Goal: Information Seeking & Learning: Learn about a topic

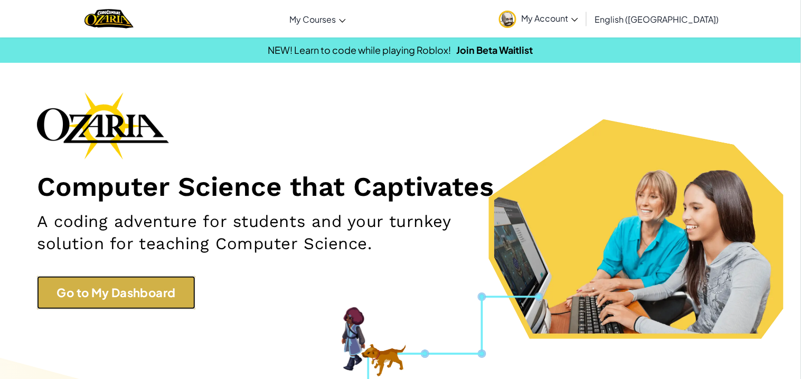
click at [115, 279] on link "Go to My Dashboard" at bounding box center [116, 292] width 158 height 33
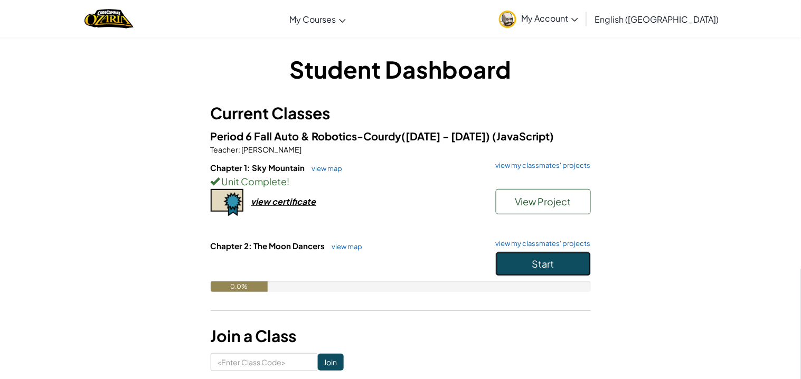
click at [508, 261] on button "Start" at bounding box center [543, 264] width 95 height 24
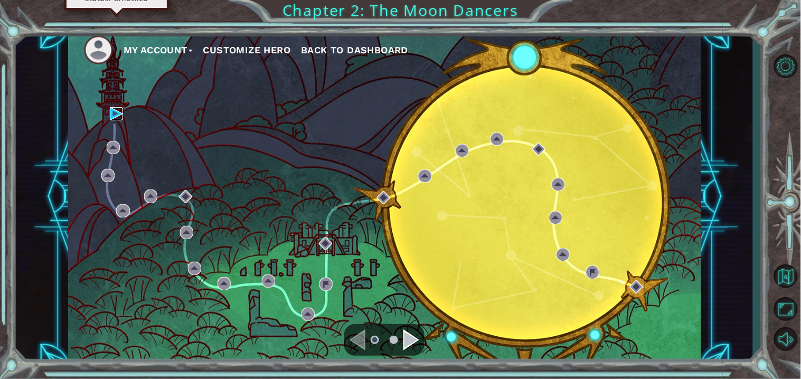
click at [117, 112] on img at bounding box center [116, 113] width 13 height 13
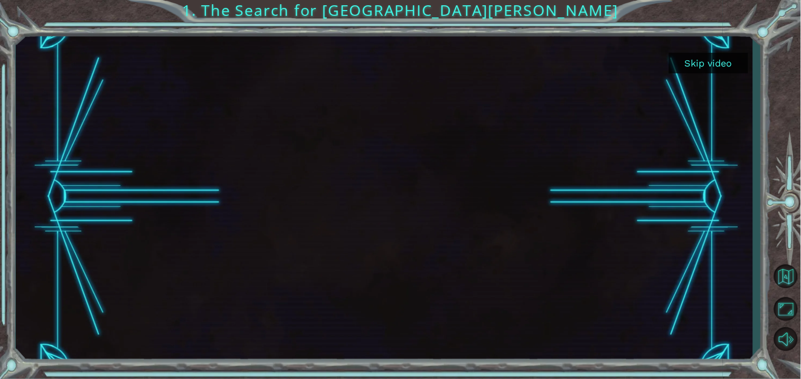
click at [716, 65] on button "Skip video" at bounding box center [708, 63] width 79 height 21
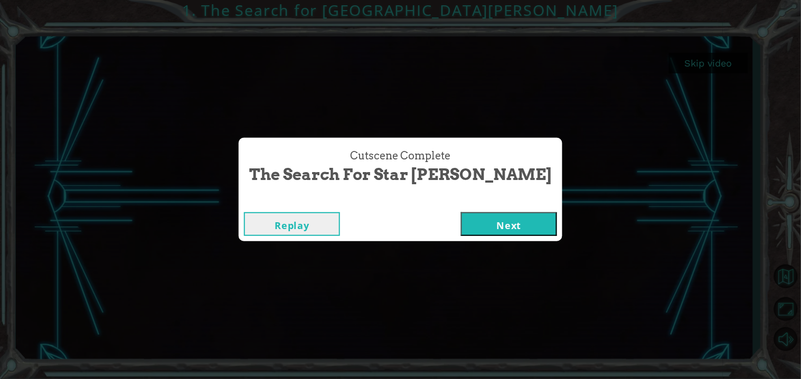
click at [437, 238] on div "Replay Next" at bounding box center [401, 224] width 324 height 34
click at [461, 223] on button "Next" at bounding box center [509, 224] width 96 height 24
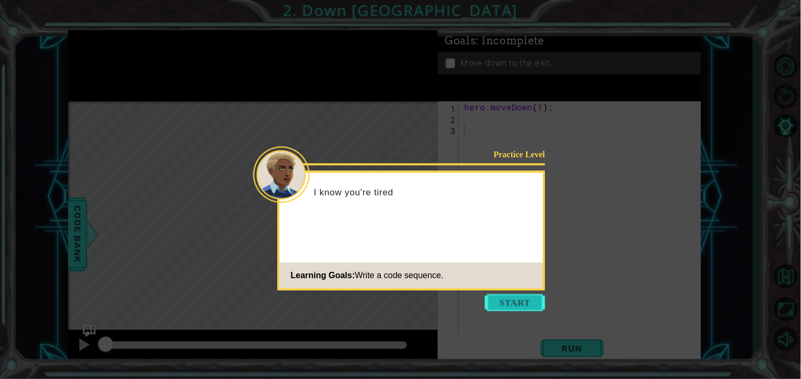
click at [505, 299] on button "Start" at bounding box center [515, 302] width 60 height 17
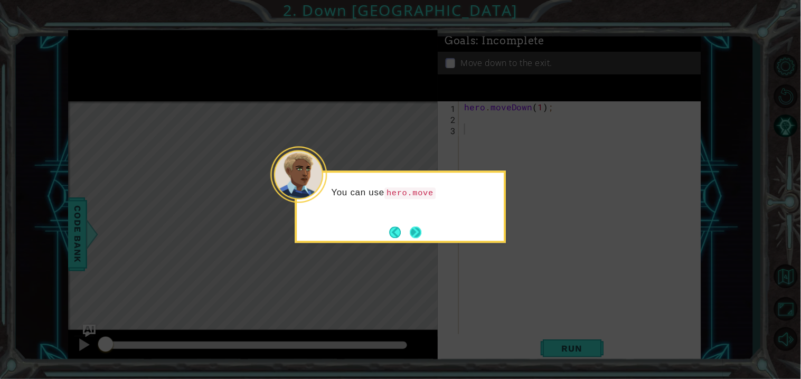
click at [415, 233] on button "Next" at bounding box center [416, 233] width 12 height 12
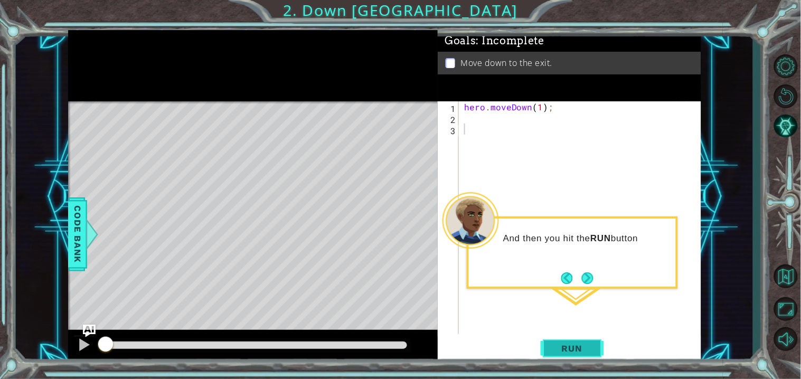
click at [558, 344] on span "Run" at bounding box center [572, 348] width 42 height 11
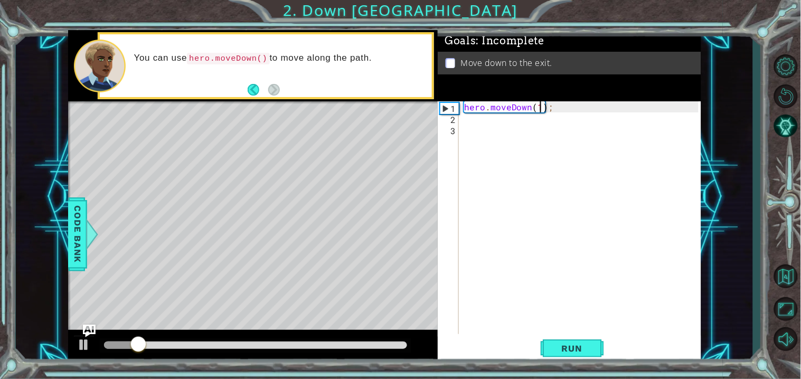
click at [541, 108] on div "hero . moveDown ( 1 ) ;" at bounding box center [582, 228] width 241 height 255
type textarea "hero.moveDown(2);"
click at [576, 353] on span "Run" at bounding box center [572, 348] width 42 height 11
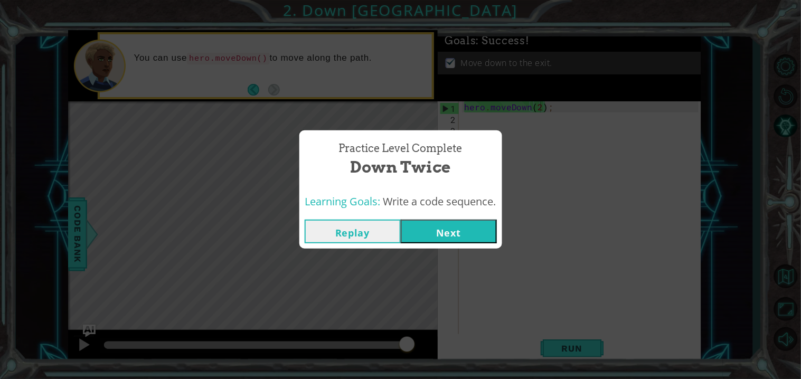
click at [466, 224] on button "Next" at bounding box center [449, 232] width 96 height 24
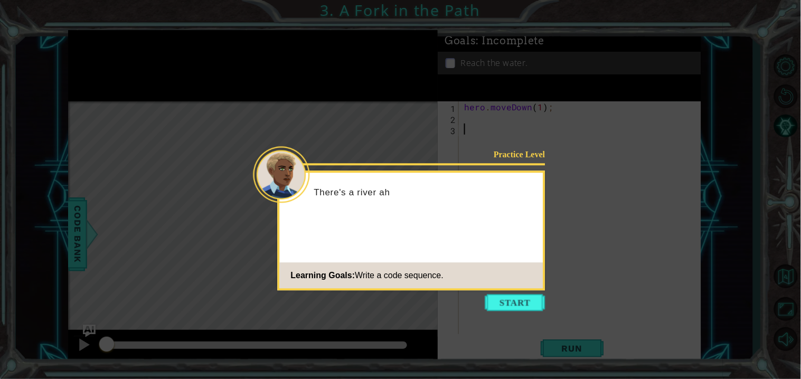
click at [517, 294] on icon at bounding box center [400, 189] width 801 height 379
click at [522, 302] on button "Start" at bounding box center [515, 302] width 60 height 17
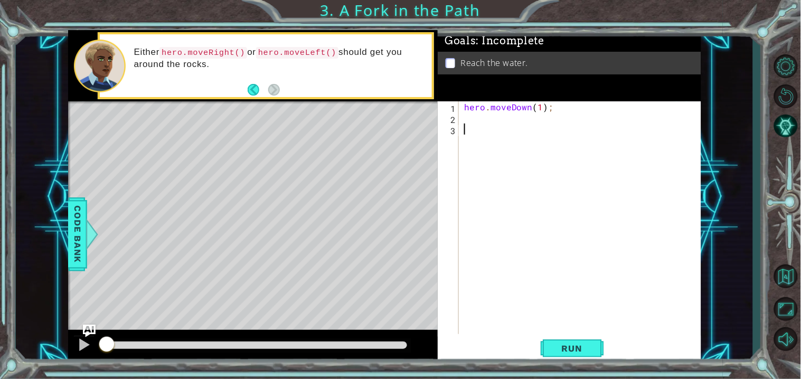
click at [503, 122] on div "hero . moveDown ( 1 ) ;" at bounding box center [582, 228] width 241 height 255
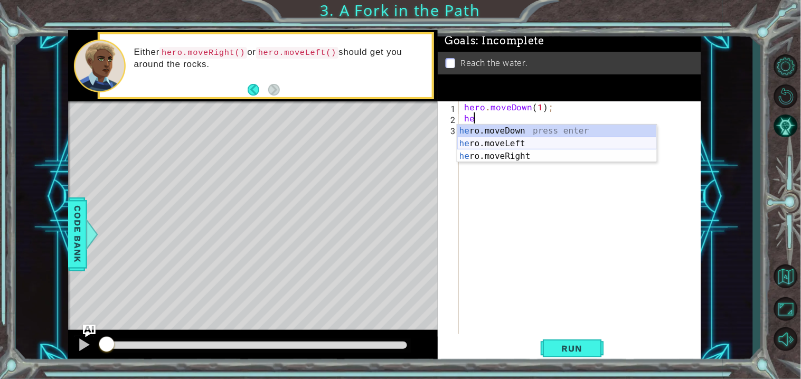
click at [570, 140] on div "he ro.moveDown press enter he ro.moveLeft press enter he ro.moveRight press ent…" at bounding box center [557, 156] width 200 height 63
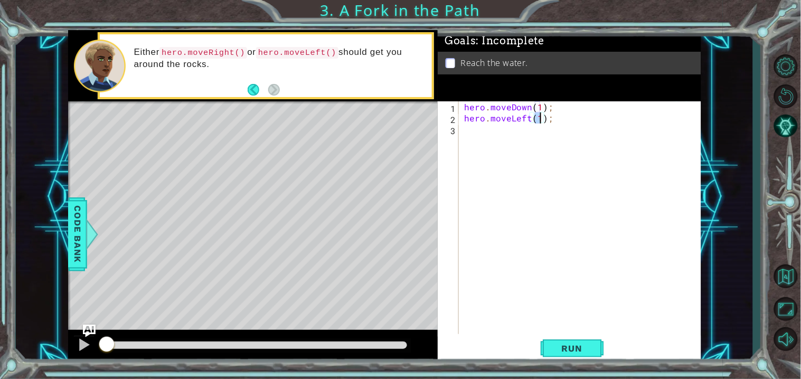
scroll to position [0, 4]
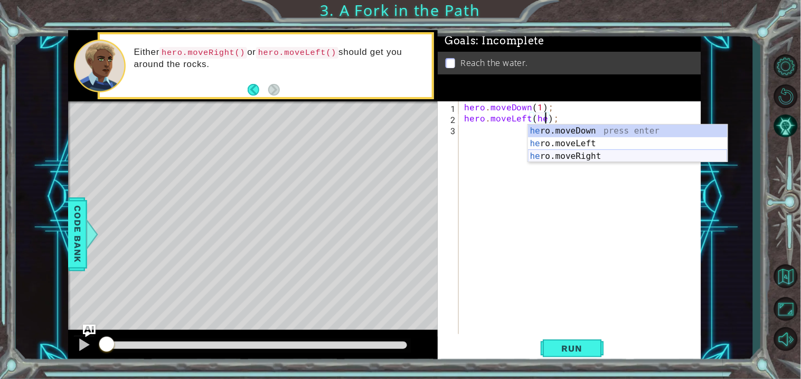
click at [582, 156] on div "he ro.moveDown press enter he ro.moveLeft press enter he ro.moveRight press ent…" at bounding box center [628, 156] width 200 height 63
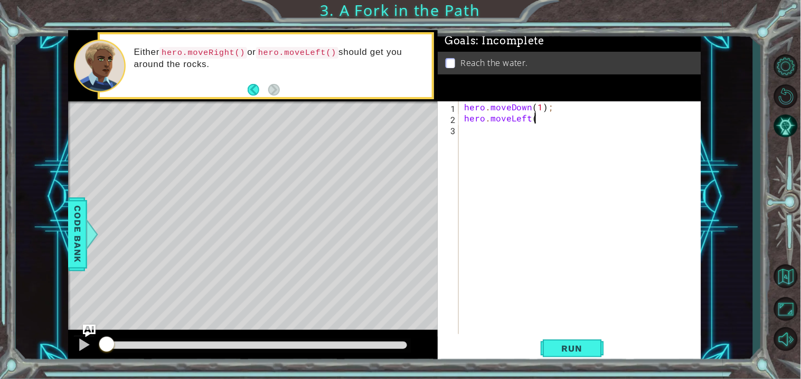
scroll to position [0, 3]
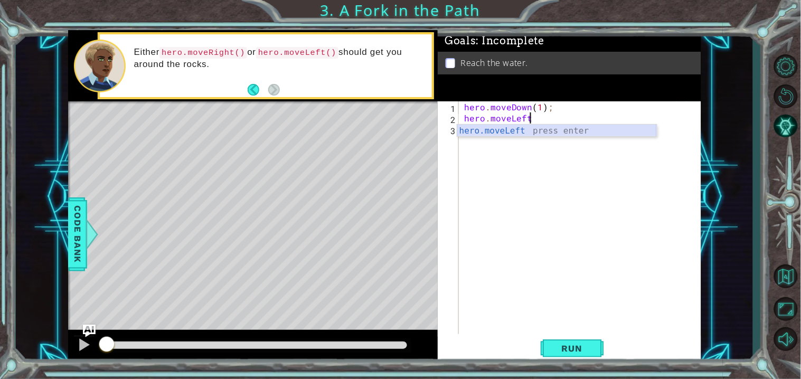
click at [630, 131] on div "hero.moveLeft press enter" at bounding box center [557, 144] width 200 height 38
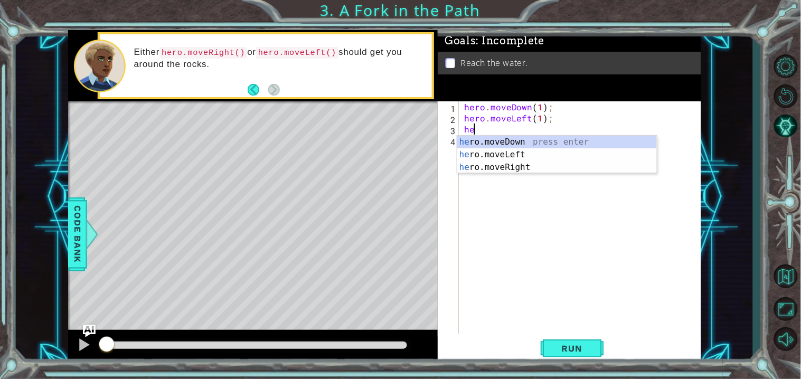
scroll to position [0, 5]
click at [554, 139] on div "he ro.moveDown press enter he ro.moveLeft press enter he ro.moveRight press ent…" at bounding box center [557, 167] width 200 height 63
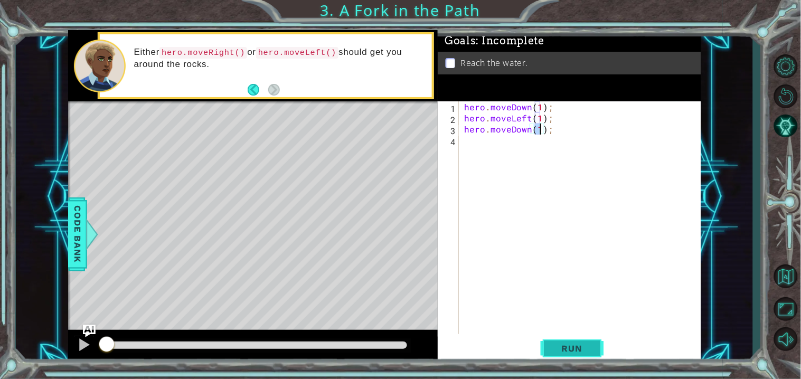
type textarea "hero.moveDown(1);"
click at [572, 348] on span "Run" at bounding box center [572, 348] width 42 height 11
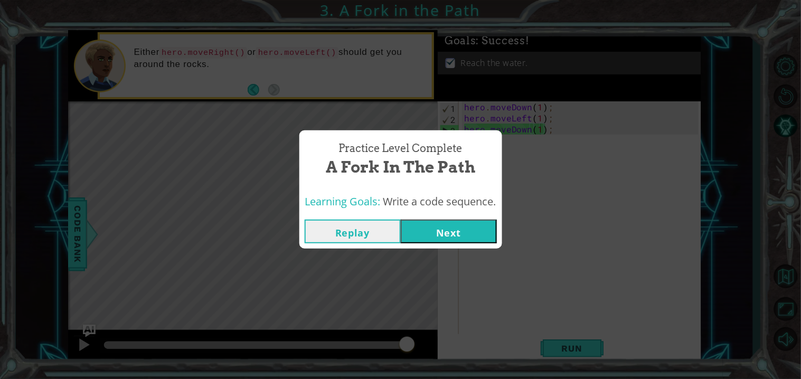
click at [474, 232] on button "Next" at bounding box center [449, 232] width 96 height 24
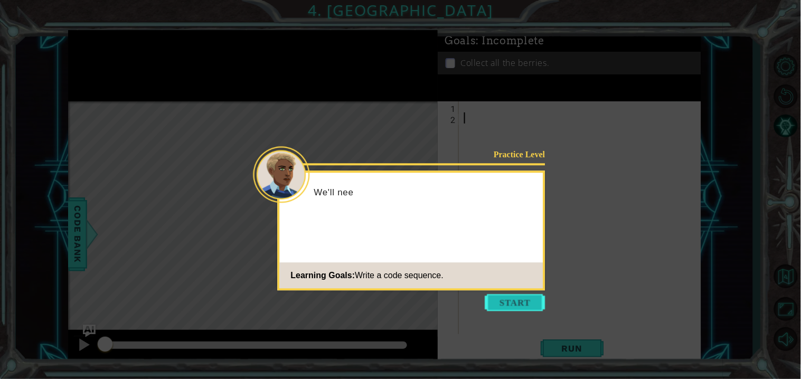
click at [510, 297] on button "Start" at bounding box center [515, 302] width 60 height 17
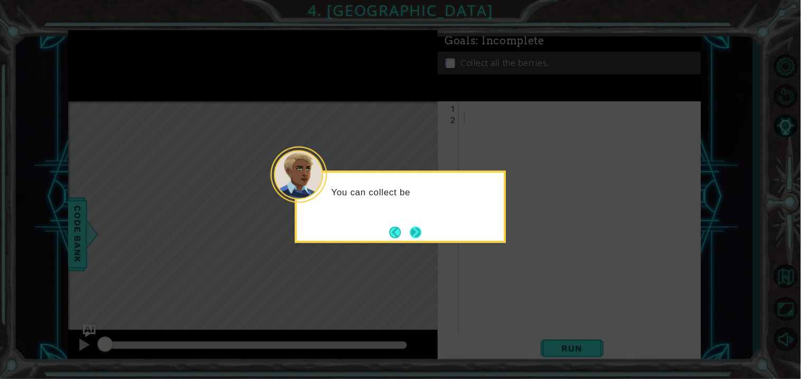
click at [417, 232] on button "Next" at bounding box center [416, 233] width 12 height 12
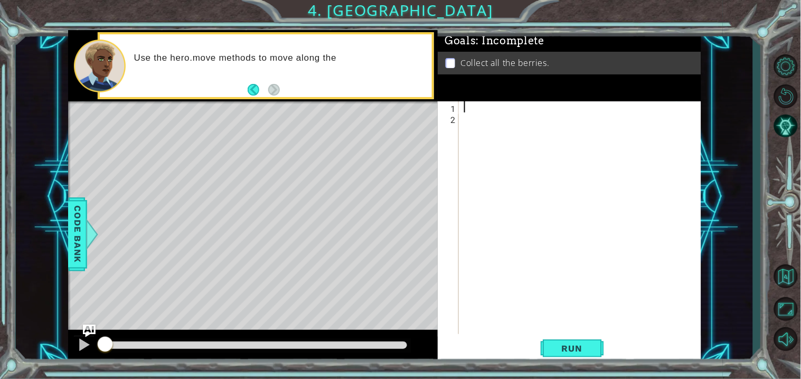
click at [489, 103] on div at bounding box center [582, 228] width 241 height 255
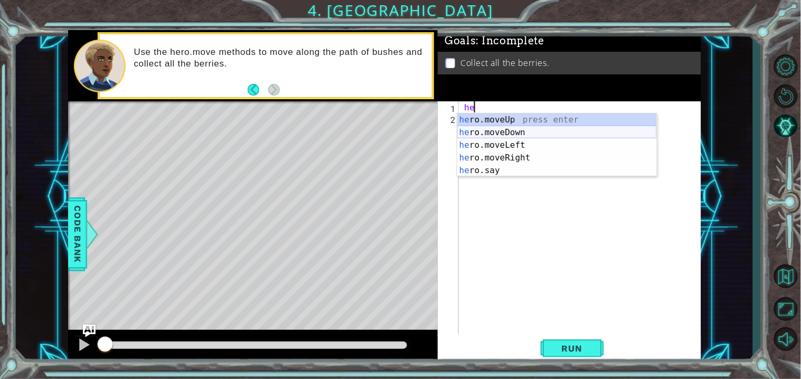
click at [533, 133] on div "he ro.moveUp press enter he ro.moveDown press enter he ro.moveLeft press enter …" at bounding box center [557, 158] width 200 height 89
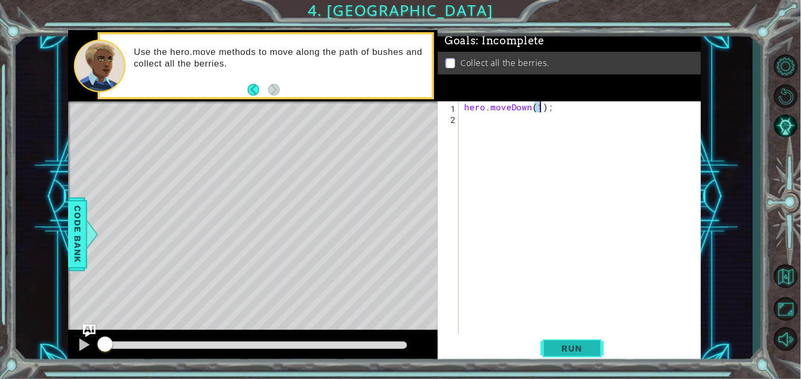
type textarea "hero.moveDown(1);"
click at [571, 346] on span "Run" at bounding box center [572, 348] width 42 height 11
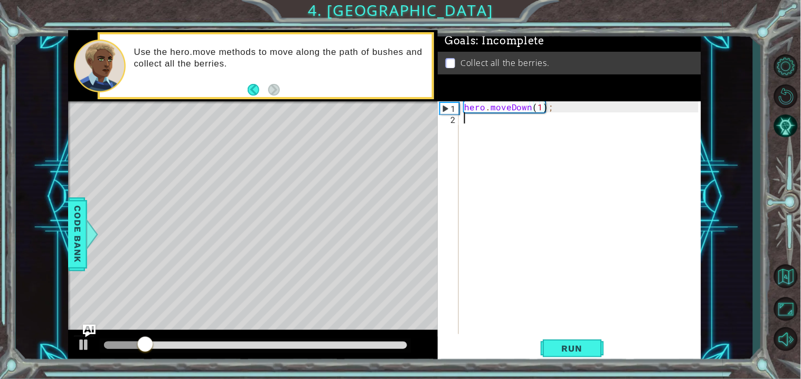
click at [466, 124] on div "hero . moveDown ( 1 ) ;" at bounding box center [582, 228] width 241 height 255
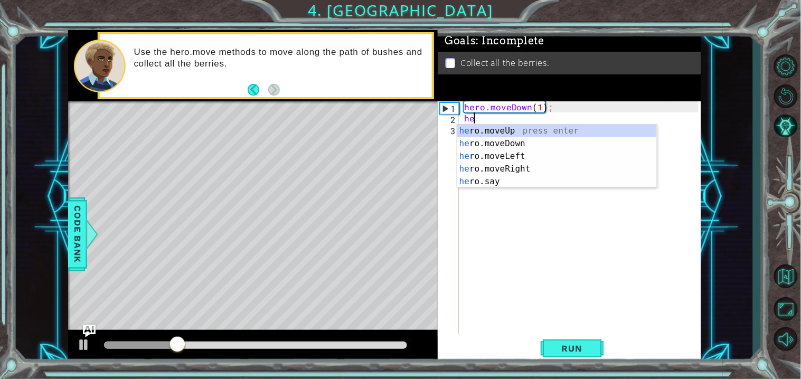
click at [536, 121] on div "hero . moveDown ( 1 ) ; he" at bounding box center [582, 228] width 241 height 255
type textarea "h"
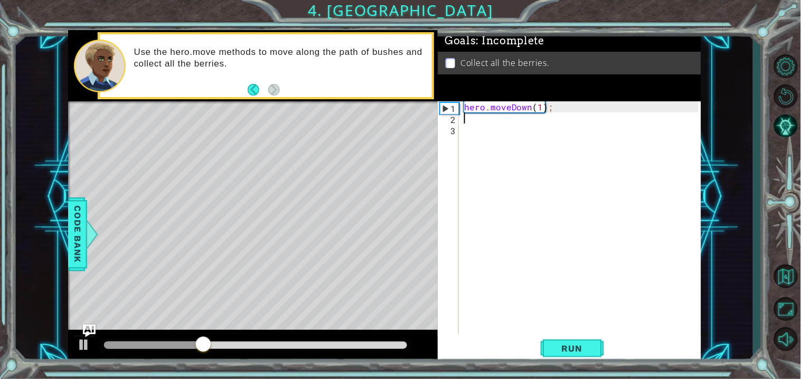
click at [542, 108] on div "hero . moveDown ( 1 ) ;" at bounding box center [582, 228] width 241 height 255
type textarea "hero.moveDown(2);"
click at [496, 125] on div "hero . moveDown ( 2 ) ;" at bounding box center [582, 228] width 241 height 255
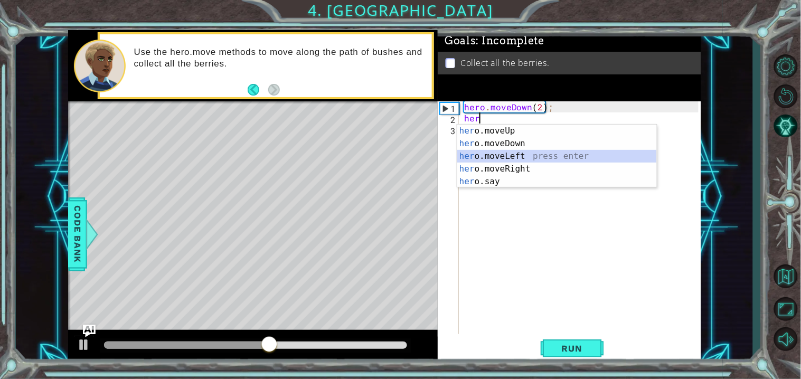
click at [541, 155] on div "her o.moveUp press enter her o.moveDown press enter her o.moveLeft press enter …" at bounding box center [557, 169] width 200 height 89
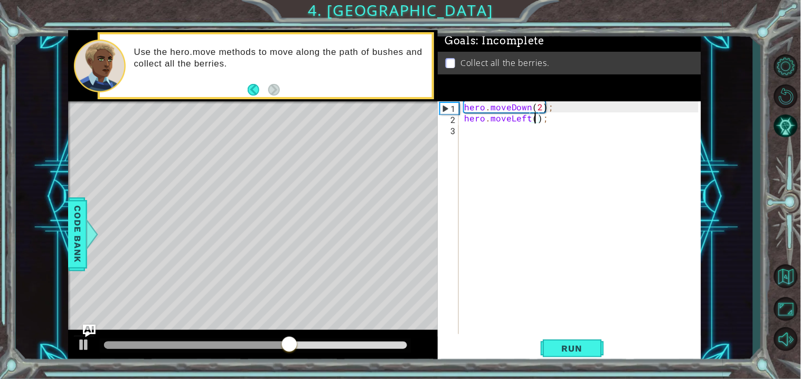
type textarea "hero.moveLeft(2);"
click at [496, 136] on div "hero . moveDown ( 2 ) ; hero . moveLeft ( 2 ) ;" at bounding box center [582, 228] width 241 height 255
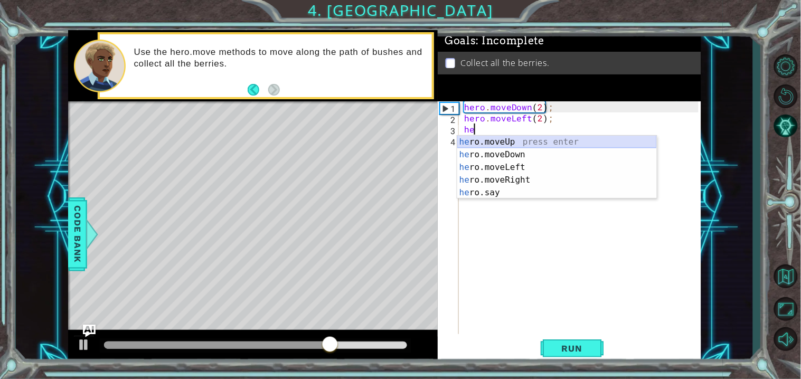
click at [503, 137] on div "he ro.moveUp press enter he ro.moveDown press enter he ro.moveLeft press enter …" at bounding box center [557, 180] width 200 height 89
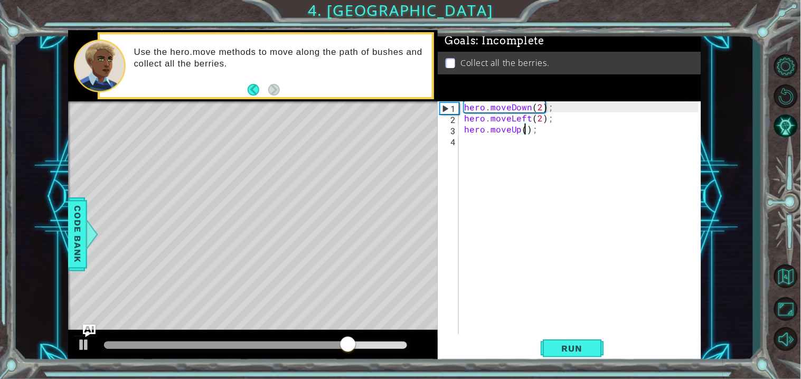
type textarea "hero.moveUp(2);"
click at [486, 147] on div "hero . moveDown ( 2 ) ; hero . moveLeft ( 2 ) ; hero . moveUp ( 2 ) ;" at bounding box center [582, 228] width 241 height 255
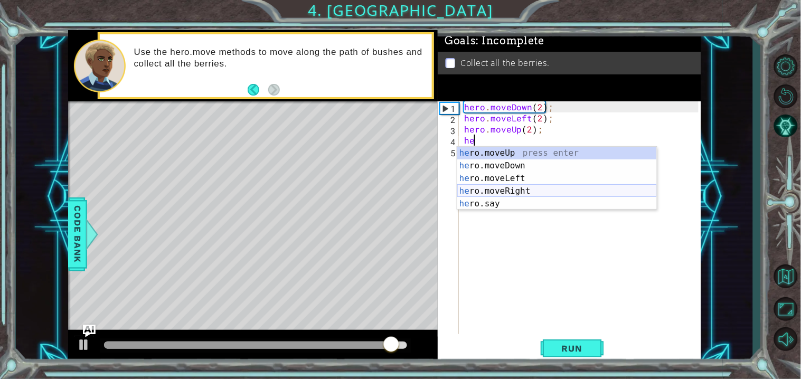
click at [542, 189] on div "he ro.moveUp press enter he ro.moveDown press enter he ro.moveLeft press enter …" at bounding box center [557, 191] width 200 height 89
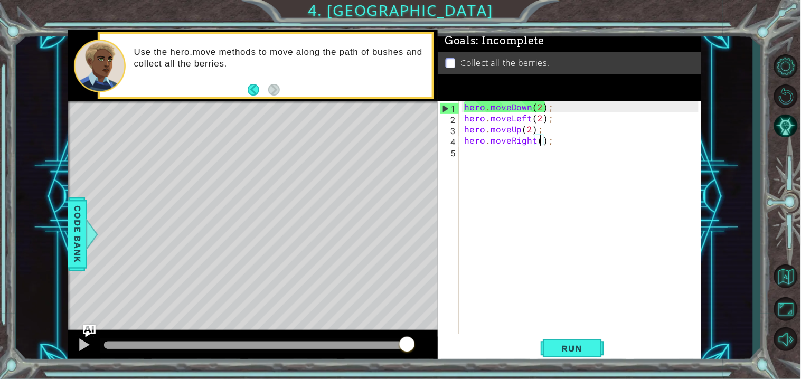
scroll to position [0, 4]
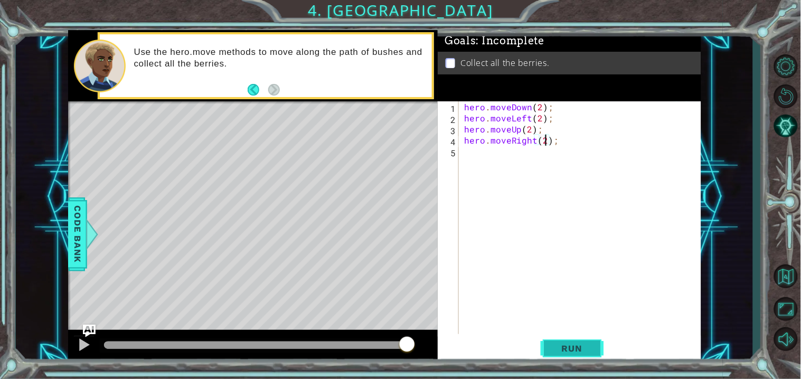
type textarea "hero.moveRight(2);"
click at [567, 343] on button "Run" at bounding box center [572, 349] width 63 height 26
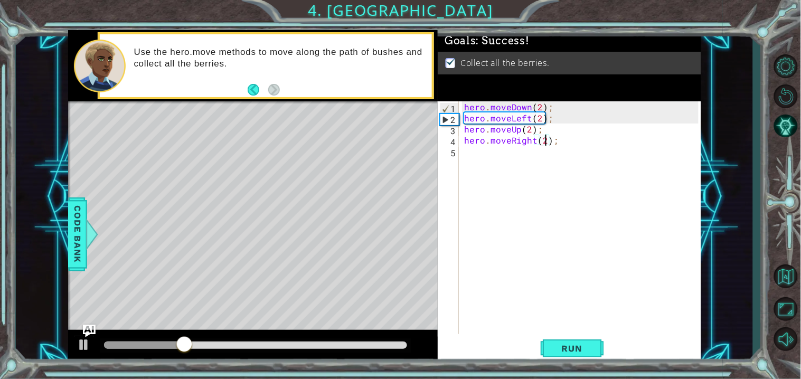
click at [399, 346] on div at bounding box center [256, 345] width 304 height 7
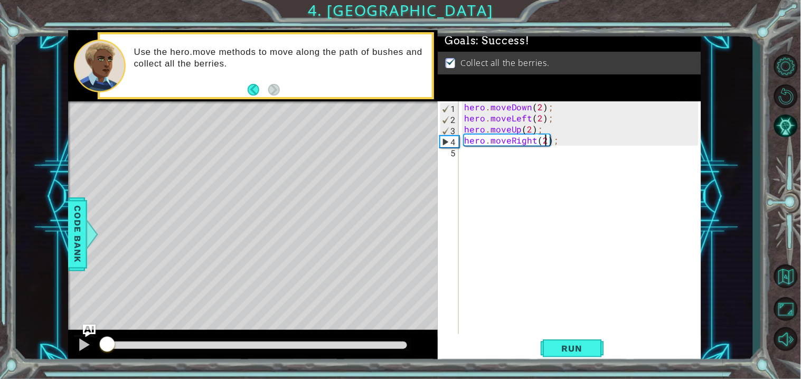
click at [495, 155] on div "hero . moveDown ( 2 ) ; hero . moveLeft ( 2 ) ; hero . moveUp ( 2 ) ; hero . mo…" at bounding box center [582, 228] width 241 height 255
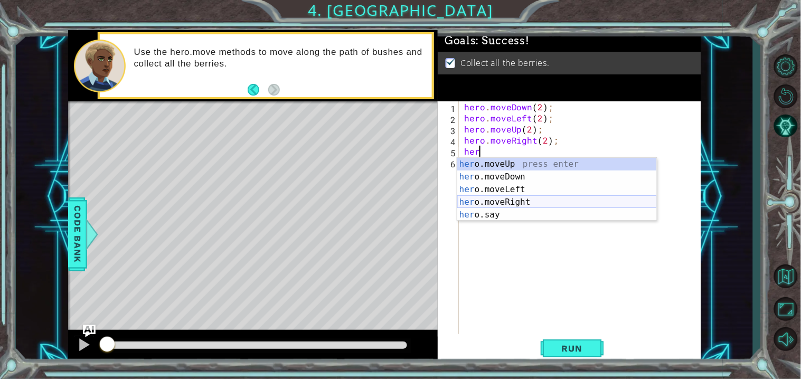
click at [548, 200] on div "her o.moveUp press enter her o.moveDown press enter her o.moveLeft press enter …" at bounding box center [557, 202] width 200 height 89
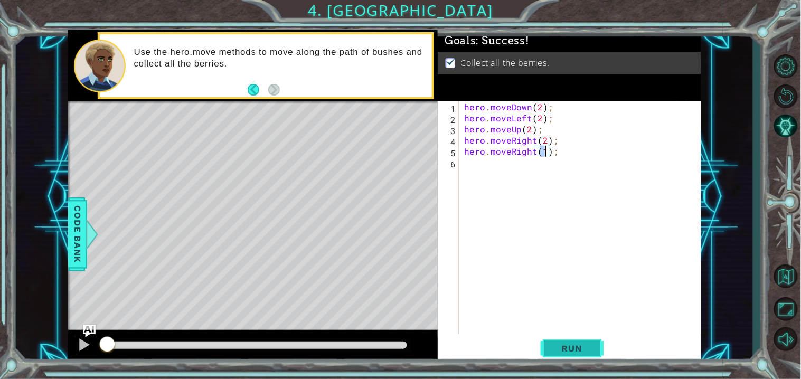
type textarea "hero.moveRight(1);"
click at [561, 343] on button "Run" at bounding box center [572, 349] width 63 height 26
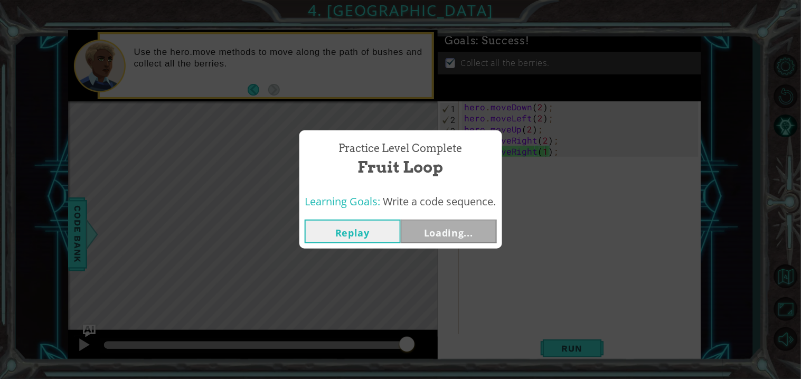
drag, startPoint x: 204, startPoint y: 344, endPoint x: 513, endPoint y: 371, distance: 310.6
click at [513, 371] on body "1 ההההההההההההההההההההההההההההההההההההההההההההההההההההההההההההההההההההההההההההה…" at bounding box center [400, 189] width 801 height 379
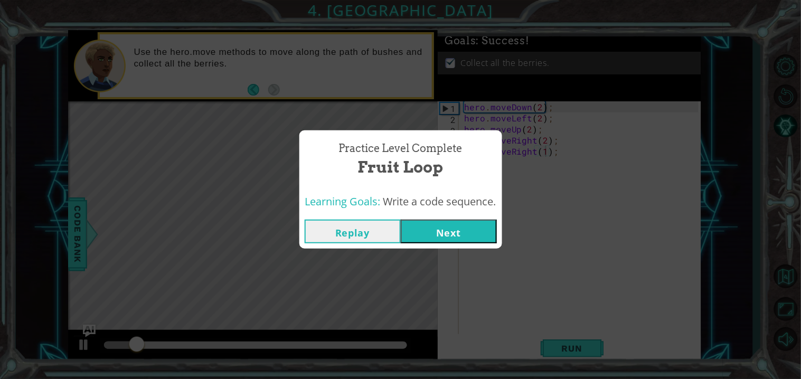
click at [468, 233] on button "Next" at bounding box center [449, 232] width 96 height 24
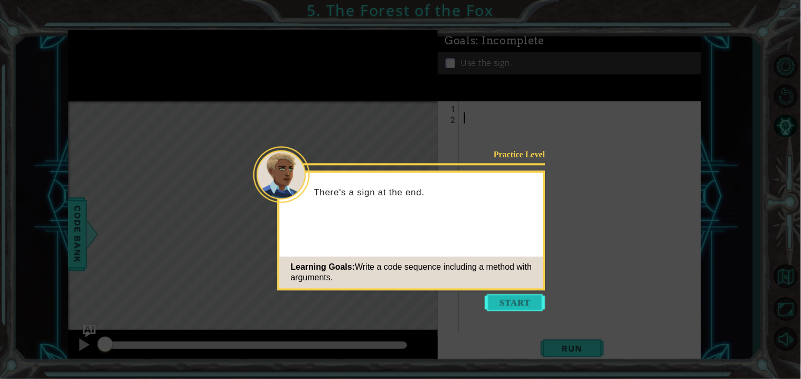
click at [499, 307] on button "Start" at bounding box center [515, 302] width 60 height 17
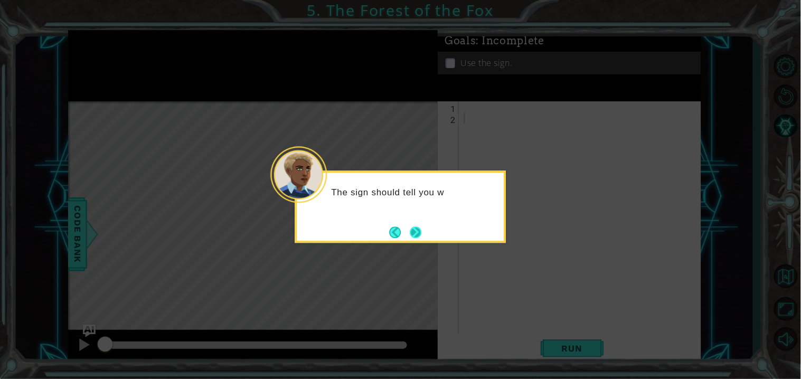
click at [412, 227] on button "Next" at bounding box center [416, 232] width 13 height 13
click at [412, 227] on button "Next" at bounding box center [416, 233] width 12 height 12
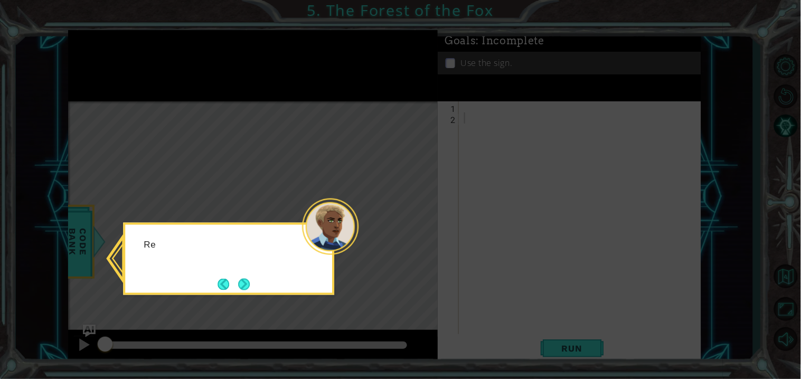
click at [412, 227] on icon at bounding box center [400, 189] width 801 height 379
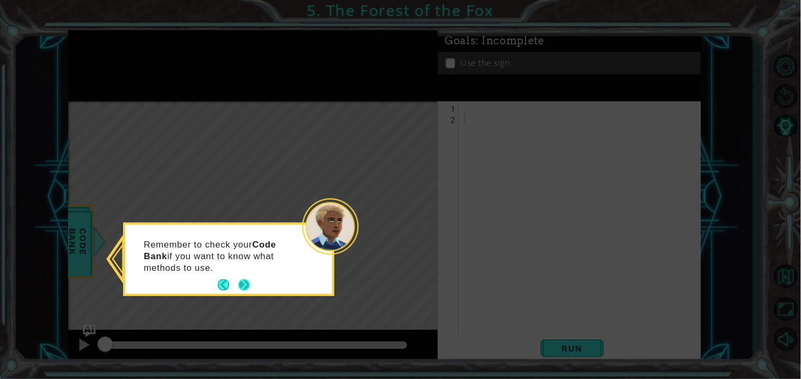
click at [244, 286] on button "Next" at bounding box center [244, 285] width 14 height 14
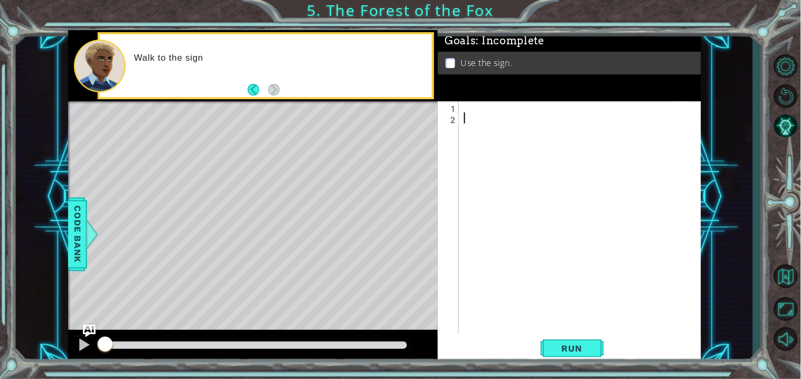
click at [484, 114] on div at bounding box center [582, 228] width 241 height 255
click at [484, 110] on div at bounding box center [582, 228] width 241 height 255
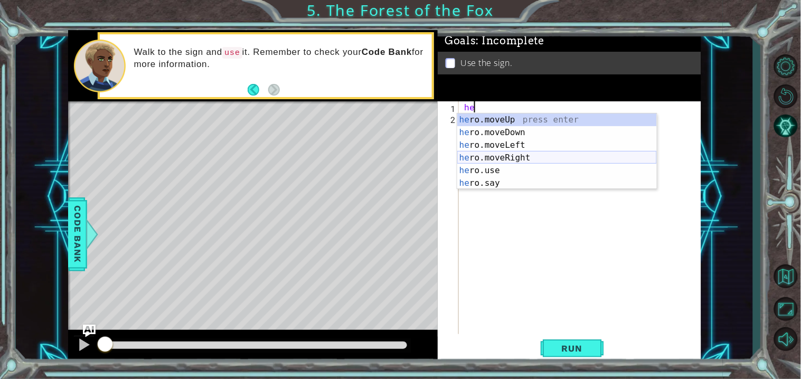
click at [551, 156] on div "he ro.moveUp press enter he ro.moveDown press enter he ro.moveLeft press enter …" at bounding box center [557, 164] width 200 height 101
type textarea "hero.moveRight(1);"
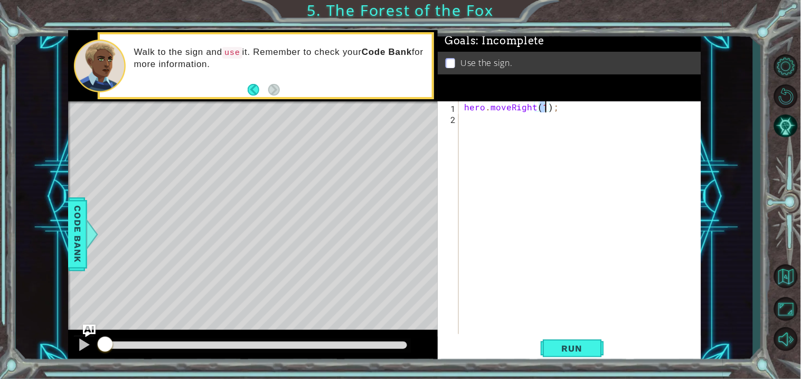
click at [551, 156] on div "hero . moveRight ( 1 ) ;" at bounding box center [582, 228] width 241 height 255
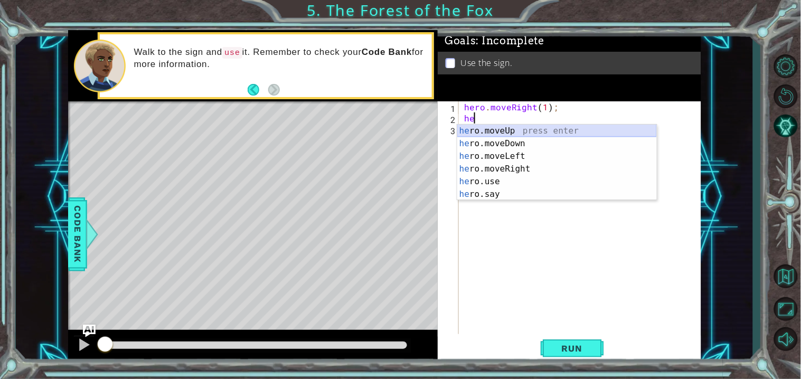
click at [540, 129] on div "he ro.moveUp press enter he ro.moveDown press enter he ro.moveLeft press enter …" at bounding box center [557, 175] width 200 height 101
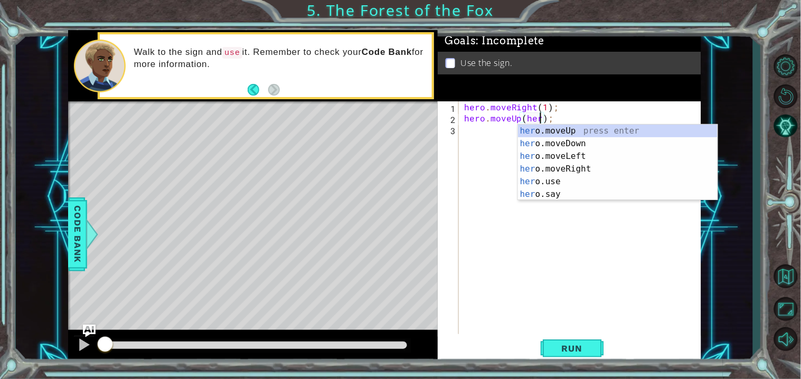
scroll to position [0, 4]
click at [576, 158] on div "her o.moveUp press enter her o.moveDown press enter her o.moveLeft press enter …" at bounding box center [618, 175] width 200 height 101
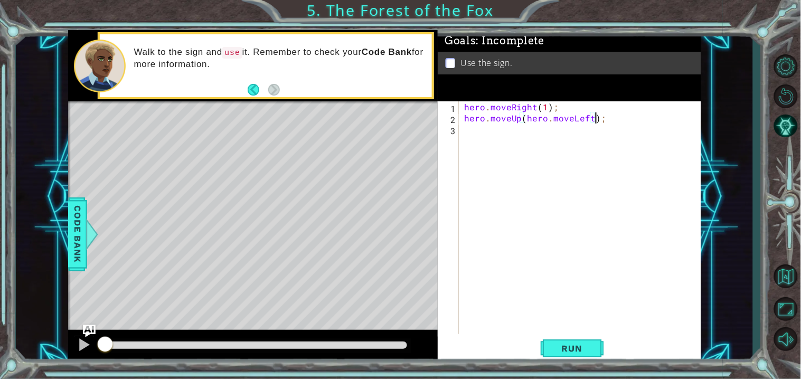
scroll to position [0, 5]
type textarea "hero.moveUp(hero.moveLeft);"
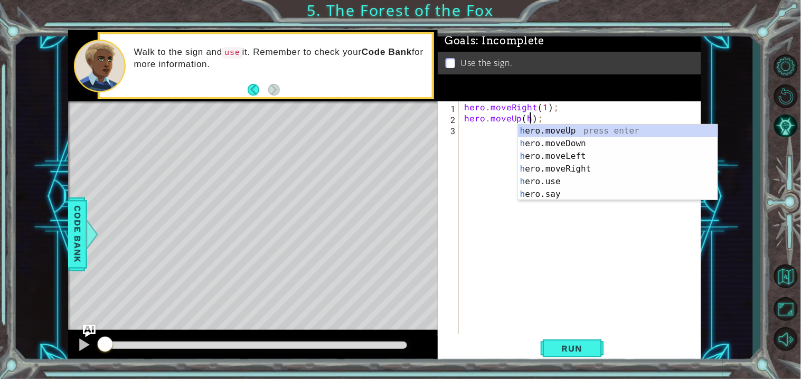
type textarea "hero.moveUp();"
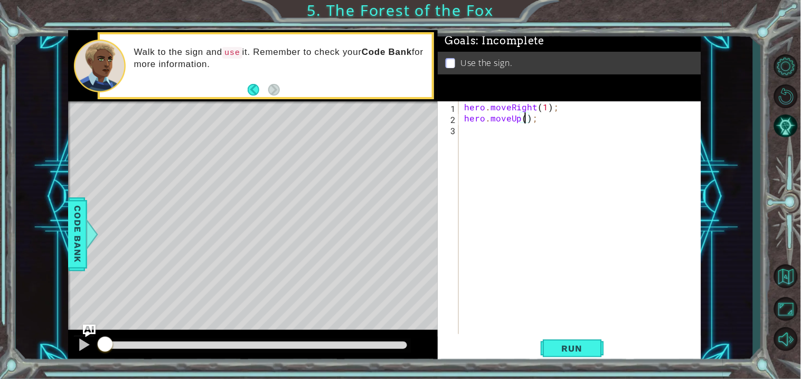
click at [485, 129] on div "hero . moveRight ( 1 ) ; hero . moveUp ( ) ;" at bounding box center [582, 228] width 241 height 255
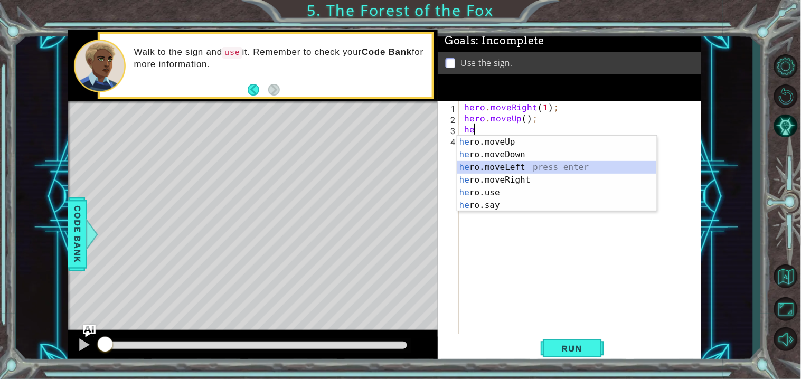
click at [541, 167] on div "he ro.moveUp press enter he ro.moveDown press enter he ro.moveLeft press enter …" at bounding box center [557, 186] width 200 height 101
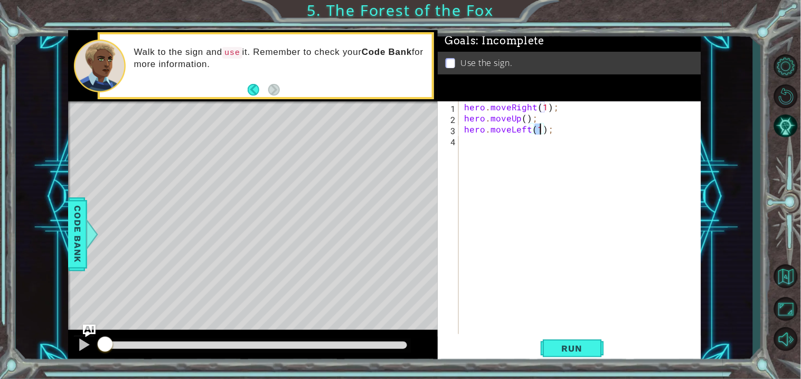
scroll to position [0, 4]
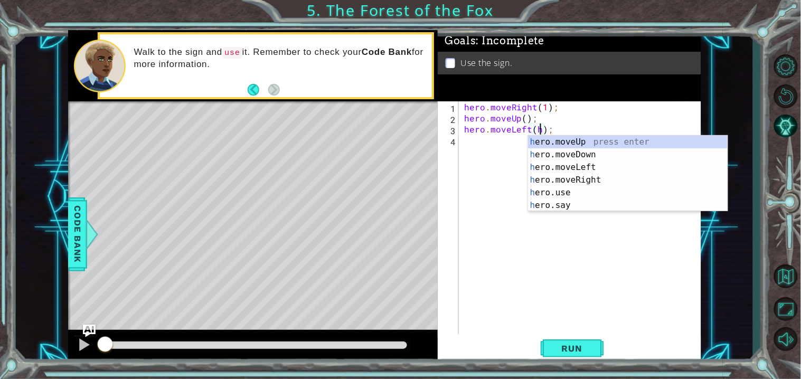
type textarea "hero.moveLeft();"
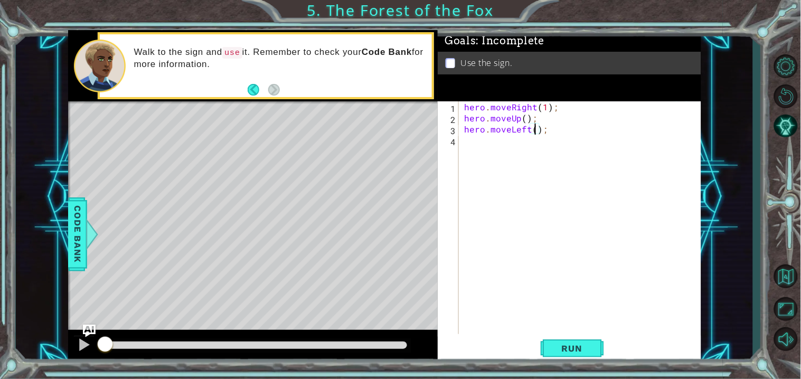
click at [522, 151] on div "hero . moveRight ( 1 ) ; hero . moveUp ( ) ; hero . moveLeft ( ) ;" at bounding box center [582, 228] width 241 height 255
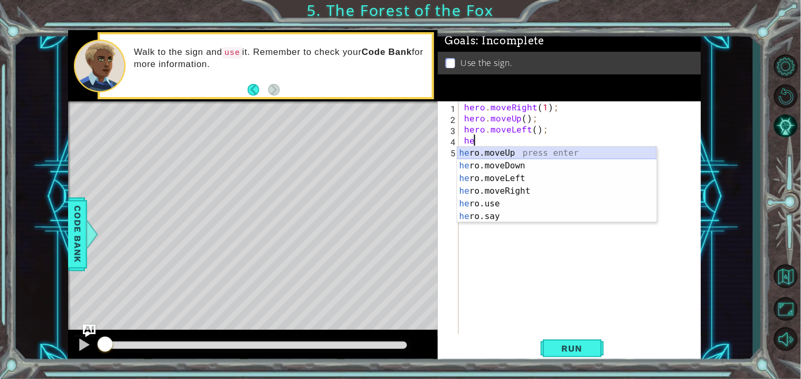
click at [543, 152] on div "he ro.moveUp press enter he ro.moveDown press enter he ro.moveLeft press enter …" at bounding box center [557, 197] width 200 height 101
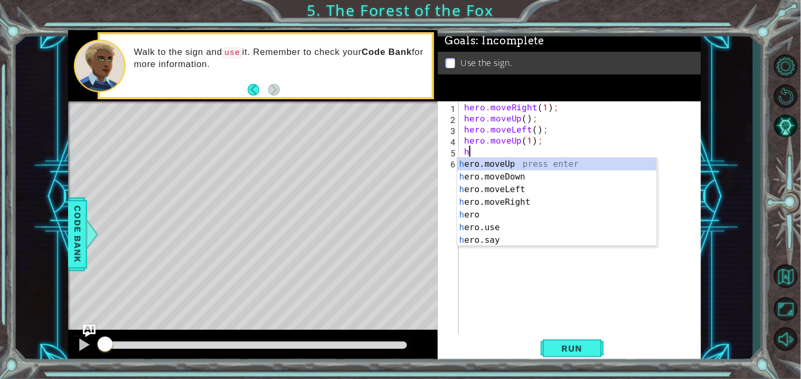
scroll to position [0, 4]
click at [541, 202] on div "he ro.moveUp press enter he ro.moveDown press enter he ro.moveLeft press enter …" at bounding box center [557, 215] width 200 height 114
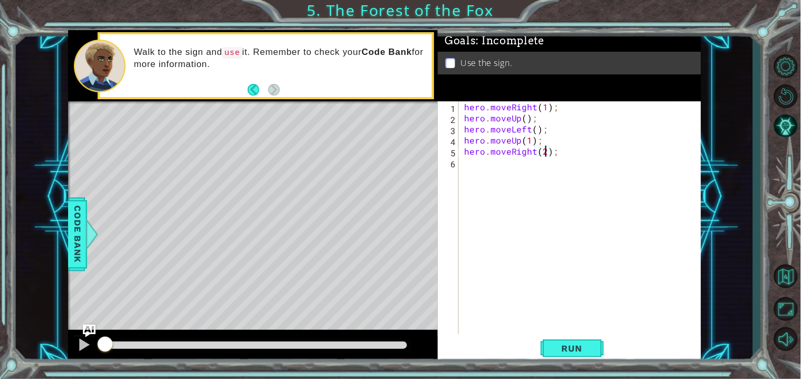
scroll to position [0, 5]
type textarea "hero.moveRight(2);"
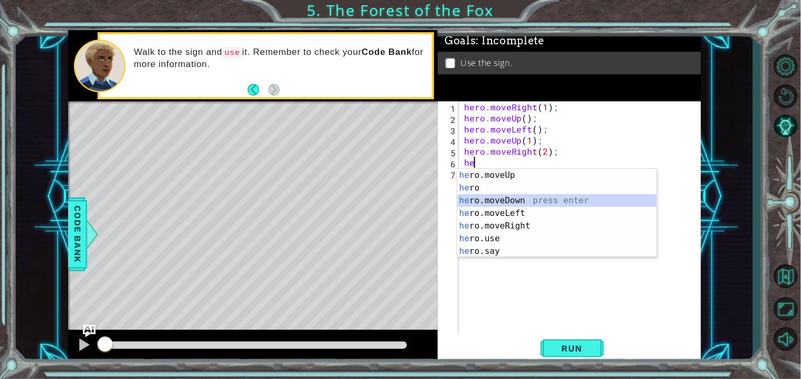
click at [545, 199] on div "he ro.moveUp press enter he ro press enter he ro.moveDown press enter he ro.mov…" at bounding box center [557, 226] width 200 height 114
type textarea "hero.moveDown(1);"
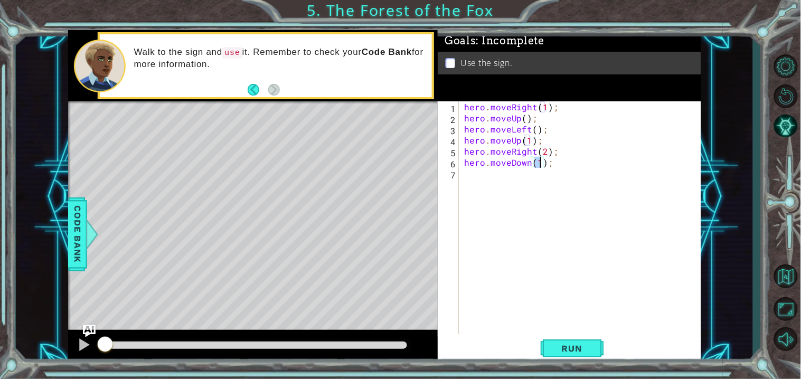
click at [518, 180] on div "hero . moveRight ( 1 ) ; hero . moveUp ( ) ; hero . moveLeft ( ) ; hero . moveU…" at bounding box center [582, 228] width 241 height 255
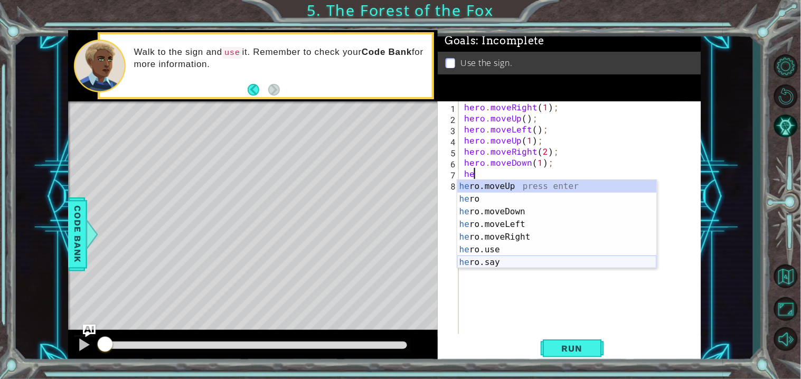
click at [517, 260] on div "he ro.moveUp press enter he ro press enter he ro.moveDown press enter he ro.mov…" at bounding box center [557, 237] width 200 height 114
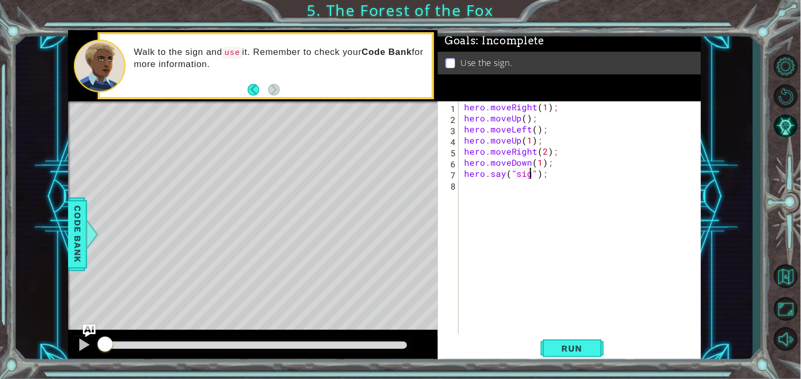
scroll to position [0, 4]
type textarea "hero.say("sign");"
click at [467, 190] on div "hero . moveRight ( 1 ) ; hero . moveUp ( ) ; hero . moveLeft ( ) ; hero . moveU…" at bounding box center [582, 228] width 241 height 255
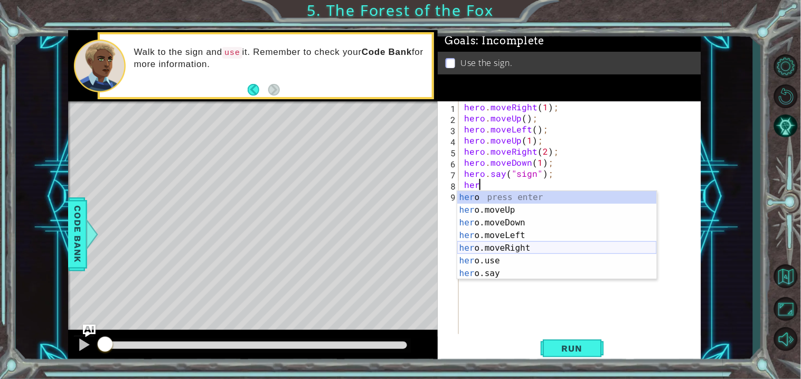
click at [525, 247] on div "her o press enter her o.moveUp press enter her o.moveDown press enter her o.mov…" at bounding box center [557, 248] width 200 height 114
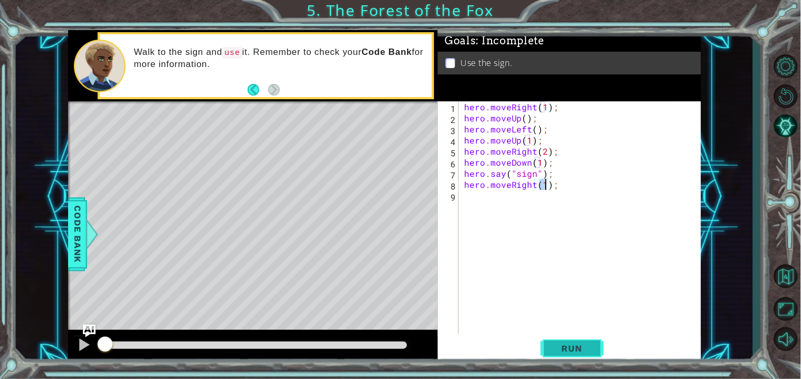
type textarea "hero.moveRight(1);"
click at [576, 344] on span "Run" at bounding box center [572, 348] width 42 height 11
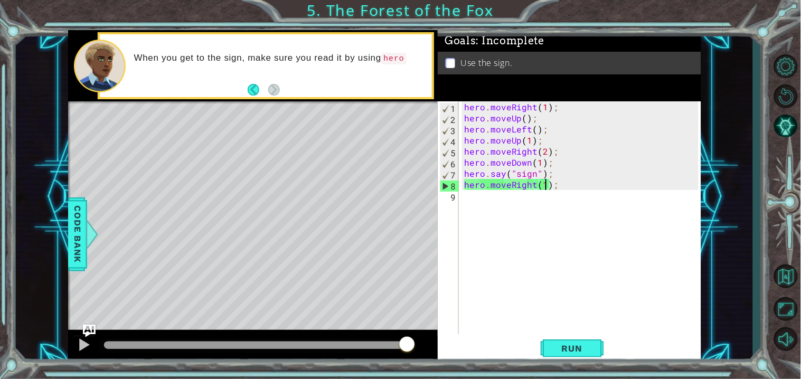
drag, startPoint x: 128, startPoint y: 349, endPoint x: 607, endPoint y: 353, distance: 478.4
click at [607, 353] on div "1 ההההההההההההההההההההההההההההההההההההההההההההההההההההההההההההההההההההההההההההה…" at bounding box center [384, 197] width 633 height 334
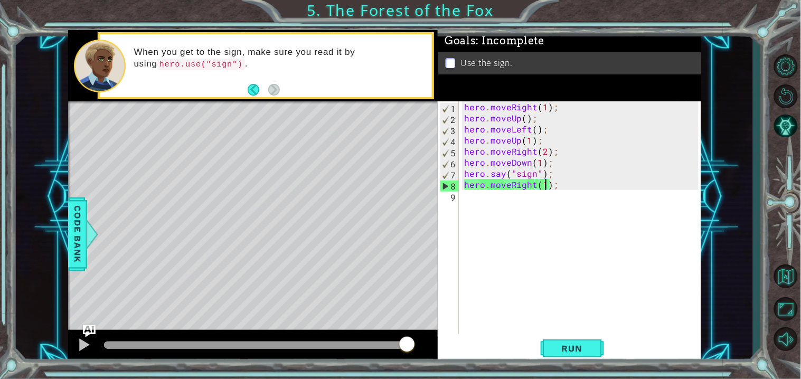
drag, startPoint x: 135, startPoint y: 340, endPoint x: 568, endPoint y: 379, distance: 434.7
click at [568, 379] on div "1 ההההההההההההההההההההההההההההההההההההההההההההההההההההההההההההההההההההההההההההה…" at bounding box center [400, 189] width 801 height 379
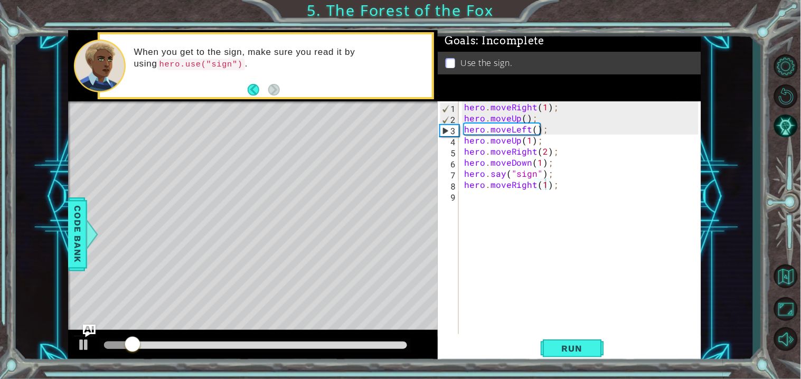
click at [408, 346] on div at bounding box center [256, 345] width 312 height 15
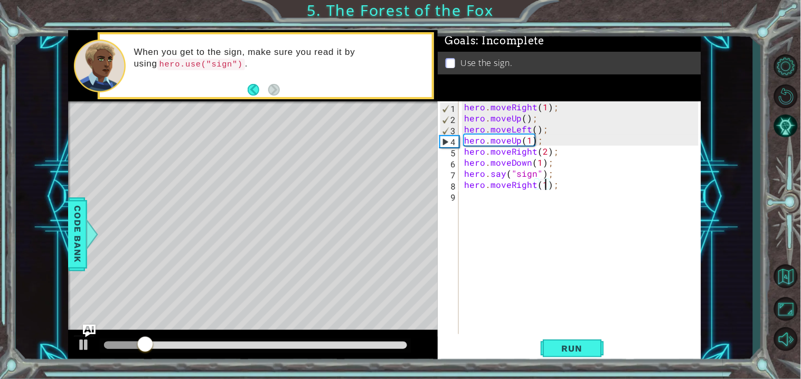
click at [406, 346] on div at bounding box center [256, 345] width 304 height 7
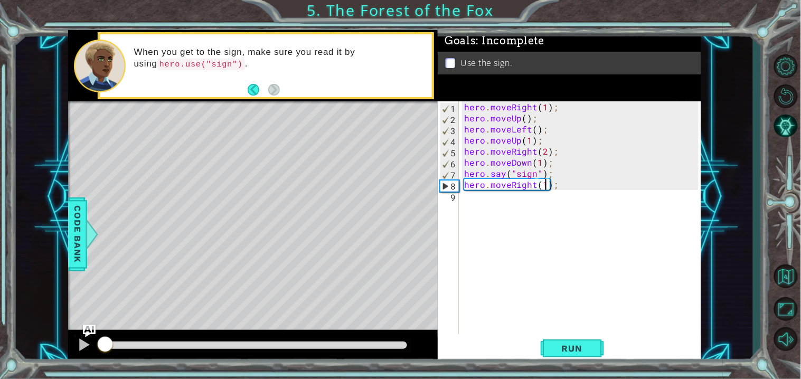
click at [507, 203] on div "hero . moveRight ( 1 ) ; hero . moveUp ( ) ; hero . moveLeft ( ) ; hero . moveU…" at bounding box center [582, 228] width 241 height 255
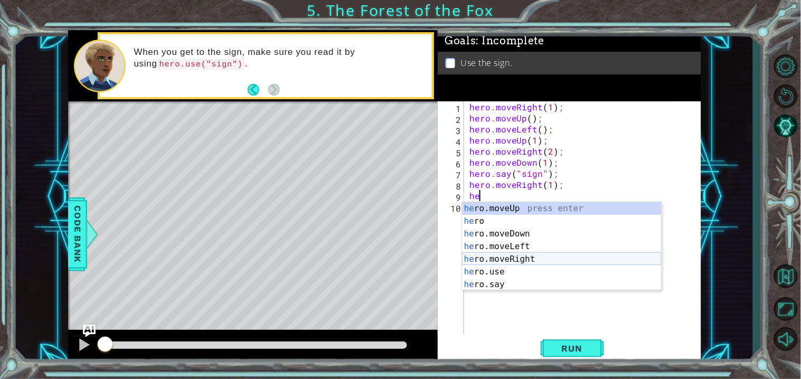
click at [537, 256] on div "he ro.moveUp press enter he ro press enter he ro.moveDown press enter he ro.mov…" at bounding box center [562, 259] width 200 height 114
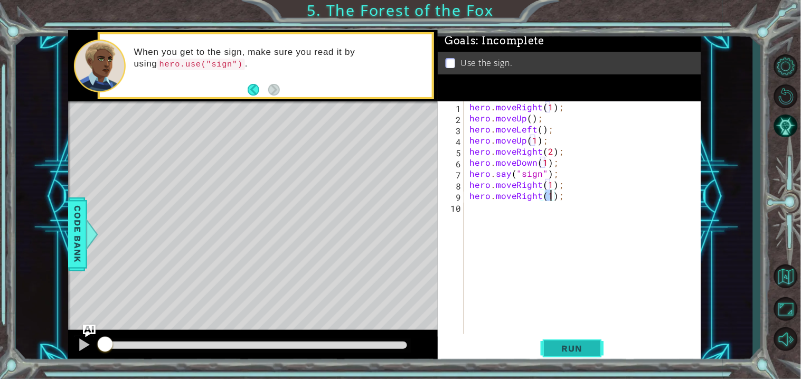
click at [565, 342] on button "Run" at bounding box center [572, 349] width 63 height 26
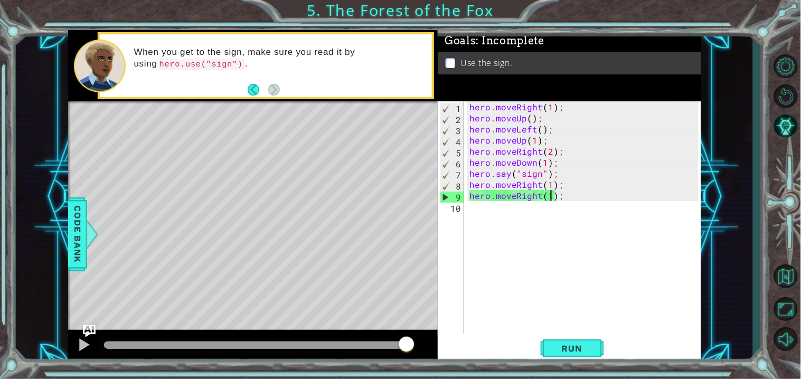
click at [407, 344] on div at bounding box center [256, 345] width 304 height 7
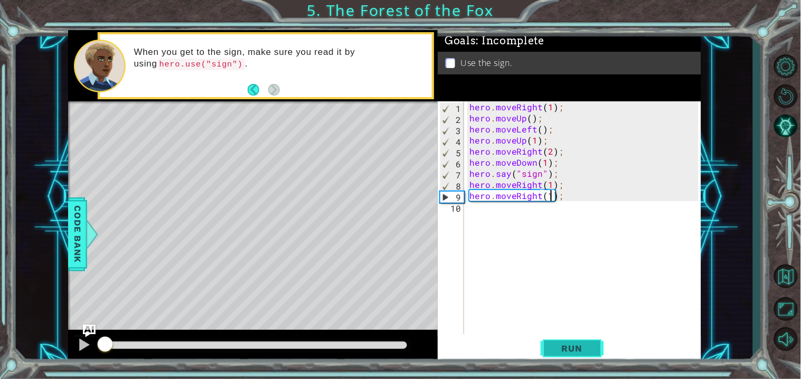
click at [588, 351] on span "Run" at bounding box center [572, 348] width 42 height 11
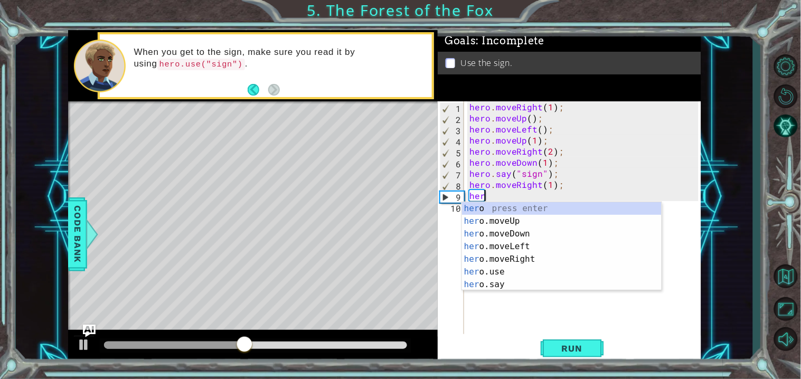
type textarea "h"
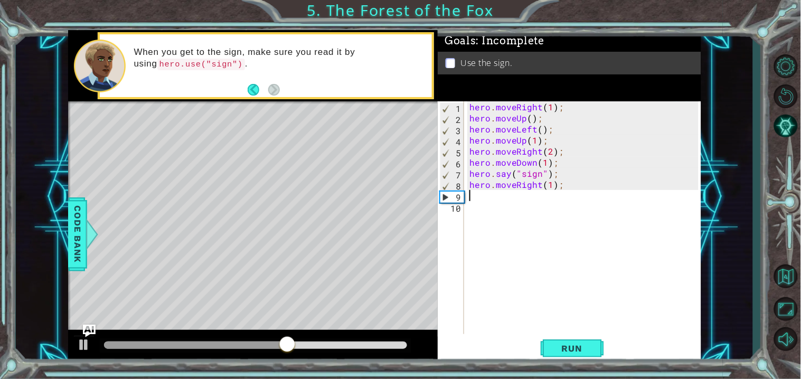
click at [510, 172] on div "hero . moveRight ( 1 ) ; hero . moveUp ( ) ; hero . moveLeft ( ) ; hero . moveU…" at bounding box center [585, 228] width 237 height 255
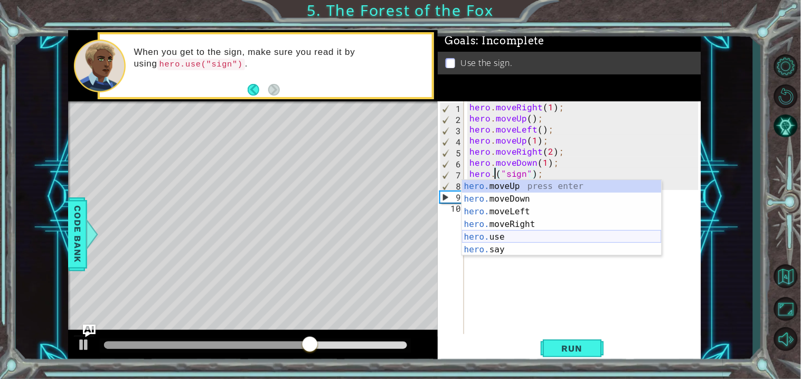
click at [526, 235] on div "hero. moveUp press enter hero. moveDown press enter hero. moveLeft press enter …" at bounding box center [562, 230] width 200 height 101
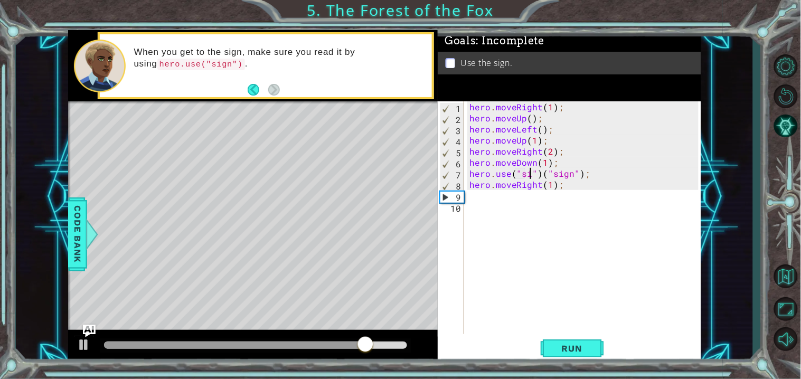
scroll to position [0, 4]
click at [614, 171] on div "hero . moveRight ( 1 ) ; hero . moveUp ( ) ; hero . moveLeft ( ) ; hero . moveU…" at bounding box center [585, 228] width 237 height 255
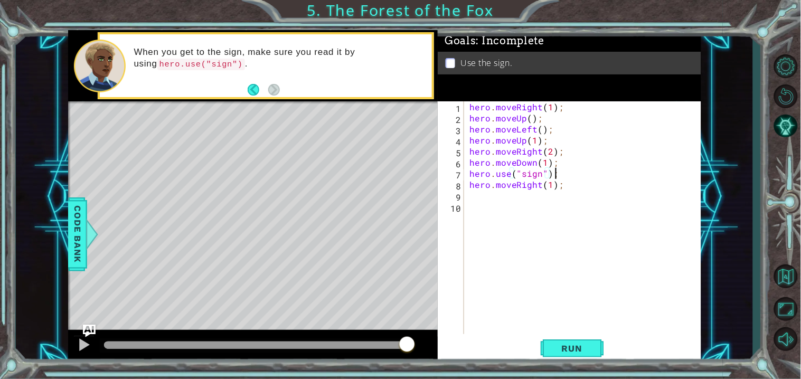
scroll to position [0, 4]
type textarea "hero.use("sign");"
click at [569, 354] on span "Run" at bounding box center [572, 348] width 42 height 11
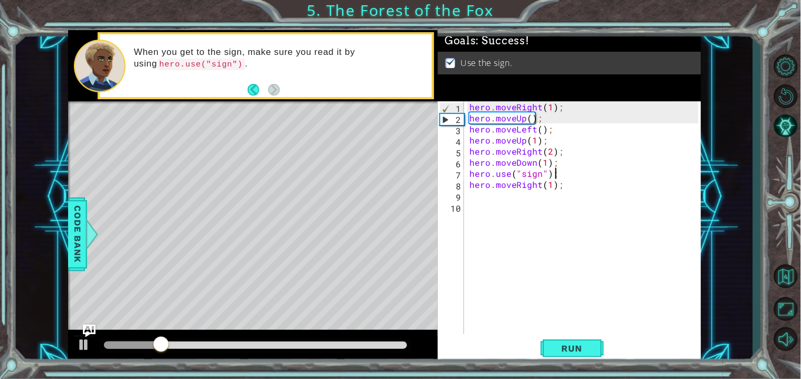
click at [405, 346] on div at bounding box center [256, 345] width 304 height 7
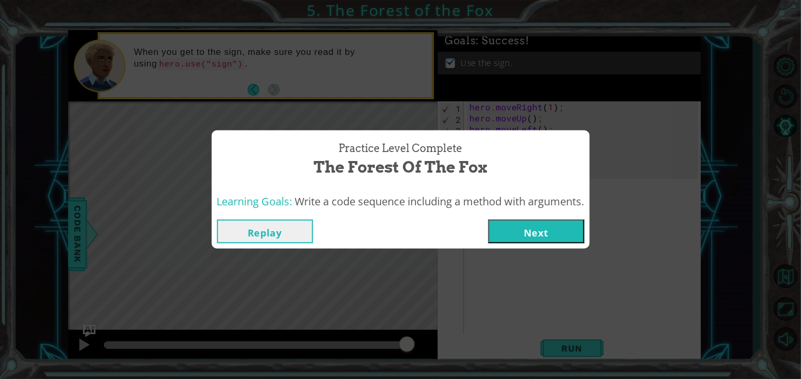
click at [534, 232] on button "Next" at bounding box center [536, 232] width 96 height 24
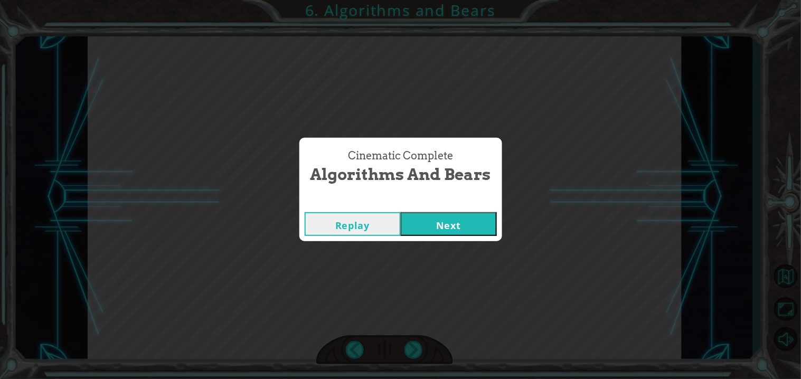
click at [480, 232] on button "Next" at bounding box center [449, 224] width 96 height 24
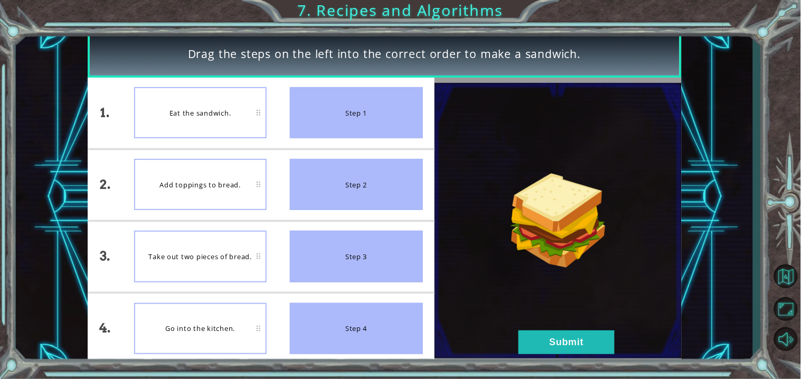
click at [177, 177] on div "Add toppings to bread." at bounding box center [200, 184] width 133 height 51
drag, startPoint x: 404, startPoint y: 298, endPoint x: 368, endPoint y: 308, distance: 37.8
click at [368, 308] on li "Step 4" at bounding box center [356, 328] width 156 height 71
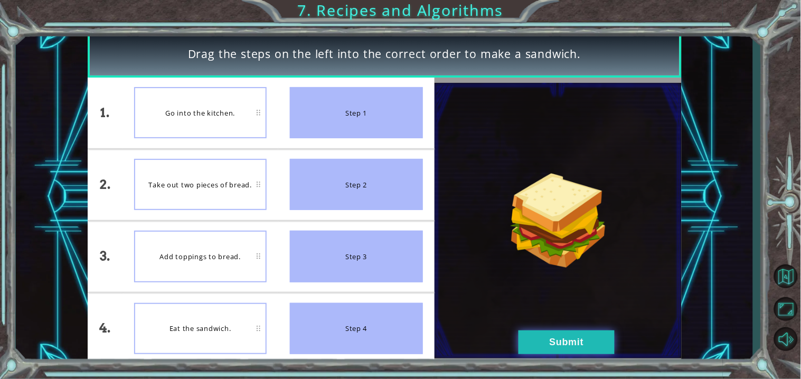
click at [551, 333] on button "Submit" at bounding box center [567, 343] width 96 height 24
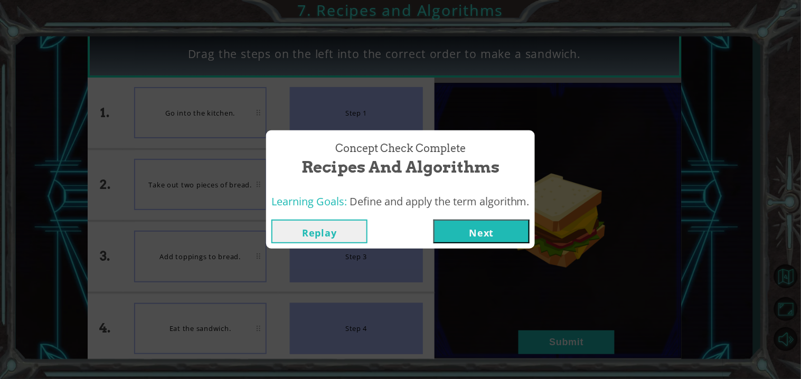
click at [456, 242] on button "Next" at bounding box center [482, 232] width 96 height 24
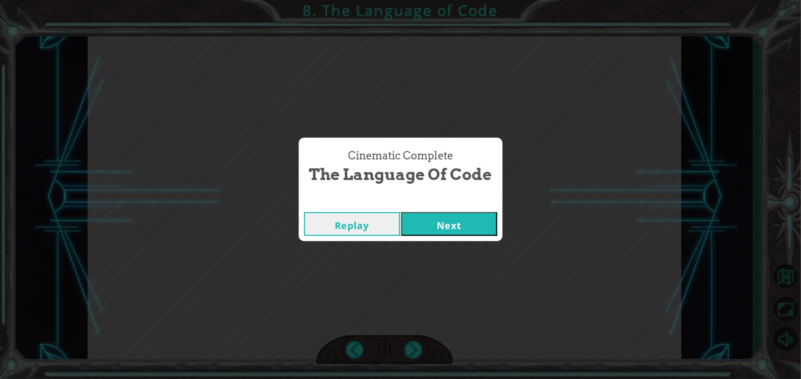
click at [447, 223] on button "Next" at bounding box center [449, 224] width 96 height 24
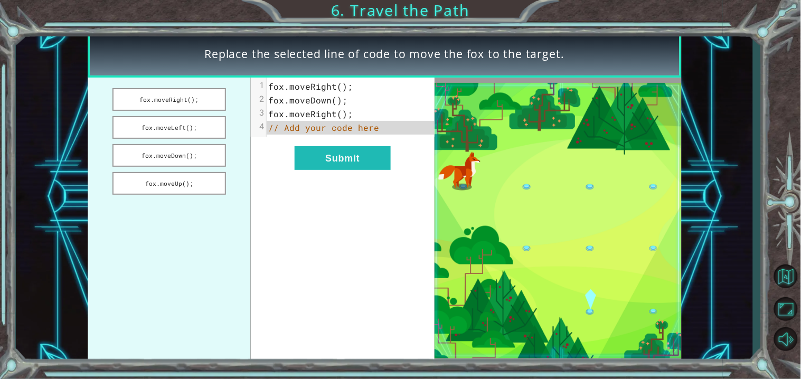
drag, startPoint x: 205, startPoint y: 120, endPoint x: 293, endPoint y: 157, distance: 94.8
click at [293, 157] on div "fox.moveRight(); fox.moveLeft(); fox.moveDown(); fox.moveUp(); xxxxxxxxxx 4 1 f…" at bounding box center [261, 221] width 347 height 287
click at [214, 122] on button "fox.moveLeft();" at bounding box center [169, 127] width 114 height 23
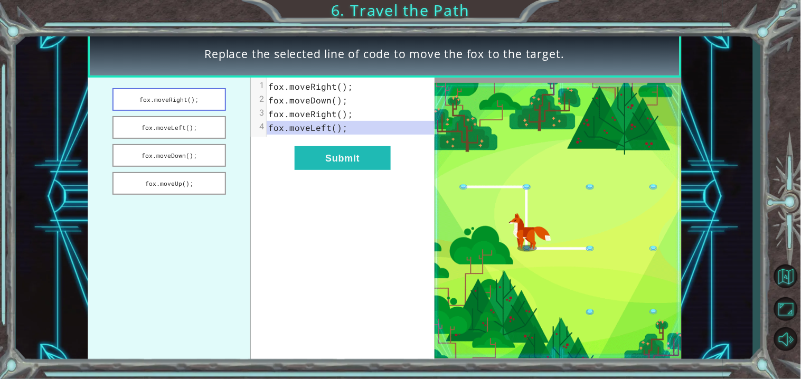
click at [213, 102] on button "fox.moveRight();" at bounding box center [169, 99] width 114 height 23
click at [201, 144] on button "fox.moveDown();" at bounding box center [169, 155] width 114 height 23
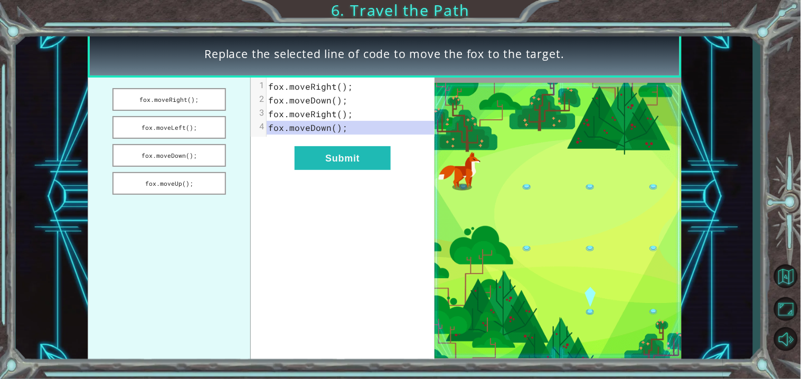
click at [364, 171] on div "xxxxxxxxxx 4 1 fox . moveRight (); 2 fox . moveDown (); 3 fox . moveRight (); 4…" at bounding box center [342, 221] width 183 height 287
click at [367, 165] on button "Submit" at bounding box center [343, 158] width 96 height 24
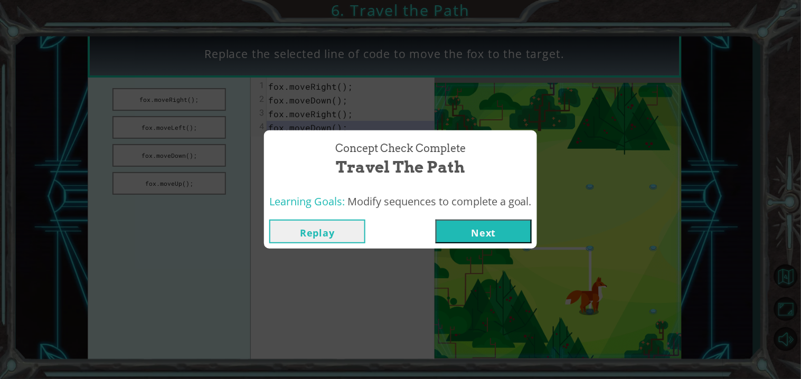
click at [481, 230] on button "Next" at bounding box center [484, 232] width 96 height 24
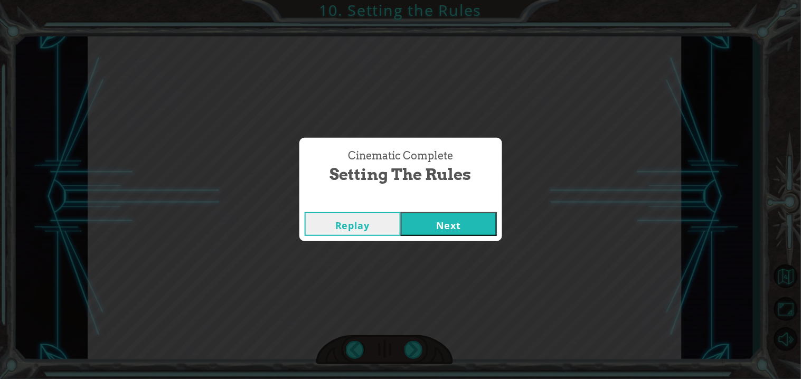
click at [455, 216] on button "Next" at bounding box center [449, 224] width 96 height 24
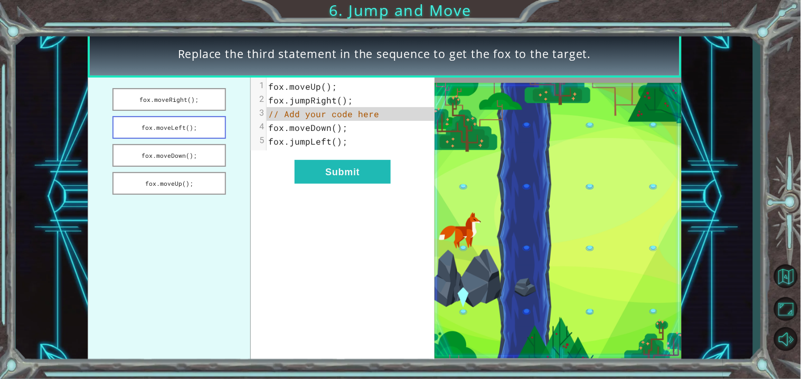
click at [197, 131] on button "fox.moveLeft();" at bounding box center [169, 127] width 114 height 23
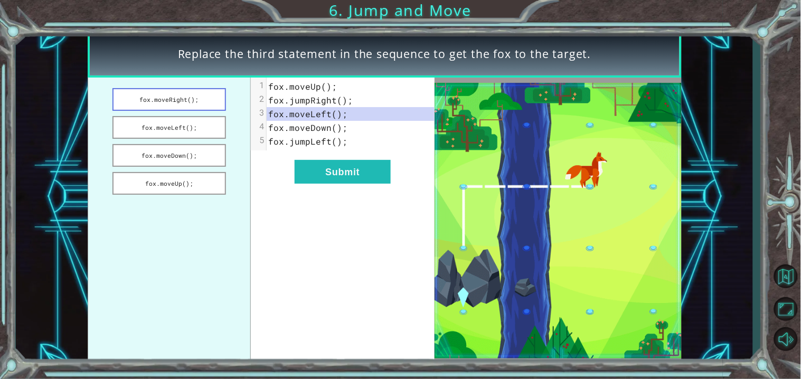
click at [200, 100] on button "fox.moveRight();" at bounding box center [169, 99] width 114 height 23
click at [200, 150] on button "fox.moveDown();" at bounding box center [169, 155] width 114 height 23
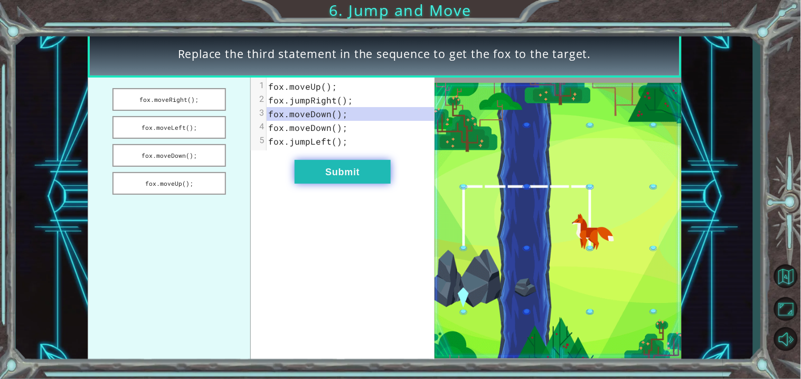
click at [337, 177] on button "Submit" at bounding box center [343, 172] width 96 height 24
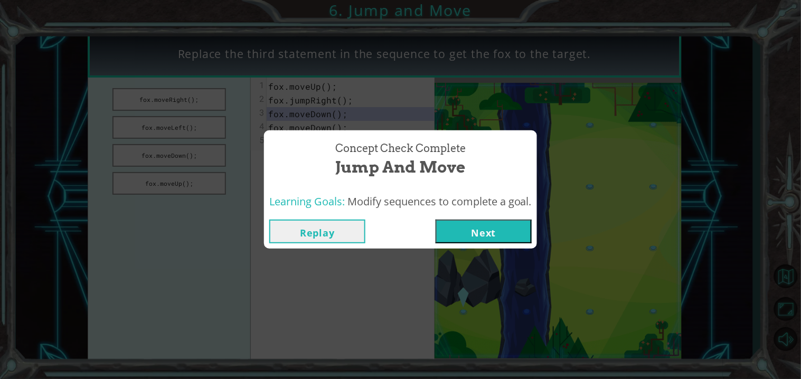
click at [459, 222] on button "Next" at bounding box center [484, 232] width 96 height 24
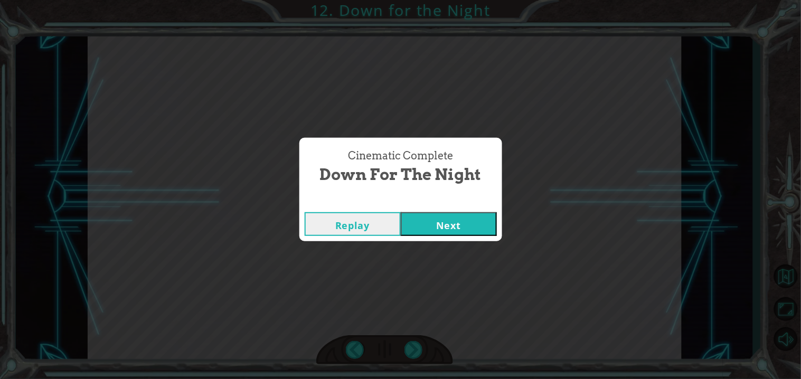
click at [457, 213] on button "Next" at bounding box center [449, 224] width 96 height 24
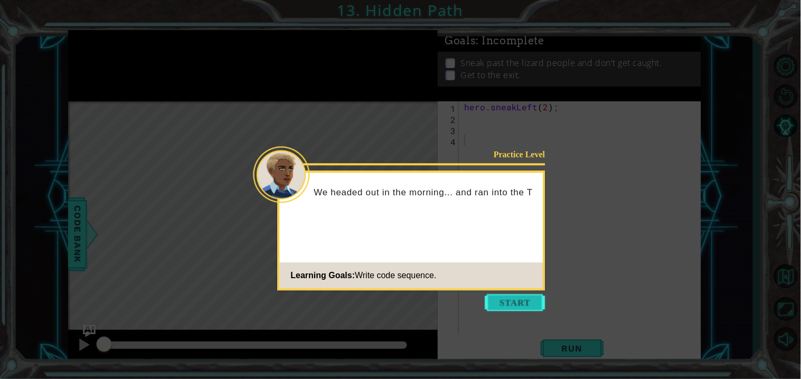
click at [523, 307] on button "Start" at bounding box center [515, 302] width 60 height 17
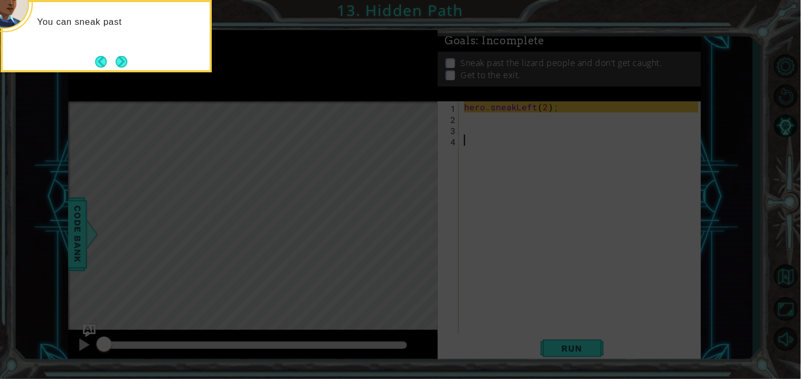
click at [525, 303] on icon at bounding box center [400, 189] width 801 height 379
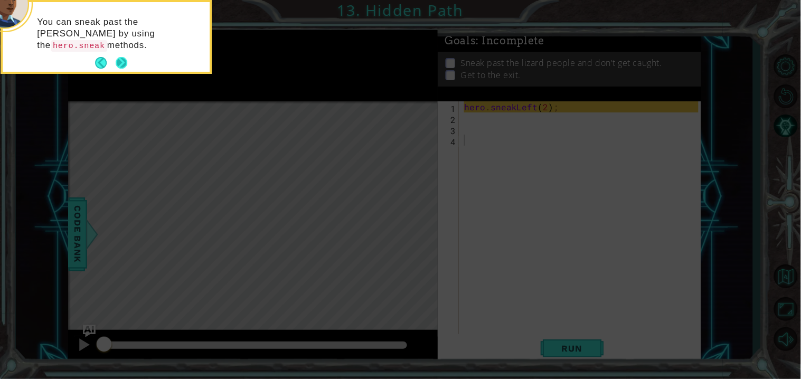
click at [117, 57] on button "Next" at bounding box center [122, 63] width 12 height 12
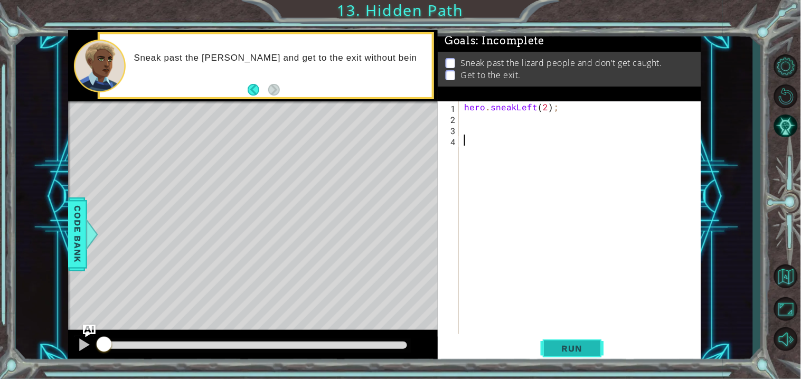
click at [577, 350] on span "Run" at bounding box center [572, 348] width 42 height 11
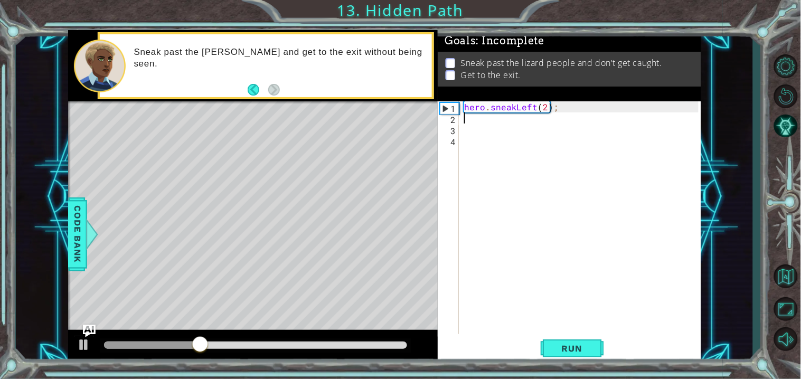
click at [472, 120] on div "hero . sneakLeft ( 2 ) ;" at bounding box center [582, 228] width 241 height 255
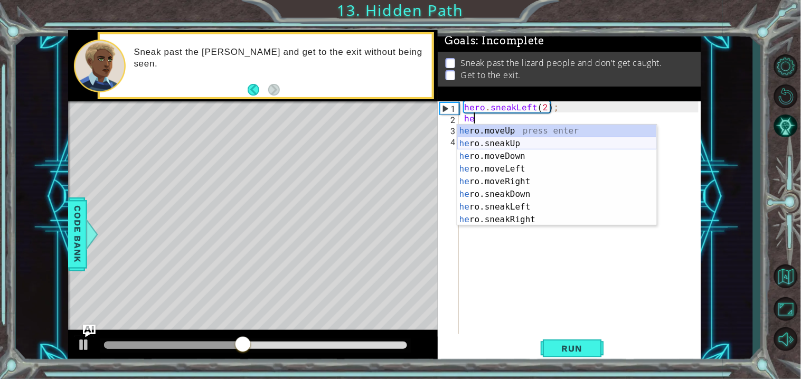
click at [539, 143] on div "he ro.moveUp press enter he ro.sneakUp press enter he ro.moveDown press enter h…" at bounding box center [557, 188] width 200 height 127
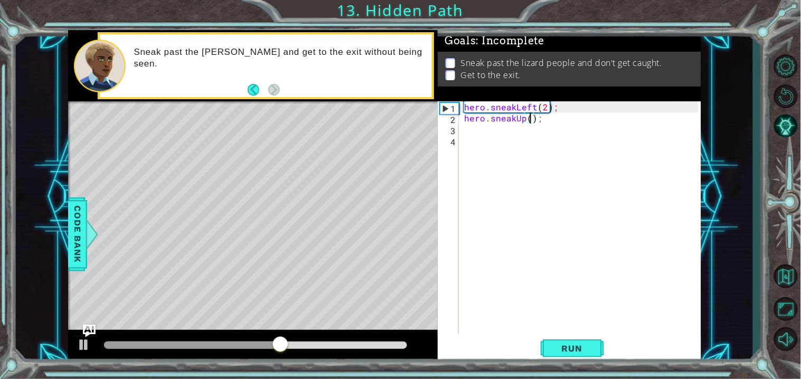
type textarea "hero.sneakUp(2);"
click at [508, 130] on div "hero . sneakLeft ( 2 ) ; hero . sneakUp ( 2 ) ;" at bounding box center [582, 228] width 241 height 255
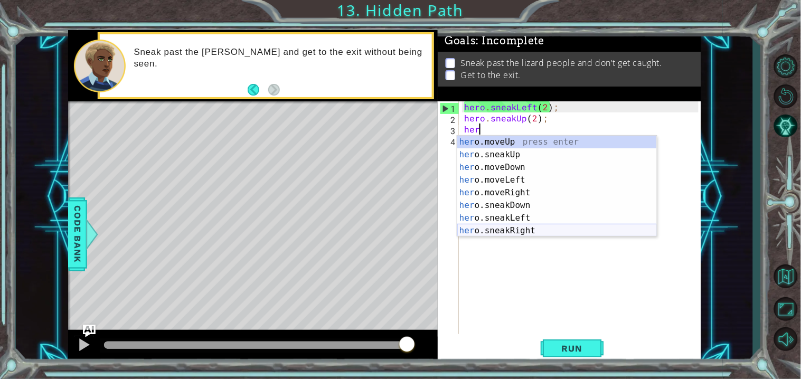
click at [548, 227] on div "her o.moveUp press enter her o.sneakUp press enter her o.moveDown press enter h…" at bounding box center [557, 199] width 200 height 127
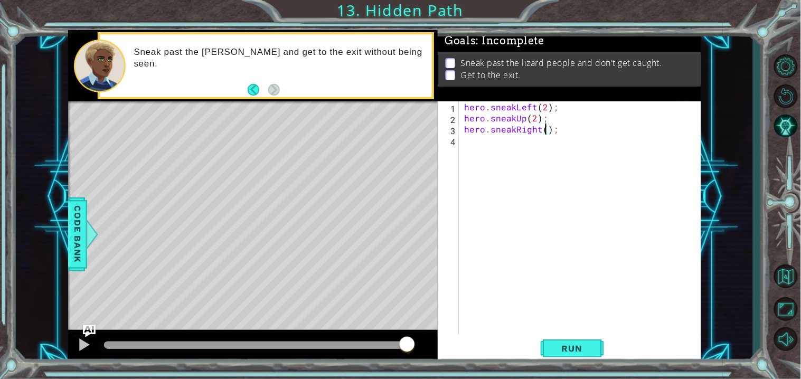
type textarea "hero.sneakRight(2);"
click at [502, 150] on div "hero . sneakLeft ( 2 ) ; hero . sneakUp ( 2 ) ; hero . sneakRight ( 2 ) ;" at bounding box center [582, 228] width 241 height 255
click at [569, 353] on span "Run" at bounding box center [572, 348] width 42 height 11
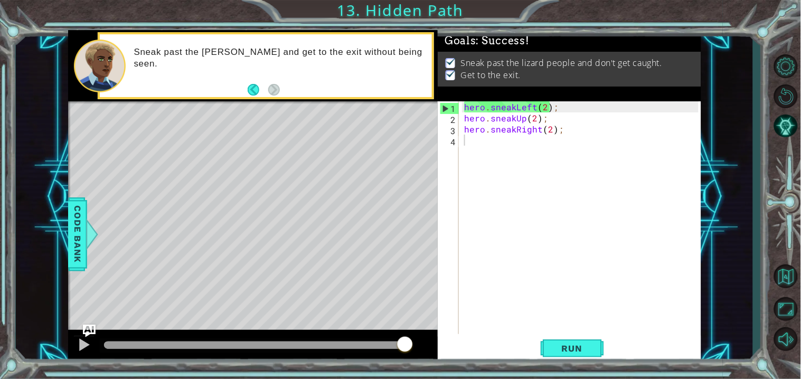
click at [404, 345] on div at bounding box center [256, 345] width 304 height 7
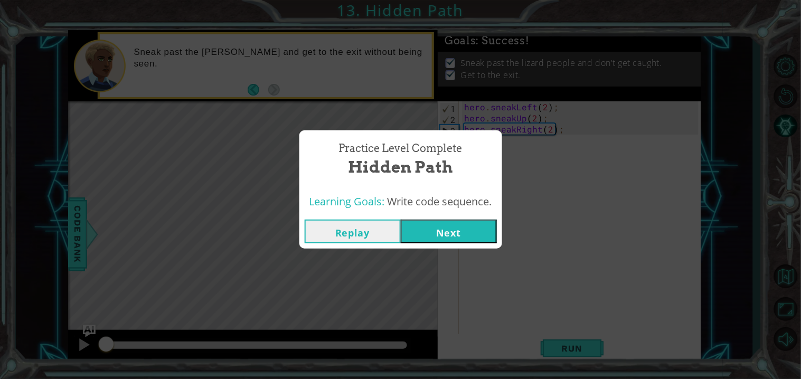
click at [423, 229] on button "Next" at bounding box center [449, 232] width 96 height 24
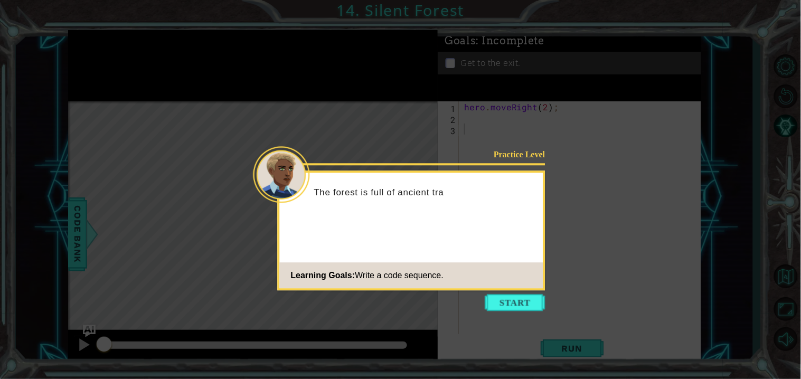
click at [483, 293] on icon at bounding box center [400, 189] width 801 height 379
click at [495, 301] on button "Start" at bounding box center [515, 302] width 60 height 17
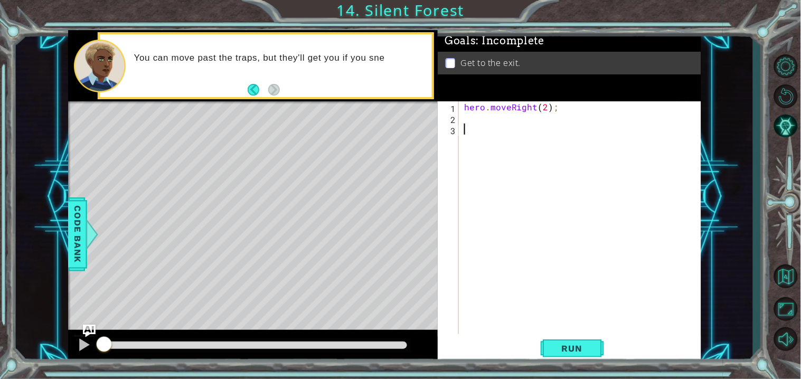
click at [465, 116] on div "hero . moveRight ( 2 ) ;" at bounding box center [582, 228] width 241 height 255
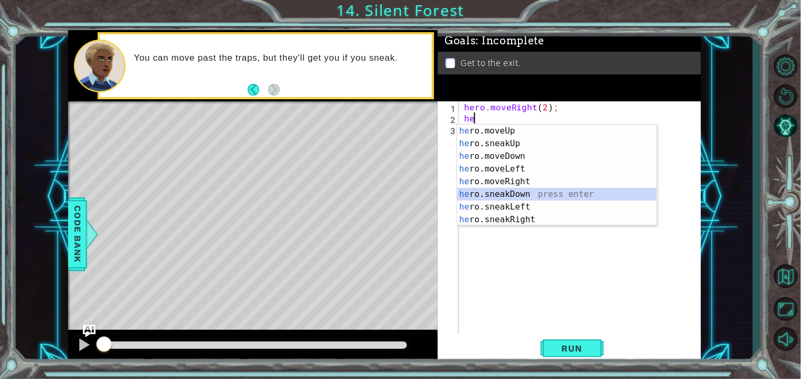
click at [534, 193] on div "he ro.moveUp press enter he ro.sneakUp press enter he ro.moveDown press enter h…" at bounding box center [557, 188] width 200 height 127
type textarea "hero.sneakDown(1);"
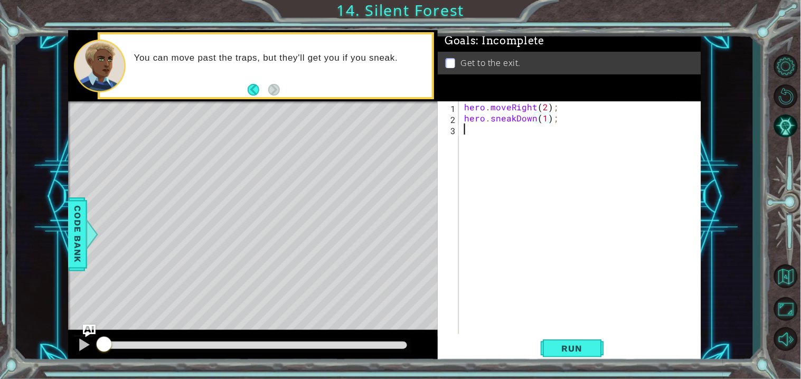
click at [476, 135] on div "hero . moveRight ( 2 ) ; hero . sneakDown ( 1 ) ;" at bounding box center [582, 228] width 241 height 255
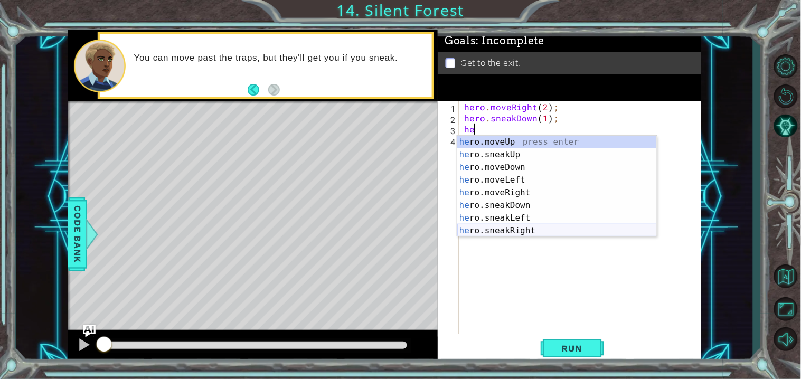
click at [541, 230] on div "he ro.moveUp press enter he ro.sneakUp press enter he ro.moveDown press enter h…" at bounding box center [557, 199] width 200 height 127
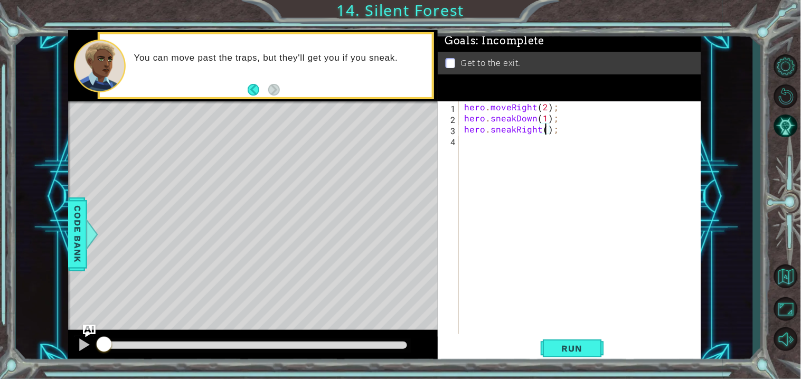
type textarea "hero.sneakRight(2);"
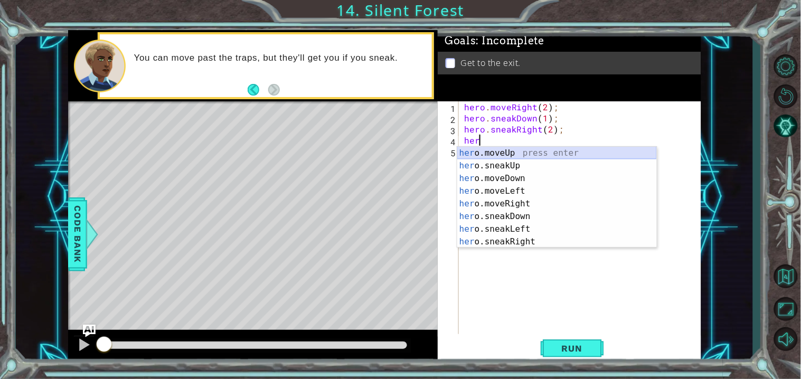
click at [531, 152] on div "her o.moveUp press enter her o.sneakUp press enter her o.moveDown press enter h…" at bounding box center [557, 210] width 200 height 127
type textarea "hero.moveUp(1);"
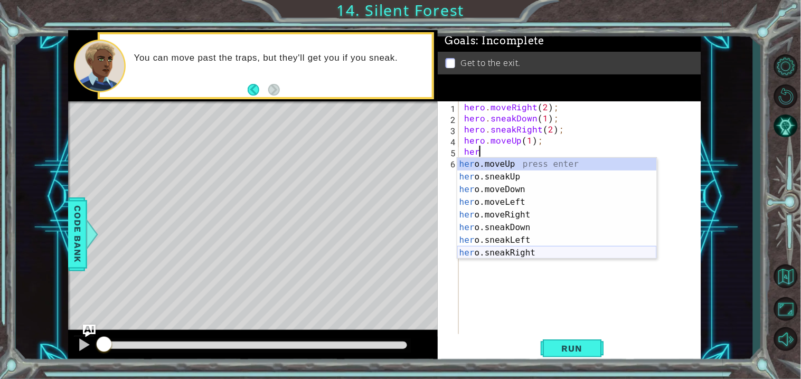
click at [549, 250] on div "her o.moveUp press enter her o.sneakUp press enter her o.moveDown press enter h…" at bounding box center [557, 221] width 200 height 127
click at [568, 209] on div "hero. moveUp press enter hero. sneakUp press enter hero. moveDown press enter h…" at bounding box center [557, 221] width 200 height 127
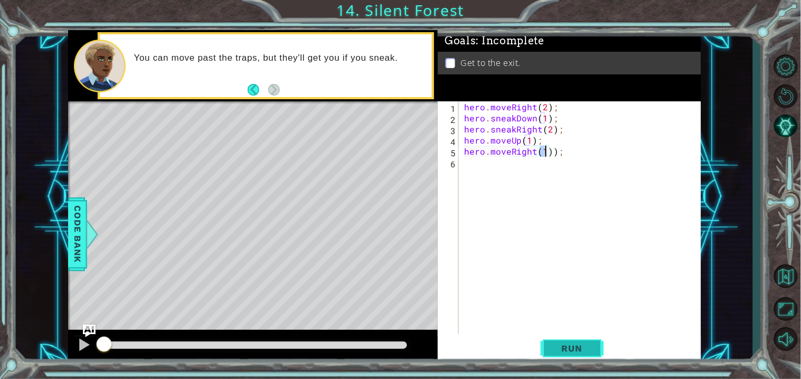
click at [577, 342] on button "Run" at bounding box center [572, 349] width 63 height 26
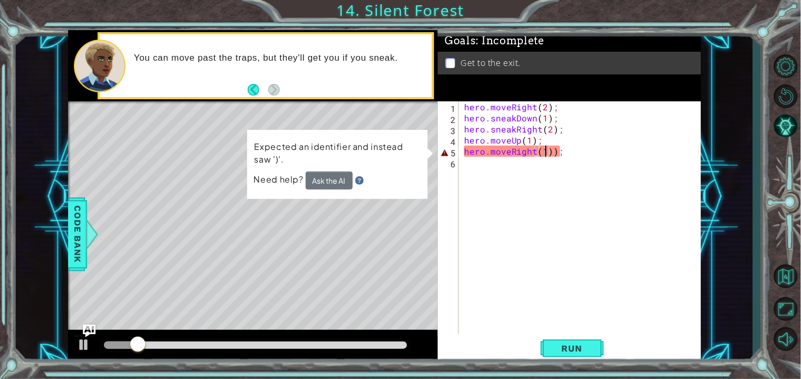
click at [555, 154] on div "hero . moveRight ( 2 ) ; hero . sneakDown ( 1 ) ; hero . sneakRight ( 2 ) ; her…" at bounding box center [582, 228] width 241 height 255
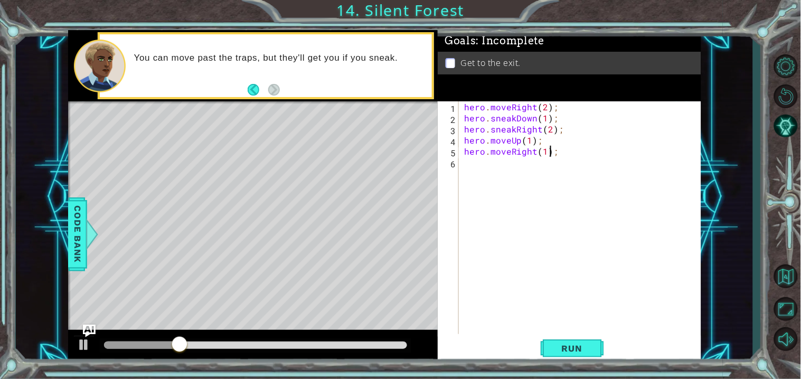
scroll to position [0, 4]
type textarea "hero.moveRight(1);"
click at [568, 346] on span "Run" at bounding box center [572, 348] width 42 height 11
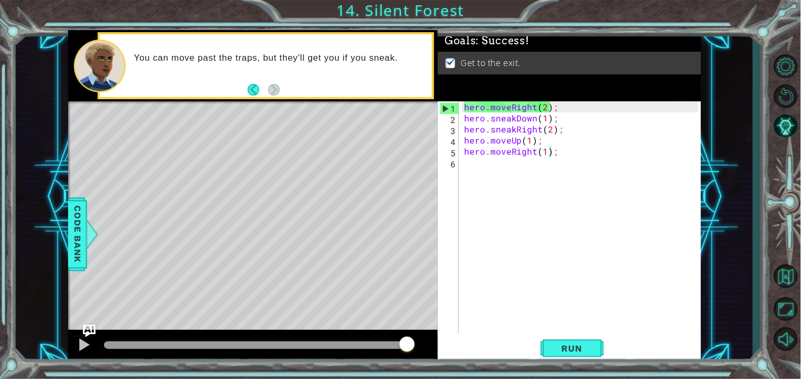
click at [407, 347] on div at bounding box center [256, 345] width 304 height 7
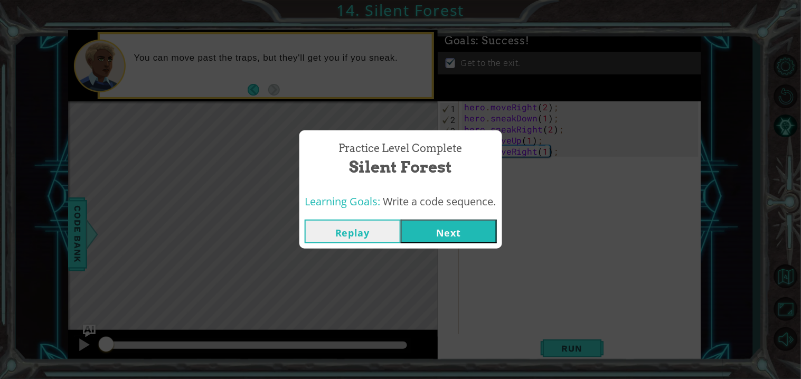
click at [475, 229] on button "Next" at bounding box center [449, 232] width 96 height 24
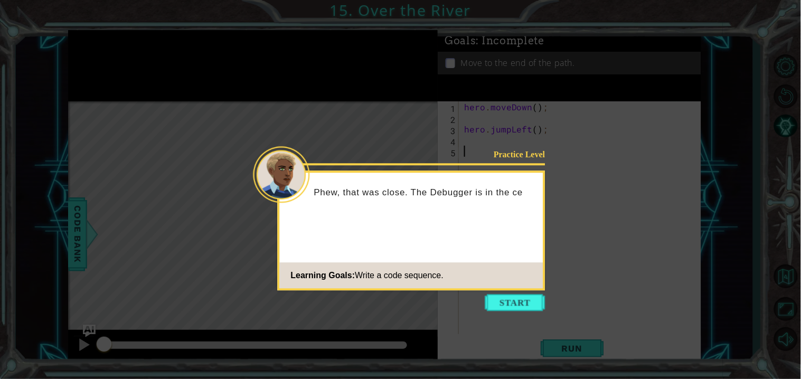
click at [505, 315] on icon at bounding box center [400, 189] width 801 height 379
click at [505, 304] on button "Start" at bounding box center [515, 302] width 60 height 17
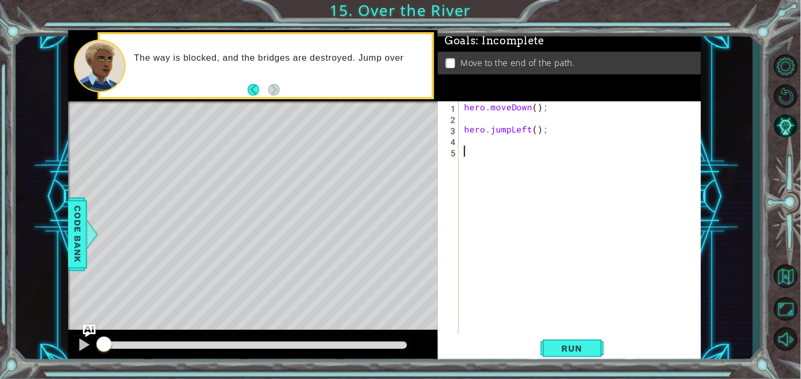
click at [472, 119] on div "hero . moveDown ( ) ; hero . jumpLeft ( ) ;" at bounding box center [582, 228] width 241 height 255
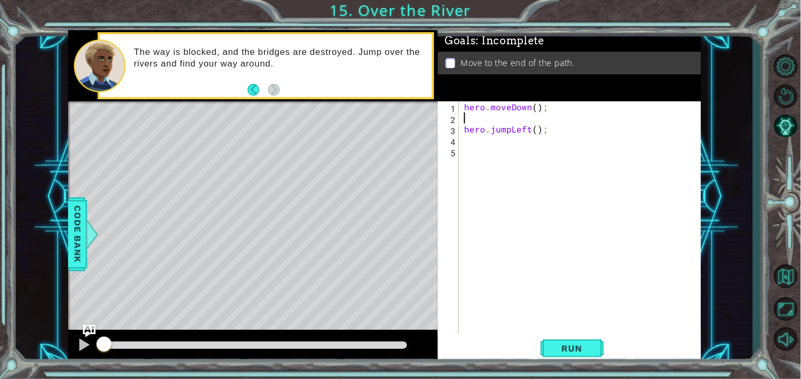
click at [459, 133] on div "1 2 3 4 5 hero . moveDown ( ) ; hero . jumpLeft ( ) ; ההההההההההההההההההההההההה…" at bounding box center [568, 217] width 260 height 233
click at [465, 129] on div "hero . moveDown ( ) ; hero . jumpLeft ( ) ;" at bounding box center [582, 228] width 241 height 255
type textarea "hero.jumpLeft();"
click at [483, 132] on div "hero . moveDown ( ) ; hero . jumpLeft ( ) ;" at bounding box center [582, 228] width 241 height 255
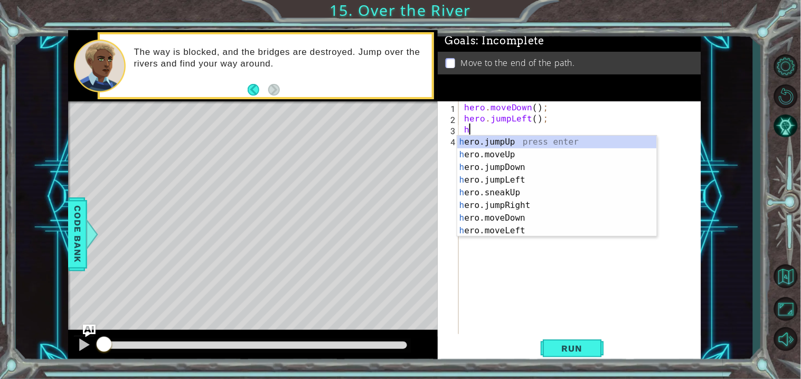
type textarea "he"
click at [555, 165] on div "he ro.jumpUp press enter he ro.jumpDown press enter he ro.jumpLeft press enter …" at bounding box center [557, 199] width 200 height 127
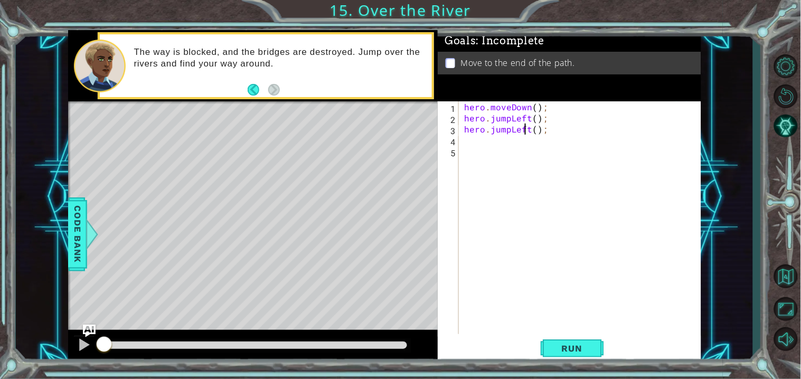
click at [526, 129] on div "hero . moveDown ( ) ; hero . jumpLeft ( ) ; hero . jumpLeft ( ) ;" at bounding box center [582, 228] width 241 height 255
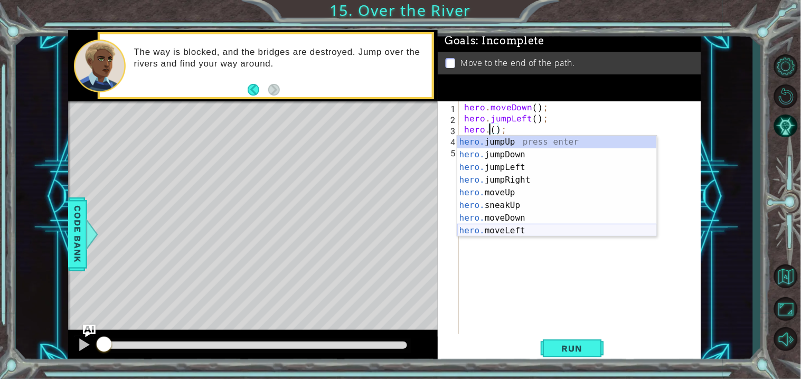
click at [538, 226] on div "hero. jumpUp press enter hero. jumpDown press enter hero. jumpLeft press enter …" at bounding box center [557, 199] width 200 height 127
type textarea "hero.moveLeft(1);"
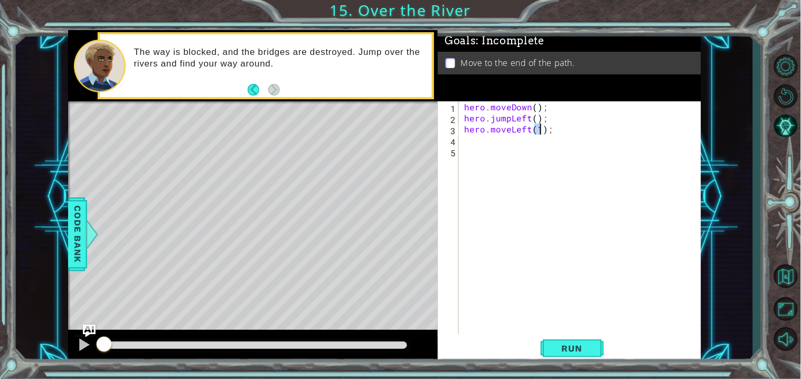
click at [486, 154] on div "hero . moveDown ( ) ; hero . jumpLeft ( ) ; hero . moveLeft ( 1 ) ;" at bounding box center [582, 228] width 241 height 255
click at [475, 145] on div "hero . moveDown ( ) ; hero . jumpLeft ( ) ; hero . moveLeft ( 1 ) ;" at bounding box center [582, 228] width 241 height 255
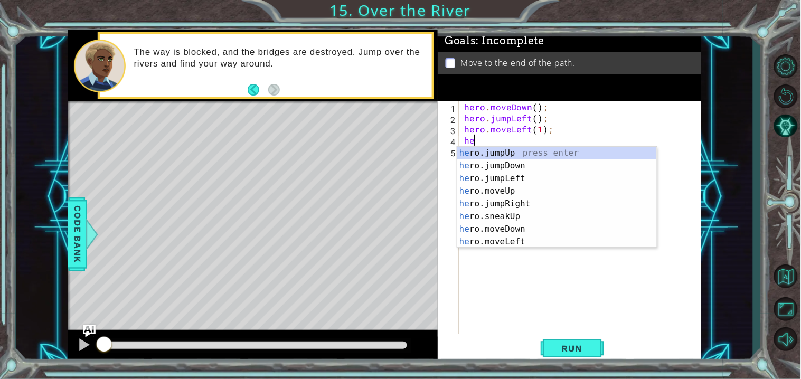
type textarea "her"
click at [536, 165] on div "her o.jumpUp press enter her o.jumpDown press enter her o.jumpLeft press enter …" at bounding box center [557, 210] width 200 height 127
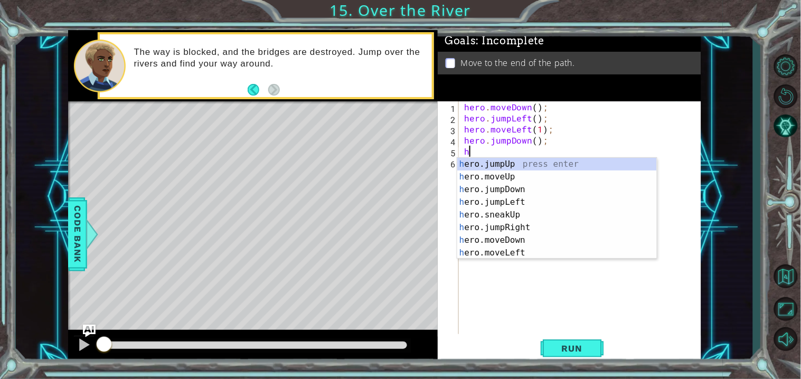
type textarea "he"
click at [551, 212] on div "he ro.jumpUp press enter he ro.jumpDown press enter he ro.jumpLeft press enter …" at bounding box center [557, 221] width 200 height 127
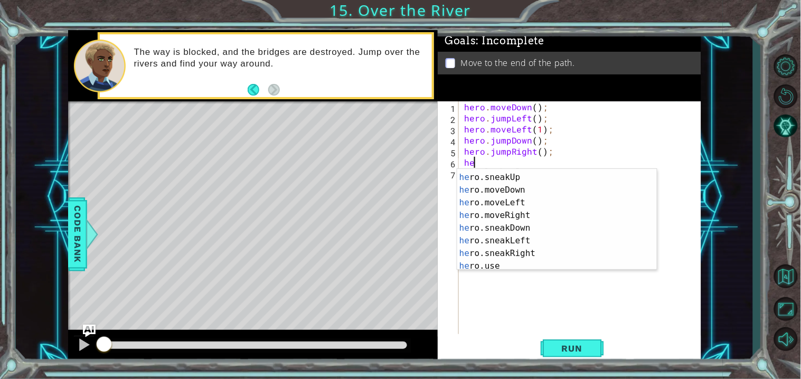
scroll to position [65, 0]
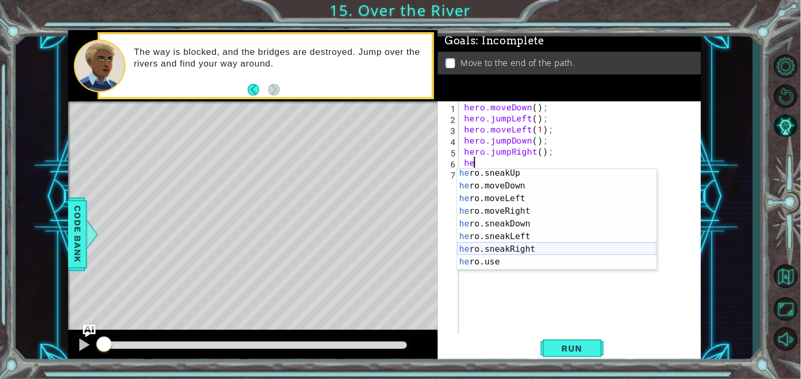
click at [599, 250] on div "he ro.sneakUp press enter he ro.moveDown press enter he ro.moveLeft press enter…" at bounding box center [557, 230] width 200 height 127
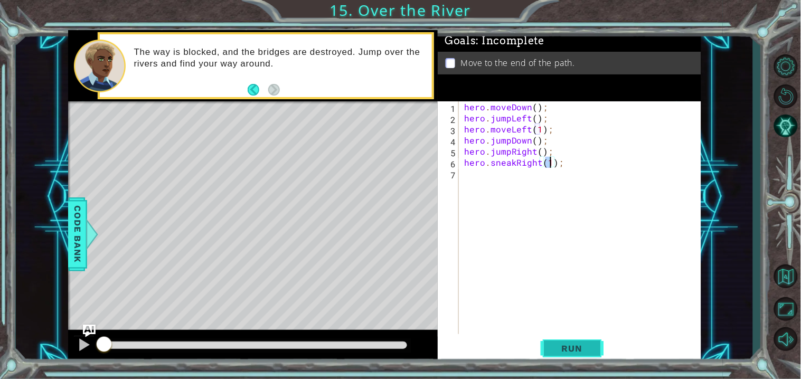
type textarea "hero.sneakRight(1);"
click at [573, 356] on button "Run" at bounding box center [572, 349] width 63 height 26
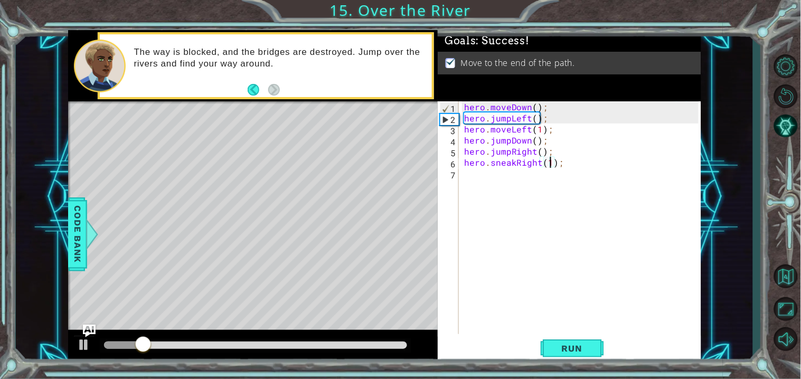
click at [404, 344] on div at bounding box center [256, 345] width 304 height 7
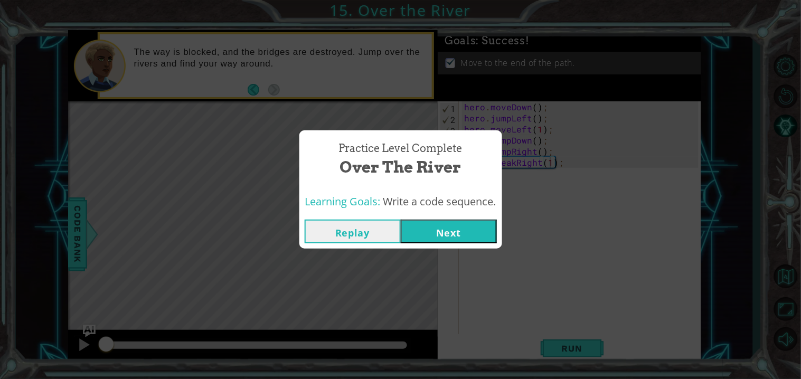
click at [457, 233] on button "Next" at bounding box center [449, 232] width 96 height 24
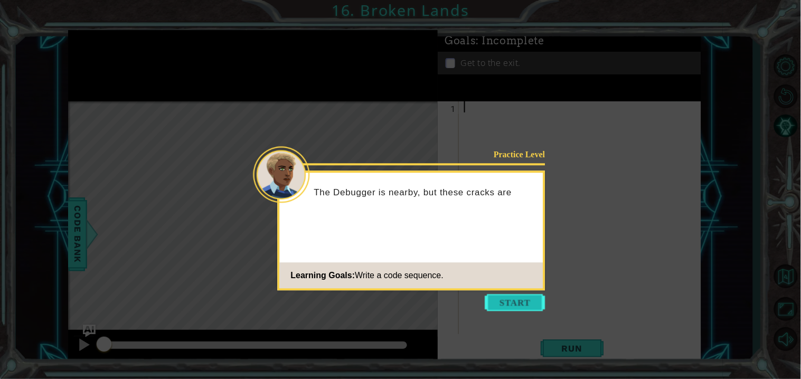
click at [494, 298] on button "Start" at bounding box center [515, 302] width 60 height 17
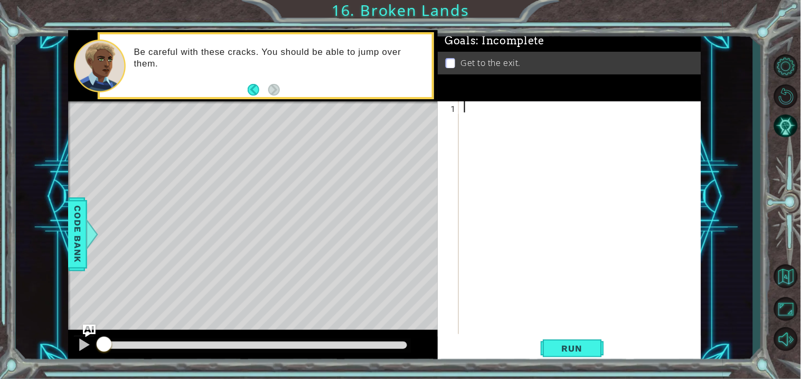
click at [504, 113] on div at bounding box center [582, 228] width 241 height 255
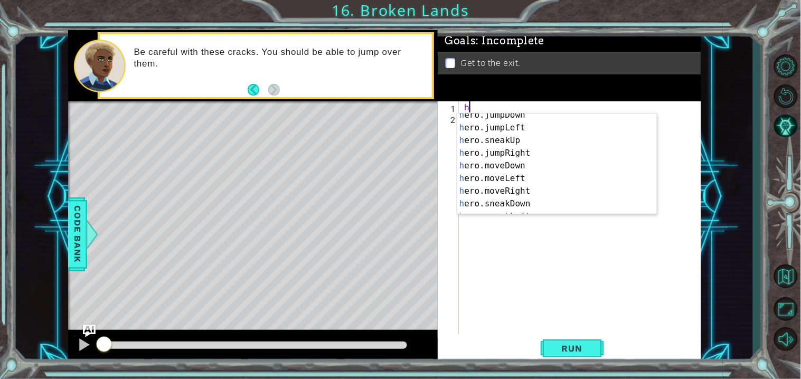
scroll to position [30, 0]
click at [614, 186] on div "h ero.jumpDown press enter h ero.jumpLeft press enter h ero.sneakUp press enter…" at bounding box center [557, 172] width 200 height 127
type textarea "hero.moveRight(1);"
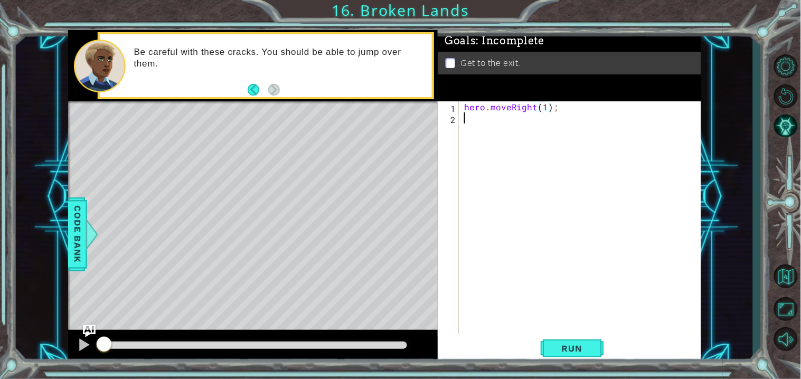
click at [484, 115] on div "hero . moveRight ( 1 ) ;" at bounding box center [582, 228] width 241 height 255
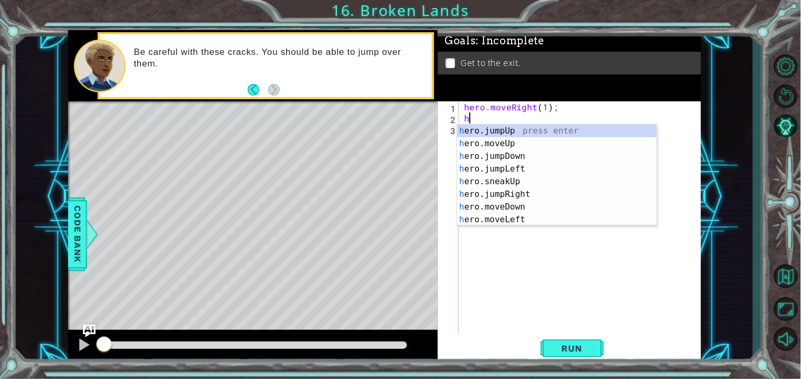
scroll to position [0, 0]
type textarea "he"
click at [524, 181] on div "he ro.jumpUp press enter he ro.jumpDown press enter he ro.jumpLeft press enter …" at bounding box center [557, 188] width 200 height 127
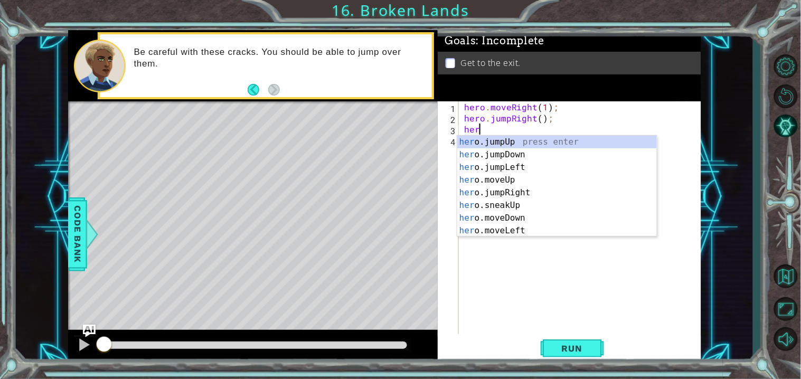
drag, startPoint x: 656, startPoint y: 157, endPoint x: 654, endPoint y: 183, distance: 26.0
click at [654, 183] on div at bounding box center [651, 186] width 11 height 100
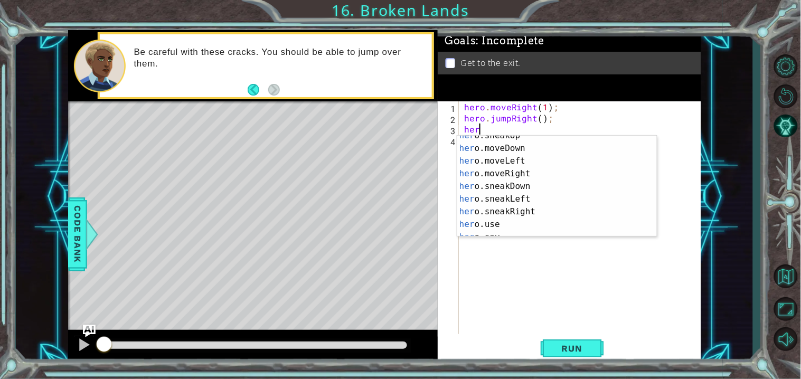
scroll to position [72, 0]
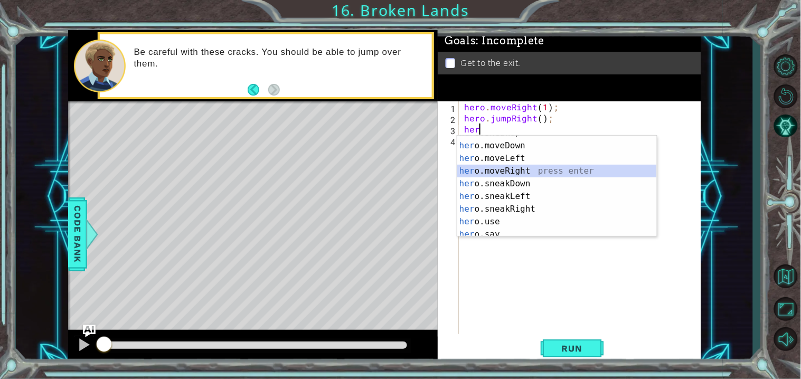
click at [612, 169] on div "her o.sneakUp press enter her o.moveDown press enter her o.moveLeft press enter…" at bounding box center [557, 190] width 200 height 127
type textarea "hero.moveRight(1);"
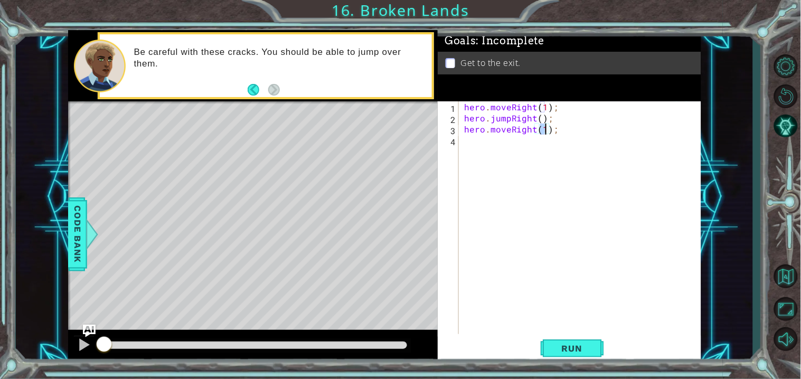
click at [496, 148] on div "hero . moveRight ( 1 ) ; hero . jumpRight ( ) ; hero . moveRight ( 1 ) ;" at bounding box center [582, 228] width 241 height 255
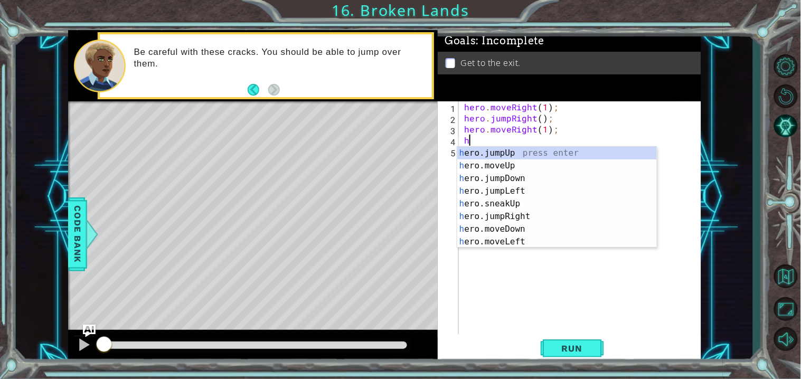
scroll to position [0, 0]
type textarea "he"
click at [547, 154] on div "he ro.jumpUp press enter he ro.jumpDown press enter he ro.jumpLeft press enter …" at bounding box center [557, 210] width 200 height 127
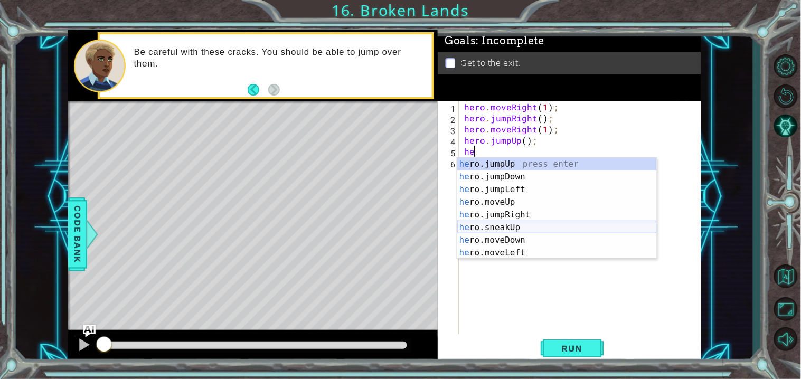
click at [547, 224] on div "he ro.jumpUp press enter he ro.jumpDown press enter he ro.jumpLeft press enter …" at bounding box center [557, 221] width 200 height 127
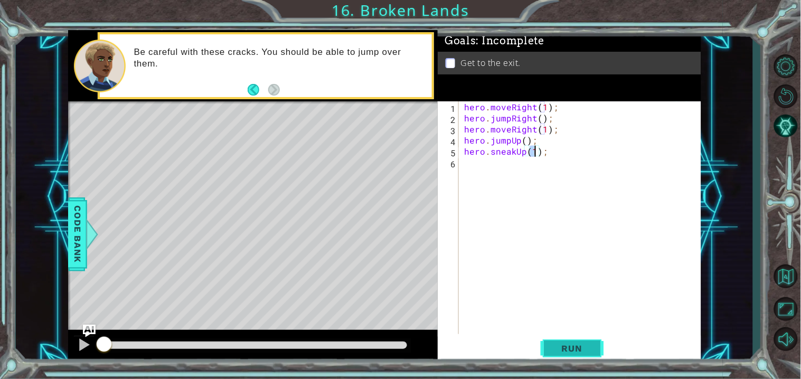
type textarea "hero.sneakUp(1);"
click at [544, 345] on button "Run" at bounding box center [572, 349] width 63 height 26
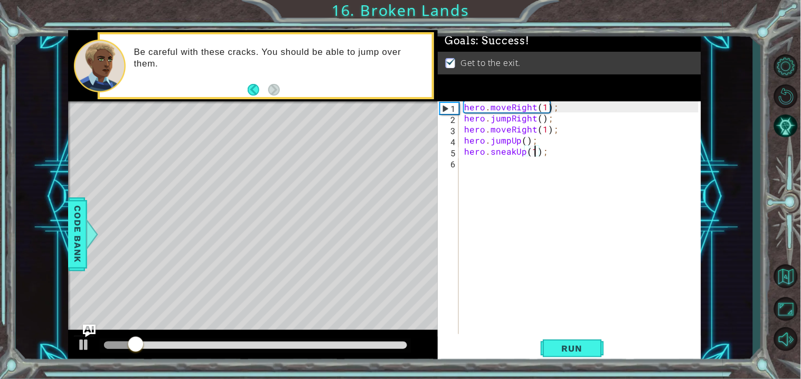
click at [407, 348] on div at bounding box center [256, 345] width 304 height 7
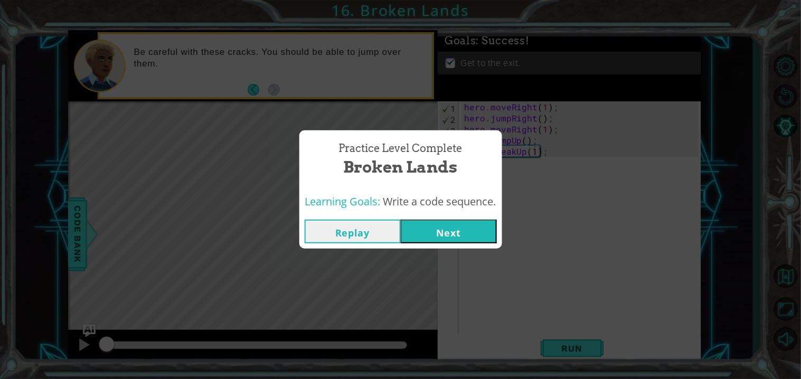
click at [464, 243] on button "Next" at bounding box center [449, 232] width 96 height 24
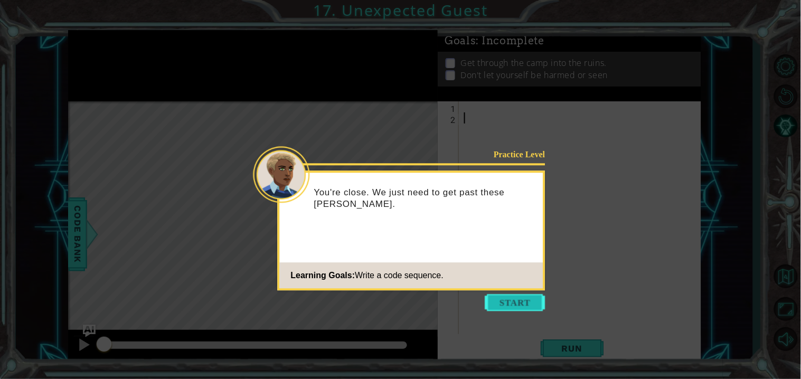
click at [515, 300] on button "Start" at bounding box center [515, 302] width 60 height 17
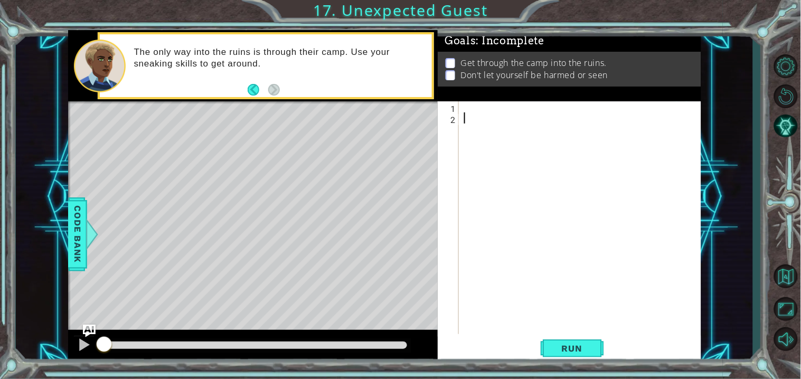
click at [497, 111] on div at bounding box center [582, 228] width 241 height 255
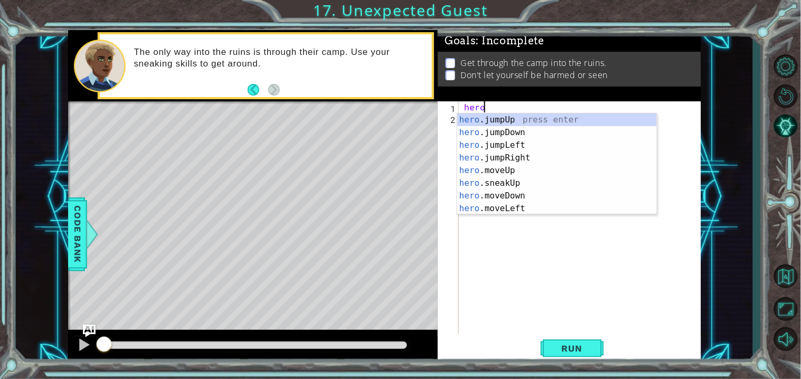
scroll to position [0, 1]
click at [556, 120] on div "hero.m oveUp press enter hero.m oveDown press enter hero.m oveLeft press enter …" at bounding box center [557, 177] width 200 height 127
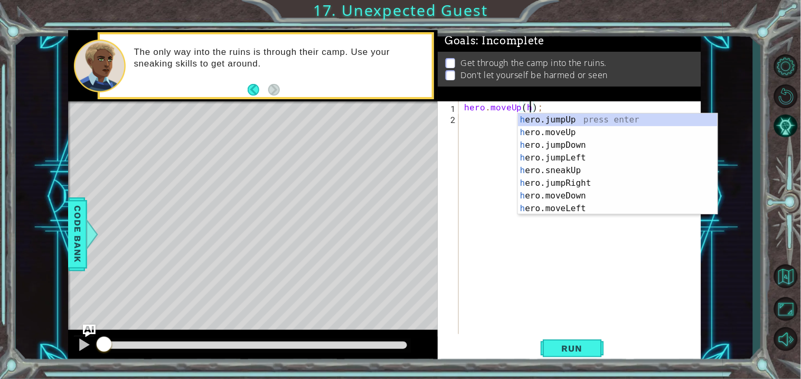
scroll to position [0, 4]
type textarea "hero.moveUp();"
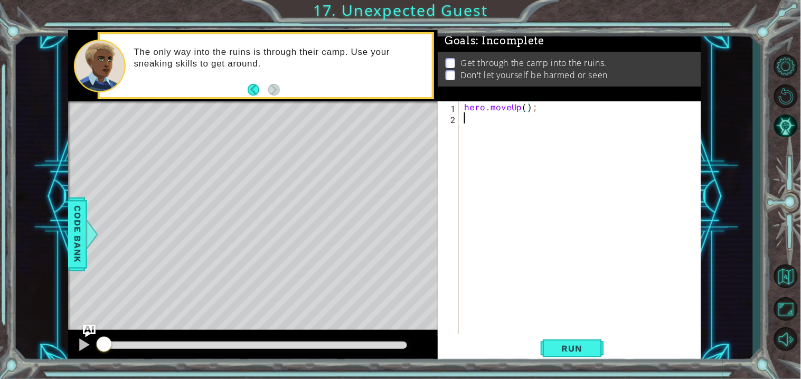
click at [499, 126] on div "hero . moveUp ( ) ;" at bounding box center [582, 228] width 241 height 255
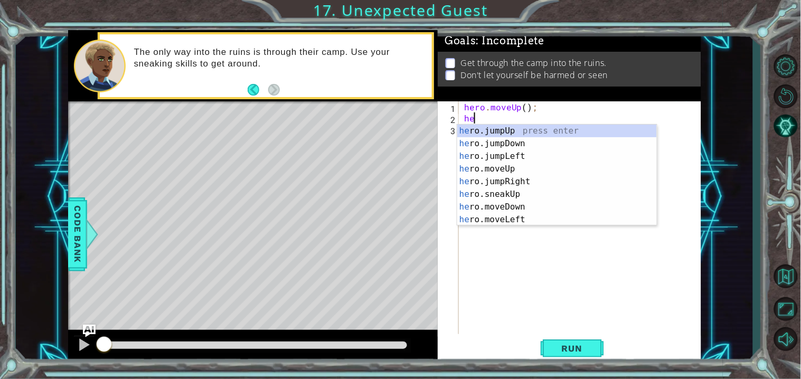
type textarea "her"
click at [549, 182] on div "her o.jumpUp press enter her o.jumpDown press enter her o.jumpLeft press enter …" at bounding box center [557, 188] width 200 height 127
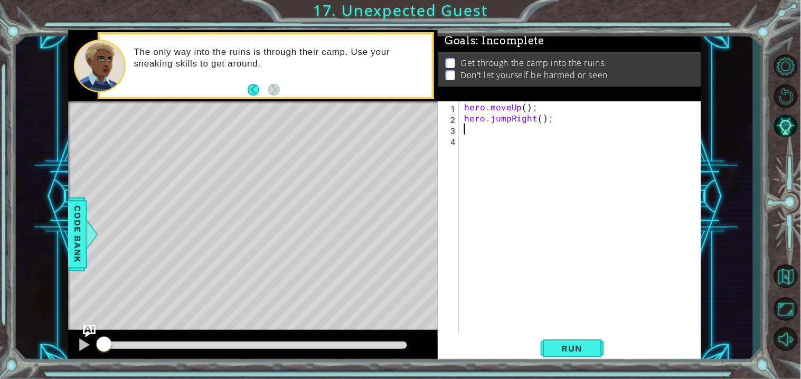
type textarea "he"
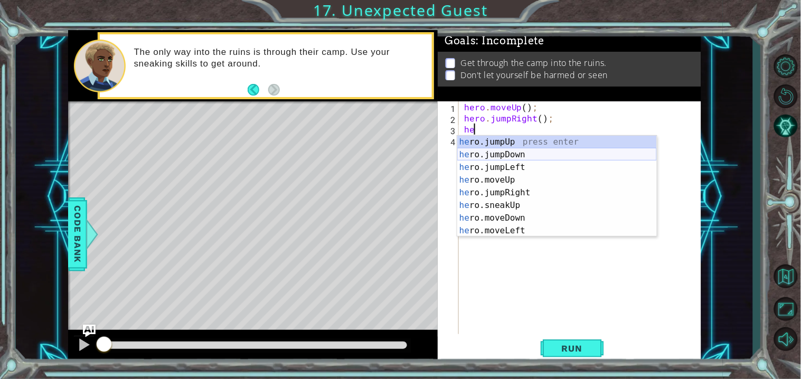
click at [529, 155] on div "he ro.jumpUp press enter he ro.jumpDown press enter he ro.jumpLeft press enter …" at bounding box center [557, 199] width 200 height 127
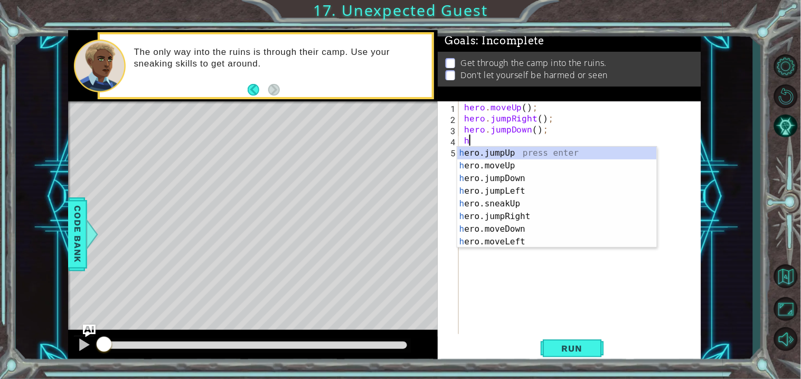
type textarea "her"
click at [683, 187] on div "hero . moveUp ( ) ; hero . jumpRight ( ) ; hero . jumpDown ( ) ; her" at bounding box center [582, 228] width 241 height 255
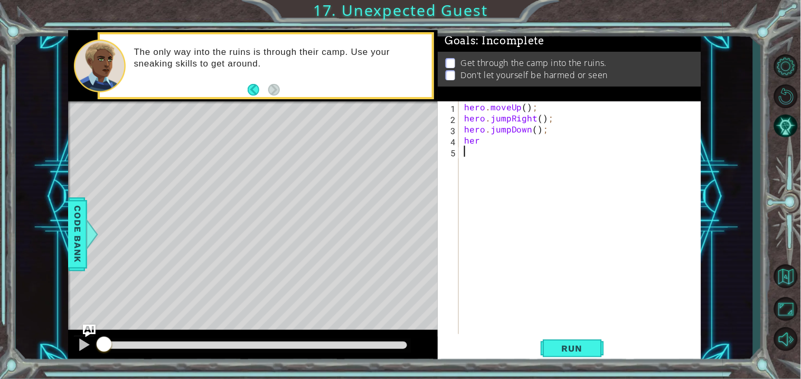
click at [550, 145] on div "hero . moveUp ( ) ; hero . jumpRight ( ) ; hero . jumpDown ( ) ; her" at bounding box center [582, 228] width 241 height 255
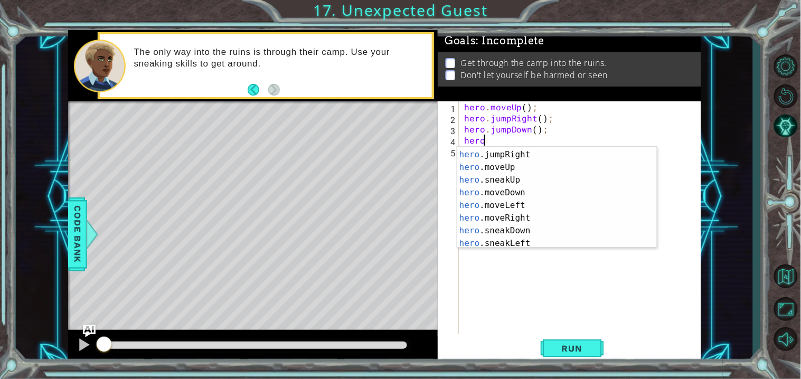
scroll to position [37, 0]
click at [632, 215] on div "hero .jumpLeft press enter hero .jumpRight press enter hero .moveUp press enter…" at bounding box center [557, 198] width 200 height 127
type textarea "hero.moveRight(1);"
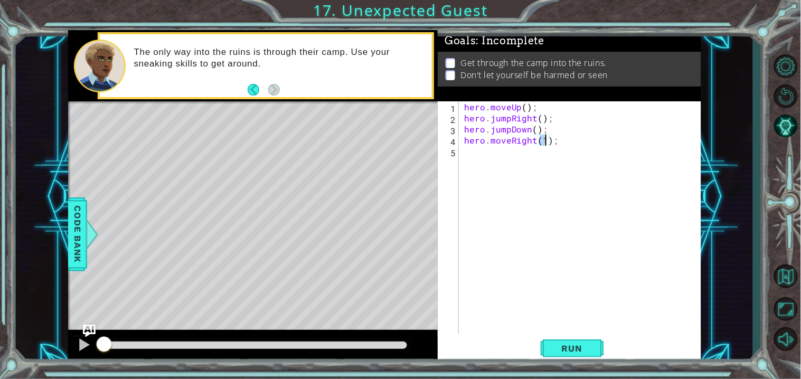
click at [473, 149] on div "hero . moveUp ( ) ; hero . jumpRight ( ) ; hero . jumpDown ( ) ; hero . moveRig…" at bounding box center [582, 228] width 241 height 255
type textarea "he"
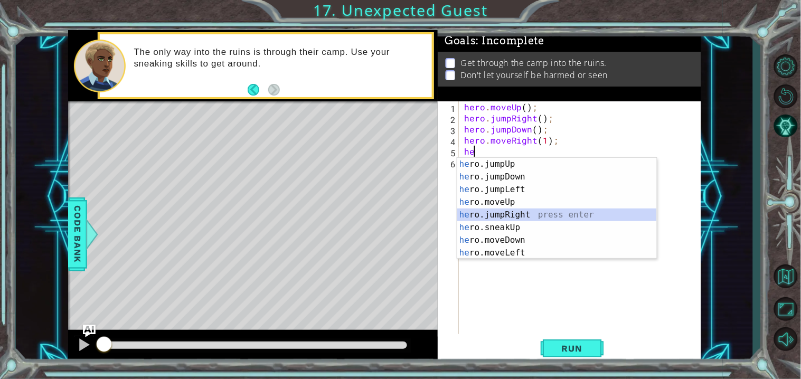
click at [541, 212] on div "he ro.jumpUp press enter he ro.jumpDown press enter he ro.jumpLeft press enter …" at bounding box center [557, 221] width 200 height 127
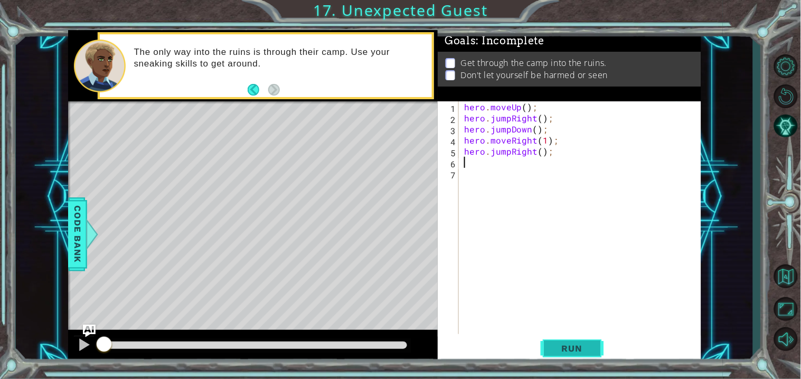
click at [576, 360] on button "Run" at bounding box center [572, 349] width 63 height 26
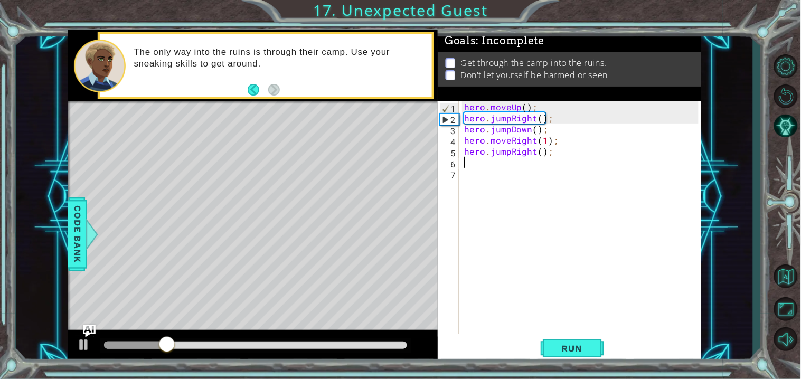
click at [407, 346] on div at bounding box center [256, 345] width 304 height 7
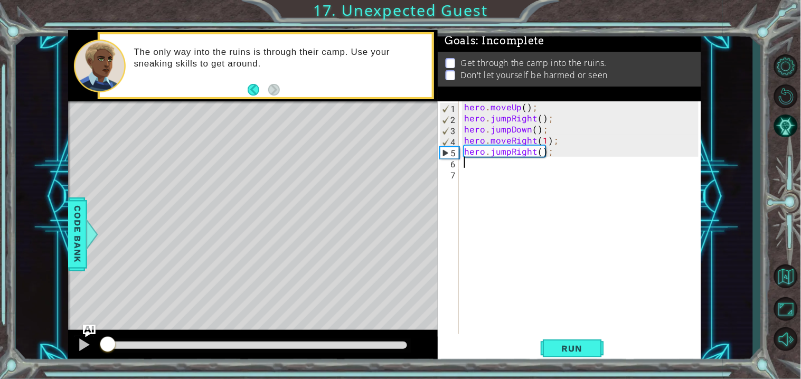
click at [510, 141] on div "hero . moveUp ( ) ; hero . jumpRight ( ) ; hero . jumpDown ( ) ; hero . moveRig…" at bounding box center [582, 228] width 241 height 255
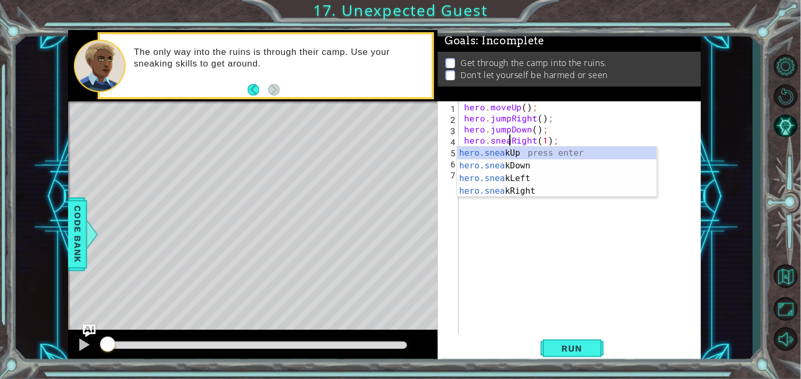
scroll to position [0, 3]
click at [539, 187] on div "hero.sneak Up press enter hero.sneak Down press enter hero.sneak Left press ent…" at bounding box center [557, 185] width 200 height 76
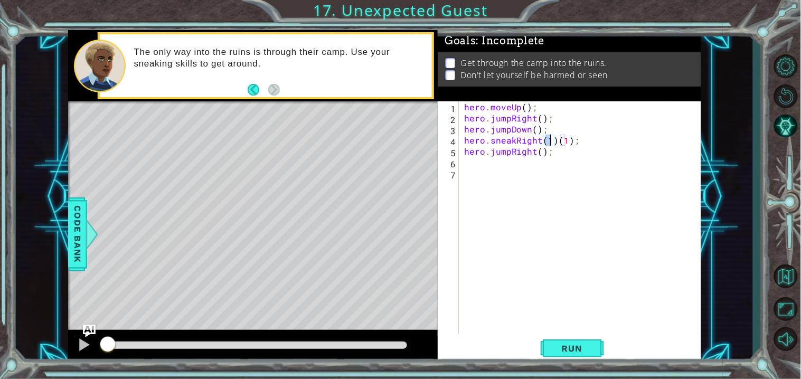
click at [576, 142] on div "hero . moveUp ( ) ; hero . jumpRight ( ) ; hero . jumpDown ( ) ; hero . sneakRi…" at bounding box center [582, 228] width 241 height 255
click at [583, 342] on button "Run" at bounding box center [572, 349] width 63 height 26
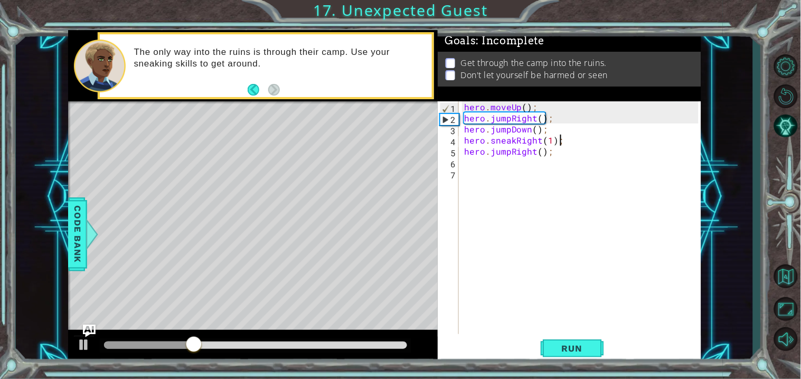
click at [404, 347] on div at bounding box center [256, 345] width 304 height 7
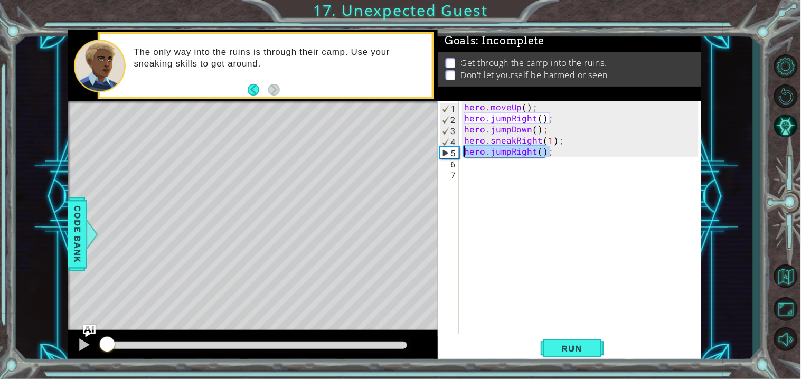
drag, startPoint x: 563, startPoint y: 151, endPoint x: 464, endPoint y: 153, distance: 98.8
click at [464, 153] on div "hero . moveUp ( ) ; hero . jumpRight ( ) ; hero . jumpDown ( ) ; hero . sneakRi…" at bounding box center [582, 228] width 241 height 255
type textarea "hero.jumpRight();"
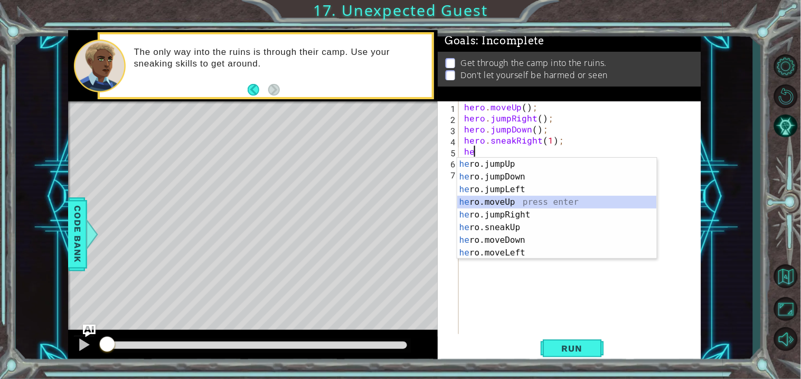
drag, startPoint x: 656, startPoint y: 197, endPoint x: 659, endPoint y: 192, distance: 5.9
click at [659, 192] on body "1 ההההההההההההההההההההההההההההההההההההההההההההההההההההההההההההההההההההההההההההה…" at bounding box center [400, 189] width 801 height 379
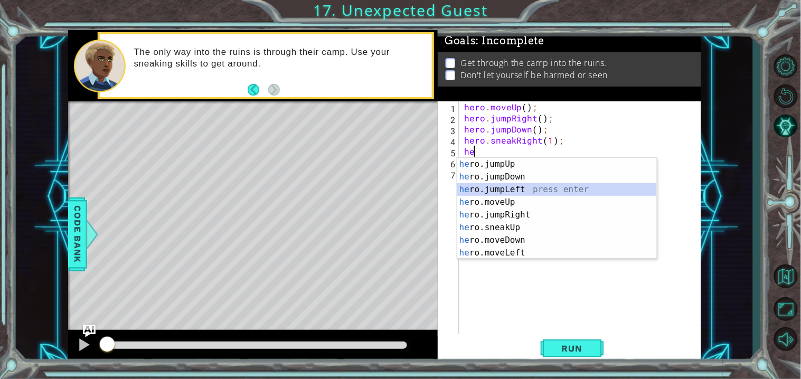
drag, startPoint x: 652, startPoint y: 191, endPoint x: 659, endPoint y: 195, distance: 8.3
click at [659, 195] on body "1 ההההההההההההההההההההההההההההההההההההההההההההההההההההההההההההההההההההההההההההה…" at bounding box center [400, 189] width 801 height 379
type textarea "he"
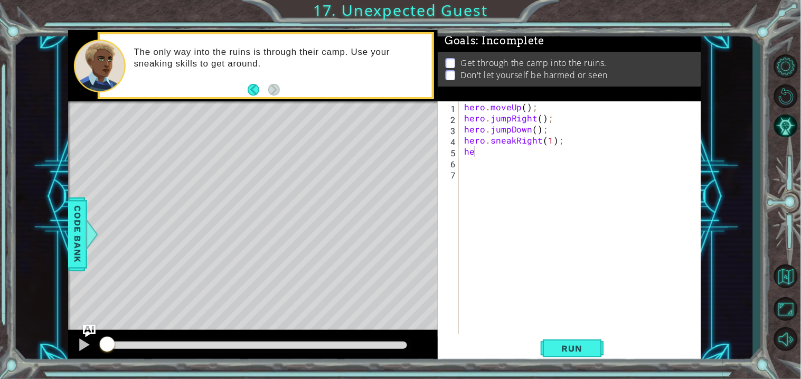
drag, startPoint x: 657, startPoint y: 194, endPoint x: 657, endPoint y: 204, distance: 10.0
click at [657, 204] on body "1 ההההההההההההההההההההההההההההההההההההההההההההההההההההההההההההההההההההההההההההה…" at bounding box center [400, 189] width 801 height 379
click at [657, 204] on div "hero . moveUp ( ) ; hero . jumpRight ( ) ; hero . jumpDown ( ) ; hero . sneakRi…" at bounding box center [582, 228] width 241 height 255
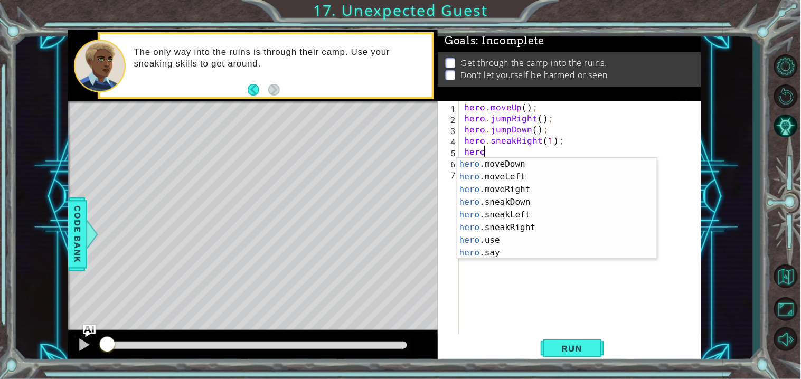
scroll to position [76, 0]
click at [534, 202] on div "hero .moveDown press enter hero .moveLeft press enter hero .moveRight press ent…" at bounding box center [557, 221] width 200 height 127
type textarea "hero.sneakDown(1);"
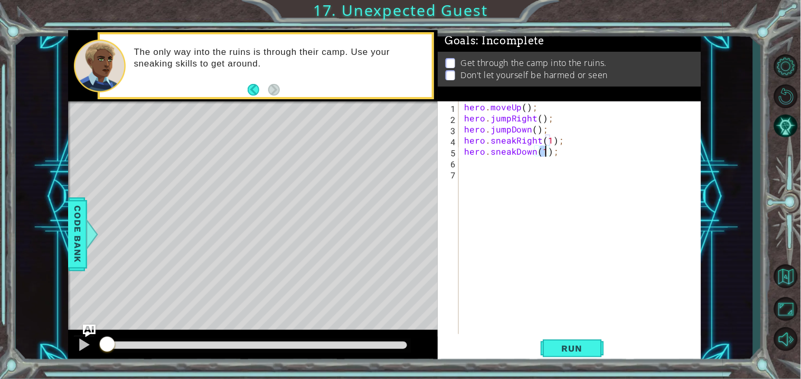
click at [507, 167] on div "hero . moveUp ( ) ; hero . jumpRight ( ) ; hero . jumpDown ( ) ; hero . sneakRi…" at bounding box center [582, 228] width 241 height 255
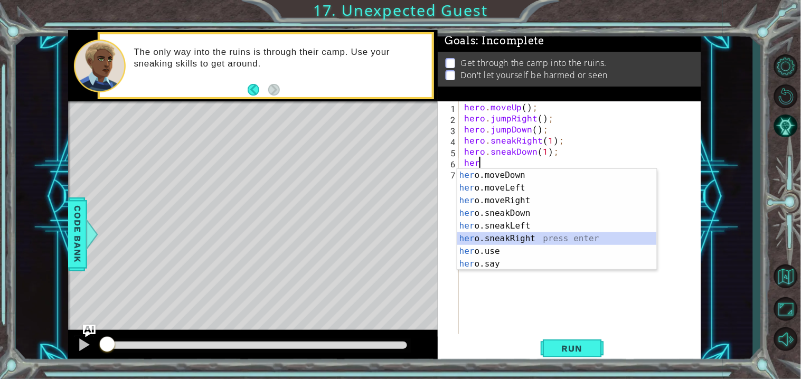
click at [571, 235] on div "her o.moveDown press enter her o.moveLeft press enter her o.moveRight press ent…" at bounding box center [557, 232] width 200 height 127
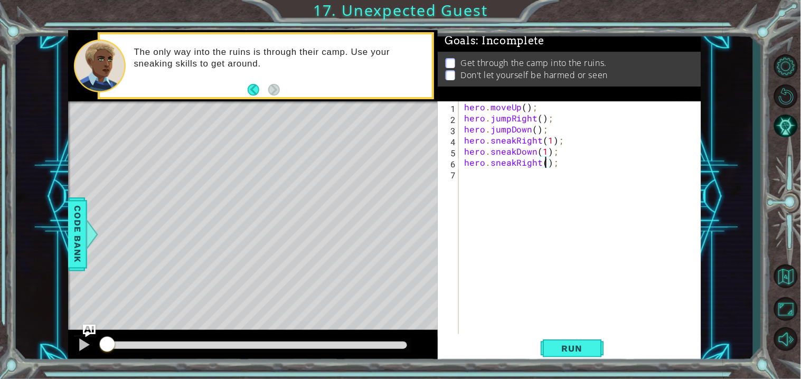
type textarea "hero.sneakRight(2);"
click at [497, 176] on div "hero . moveUp ( ) ; hero . jumpRight ( ) ; hero . jumpDown ( ) ; hero . sneakRi…" at bounding box center [582, 228] width 241 height 255
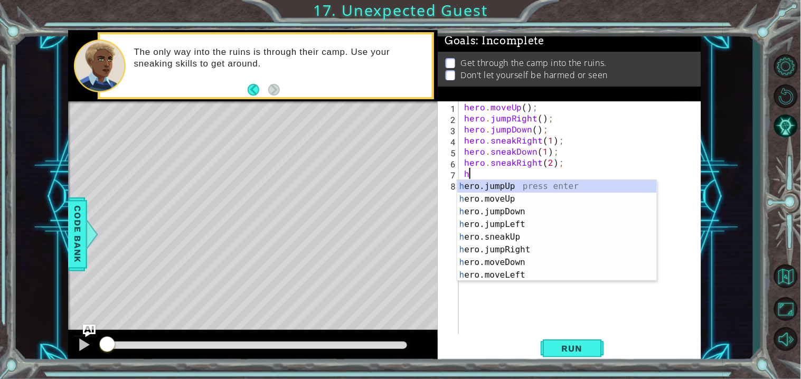
scroll to position [0, 0]
click at [619, 248] on div "he ro.jumpUp press enter he ro.jumpDown press enter he ro.jumpLeft press enter …" at bounding box center [557, 243] width 200 height 127
type textarea "hero.sneakUp(1);"
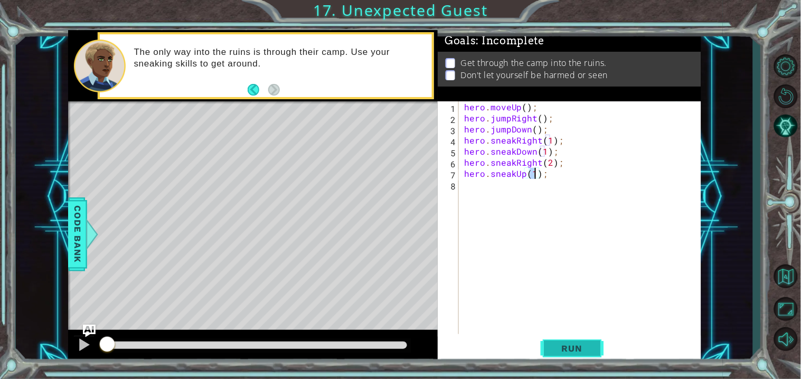
click at [582, 344] on span "Run" at bounding box center [572, 348] width 42 height 11
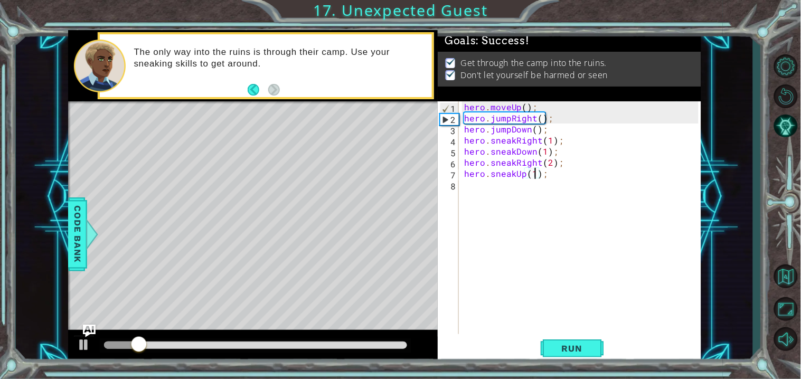
click at [405, 346] on div at bounding box center [256, 345] width 304 height 7
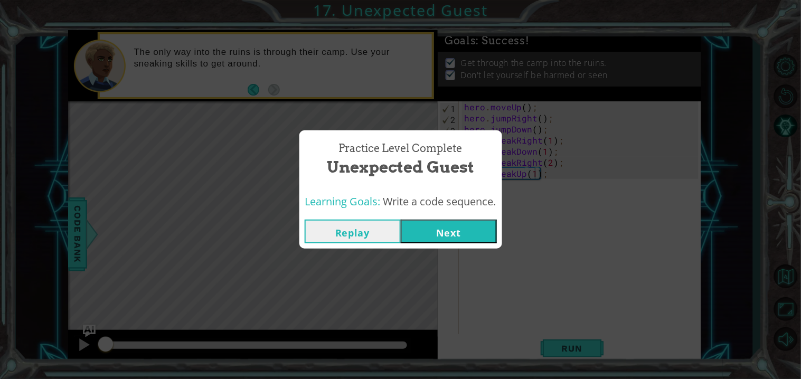
click at [475, 233] on button "Next" at bounding box center [449, 232] width 96 height 24
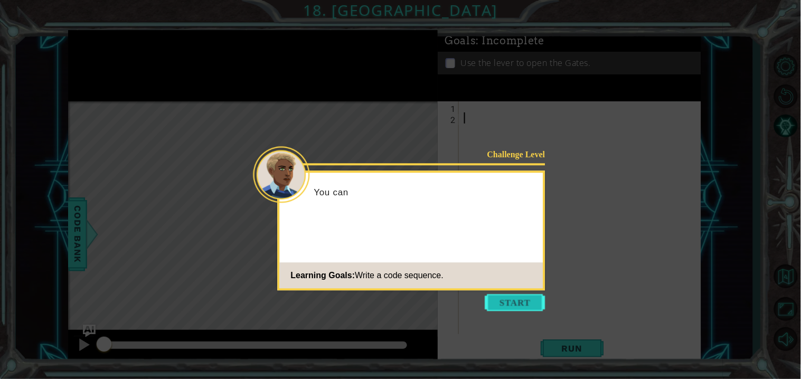
click at [506, 304] on button "Start" at bounding box center [515, 302] width 60 height 17
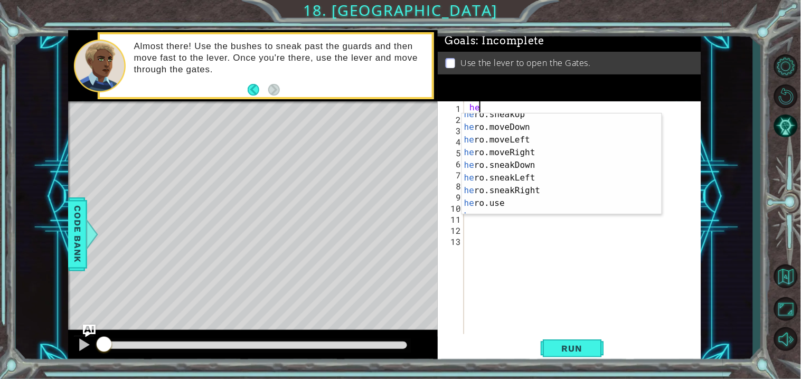
scroll to position [69, 0]
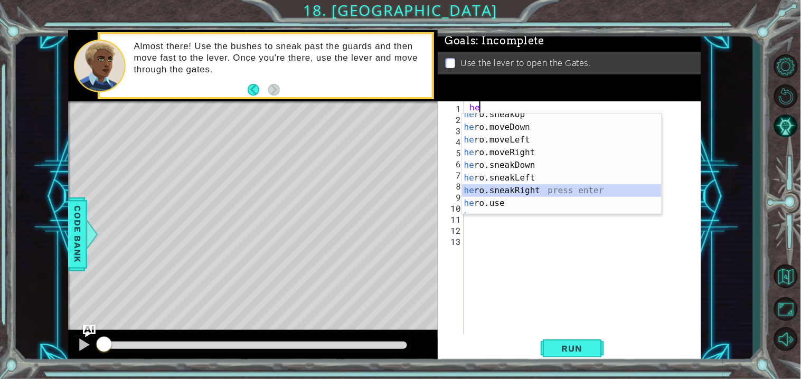
click at [615, 189] on div "he ro.sneakUp press enter he ro.moveDown press enter he ro.moveLeft press enter…" at bounding box center [562, 171] width 200 height 127
type textarea "hero.sneakRight(1);"
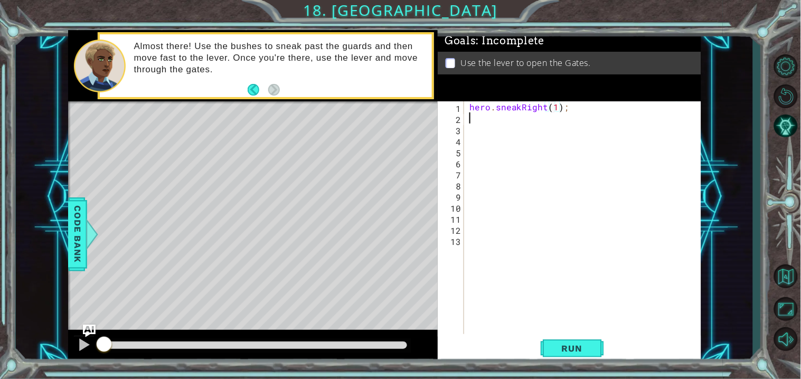
click at [474, 120] on div "hero . sneakRight ( 1 ) ;" at bounding box center [585, 228] width 237 height 255
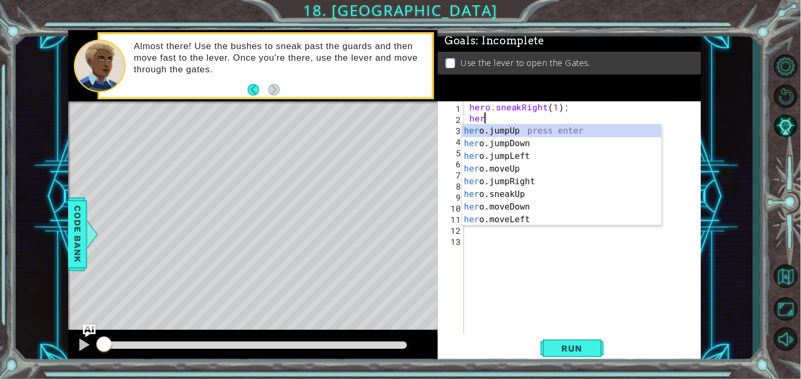
scroll to position [0, 1]
click at [532, 194] on div "her o.jumpUp press enter her o.jumpDown press enter her o.jumpLeft press enter …" at bounding box center [562, 188] width 200 height 127
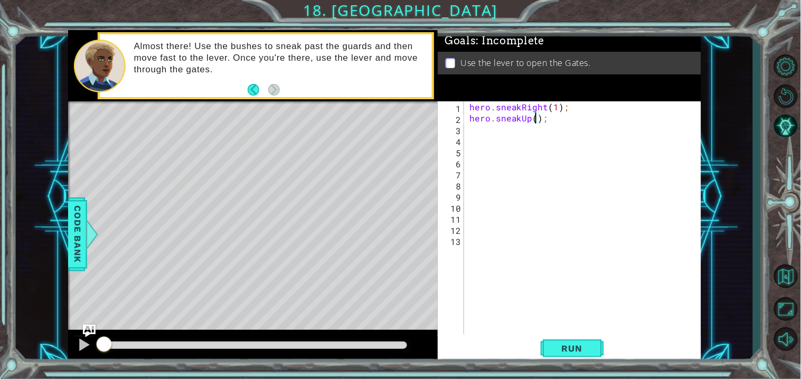
type textarea "hero.sneakUp(2);"
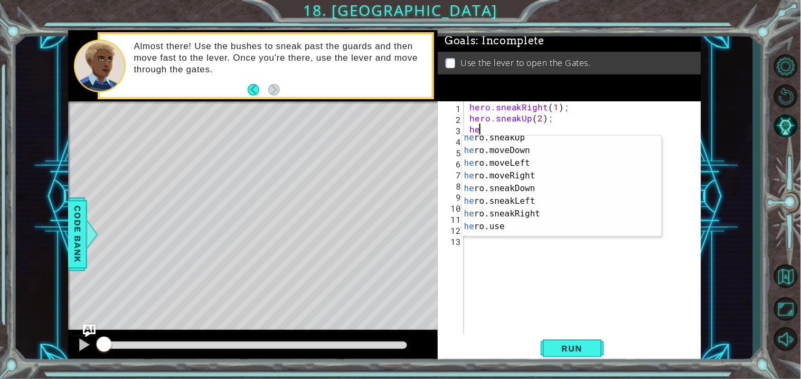
scroll to position [69, 0]
click at [619, 213] on div "he ro.sneakUp press enter he ro.moveDown press enter he ro.moveLeft press enter…" at bounding box center [562, 193] width 200 height 127
type textarea "hero.sneakRight(1);"
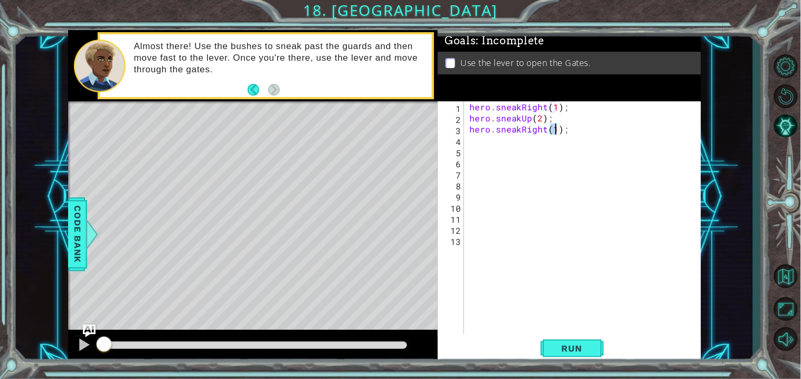
click at [481, 149] on div "hero . sneakRight ( 1 ) ; hero . sneakUp ( 2 ) ; hero . sneakRight ( 1 ) ;" at bounding box center [585, 228] width 237 height 255
click at [482, 138] on div "hero . sneakRight ( 1 ) ; hero . sneakUp ( 2 ) ; hero . sneakRight ( 1 ) ;" at bounding box center [585, 228] width 237 height 255
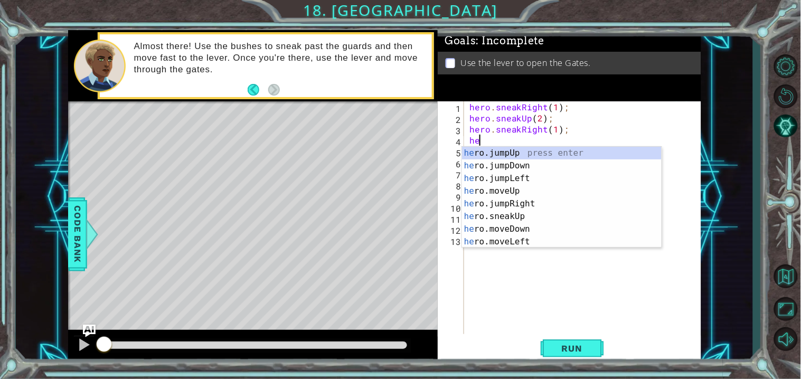
scroll to position [0, 1]
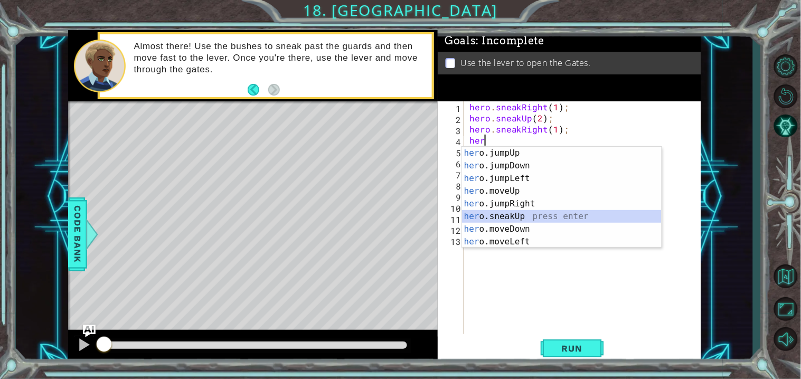
click at [586, 215] on div "her o.jumpUp press enter her o.jumpDown press enter her o.jumpLeft press enter …" at bounding box center [562, 210] width 200 height 127
type textarea "hero.sneakUp(1);"
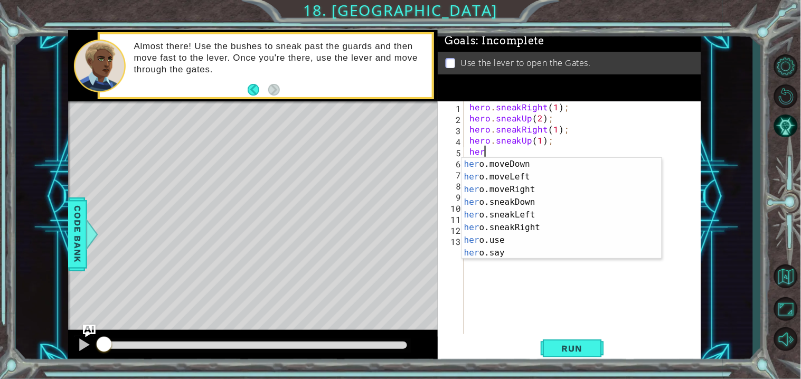
scroll to position [76, 0]
click at [607, 231] on div "her o.moveDown press enter her o.moveLeft press enter her o.moveRight press ent…" at bounding box center [562, 221] width 200 height 127
type textarea "hero.sneakRight(1);"
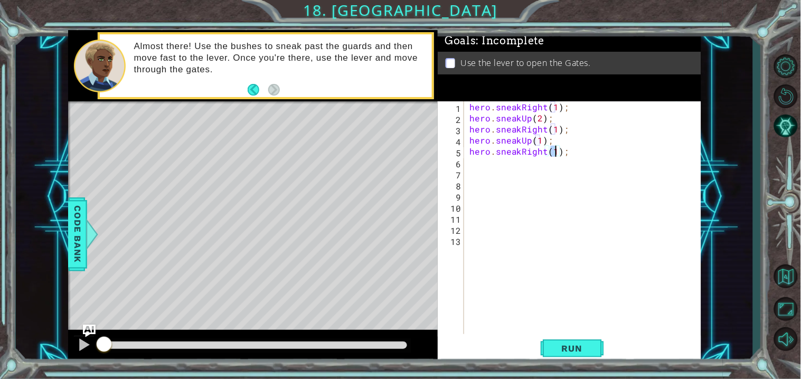
click at [480, 163] on div "hero . sneakRight ( 1 ) ; hero . sneakUp ( 2 ) ; hero . sneakRight ( 1 ) ; hero…" at bounding box center [585, 228] width 237 height 255
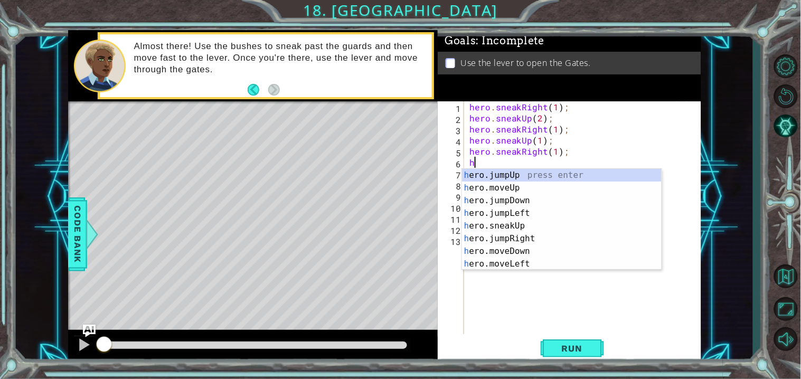
scroll to position [0, 0]
drag, startPoint x: 661, startPoint y: 193, endPoint x: 666, endPoint y: 228, distance: 35.2
click at [666, 228] on body "1 ההההההההההההההההההההההההההההההההההההההההההההההההההההההההההההההההההההההההההההה…" at bounding box center [400, 189] width 801 height 379
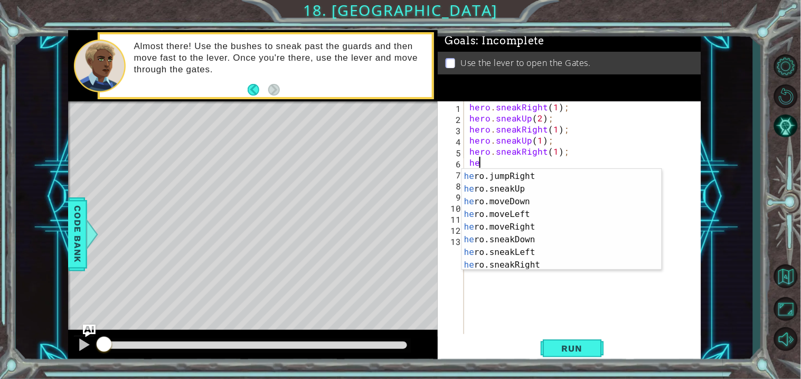
scroll to position [51, 0]
click at [590, 224] on div "he ro.jumpRight press enter he ro.sneakUp press enter he ro.moveDown press ente…" at bounding box center [562, 231] width 200 height 127
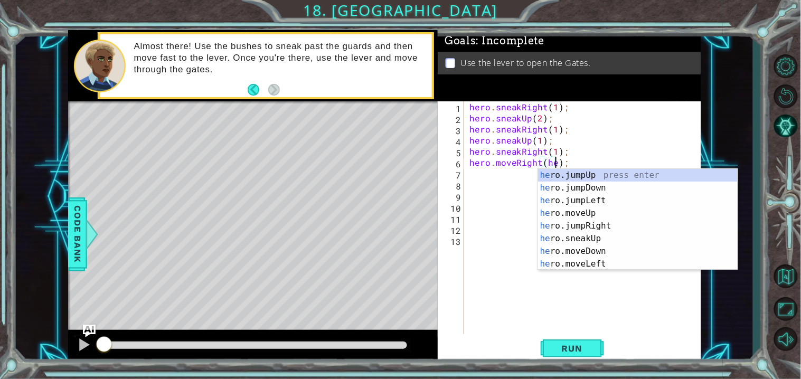
scroll to position [0, 5]
type textarea "hero.moveRight();"
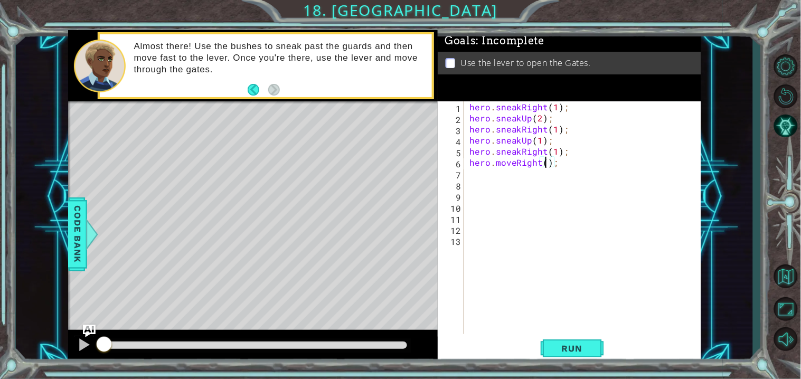
scroll to position [0, 4]
type textarea "hero.moveRight();"
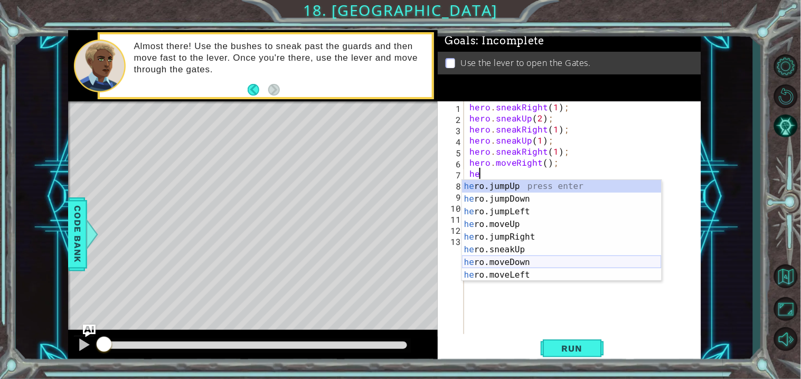
click at [618, 263] on div "he ro.jumpUp press enter he ro.jumpDown press enter he ro.jumpLeft press enter …" at bounding box center [562, 243] width 200 height 127
type textarea "hero.moveDown(1);"
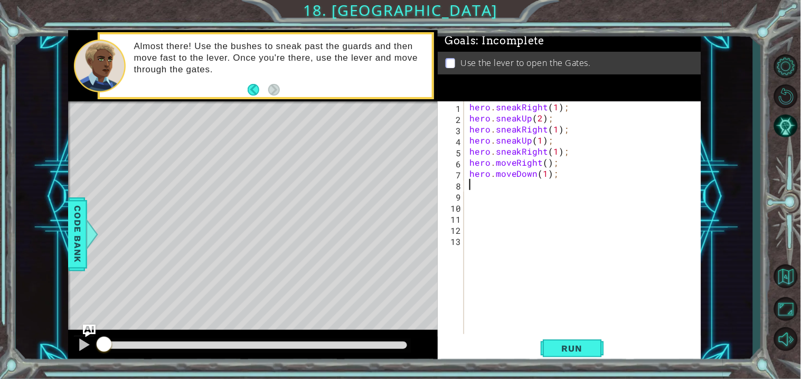
type textarea "he"
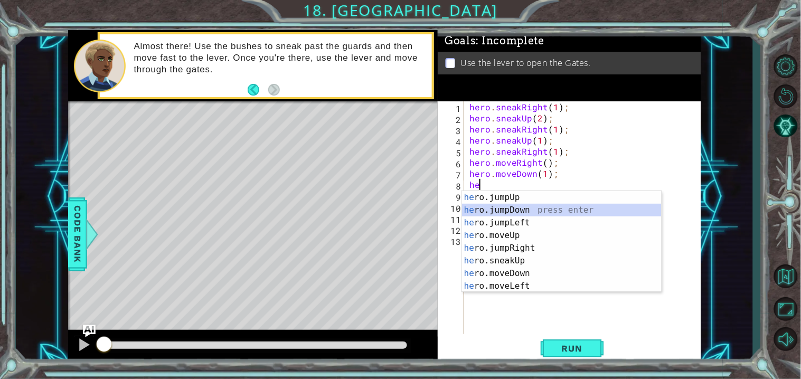
click at [622, 208] on div "he ro.jumpUp press enter he ro.jumpDown press enter he ro.jumpLeft press enter …" at bounding box center [562, 254] width 200 height 127
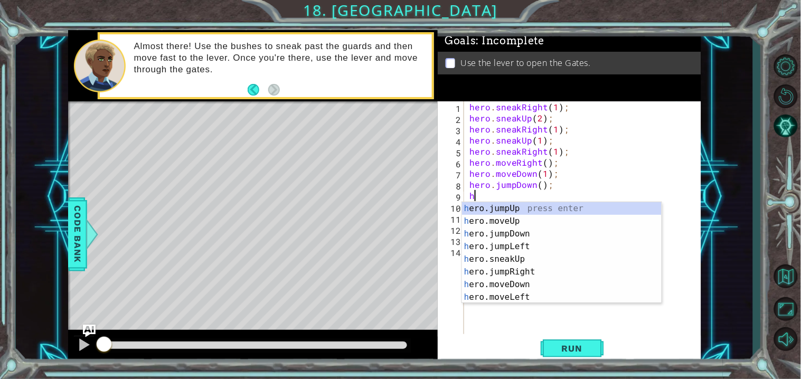
type textarea "he"
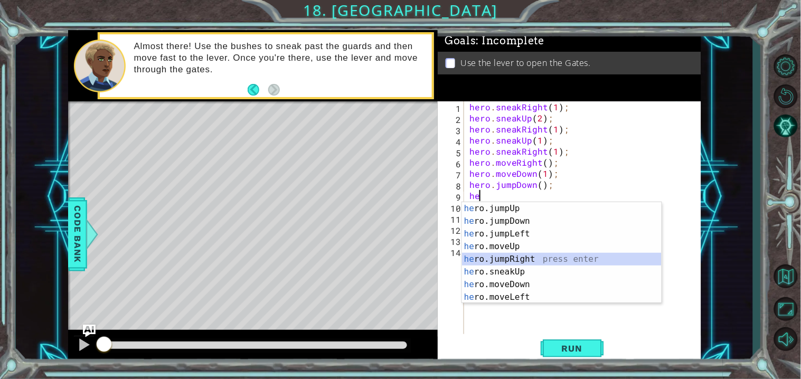
click at [635, 259] on div "he ro.jumpUp press enter he ro.jumpDown press enter he ro.jumpLeft press enter …" at bounding box center [562, 265] width 200 height 127
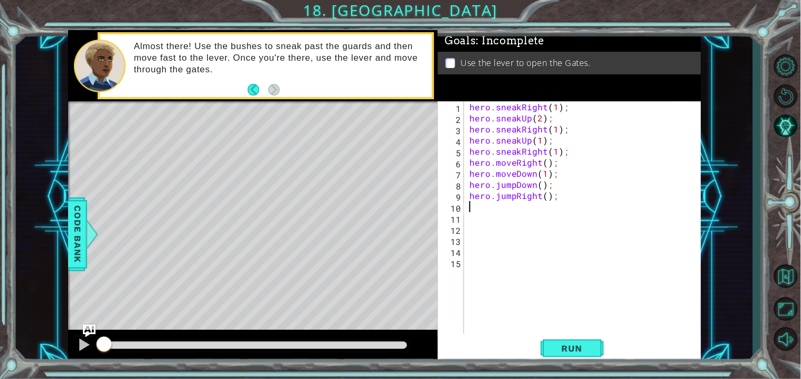
type textarea "h"
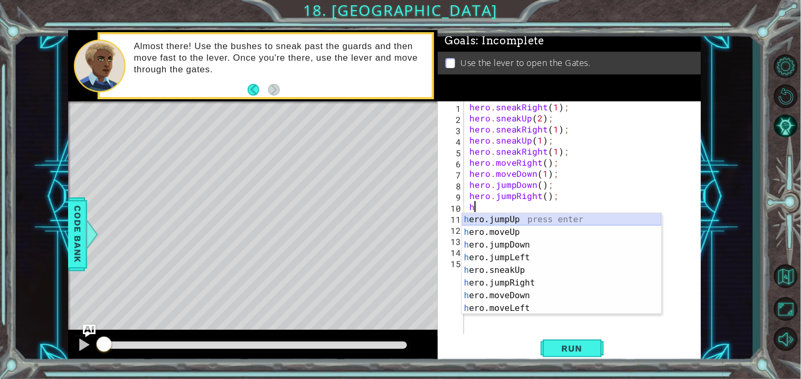
click at [638, 220] on div "h ero.jumpUp press enter h ero.moveUp press enter h ero.jumpDown press enter h …" at bounding box center [562, 276] width 200 height 127
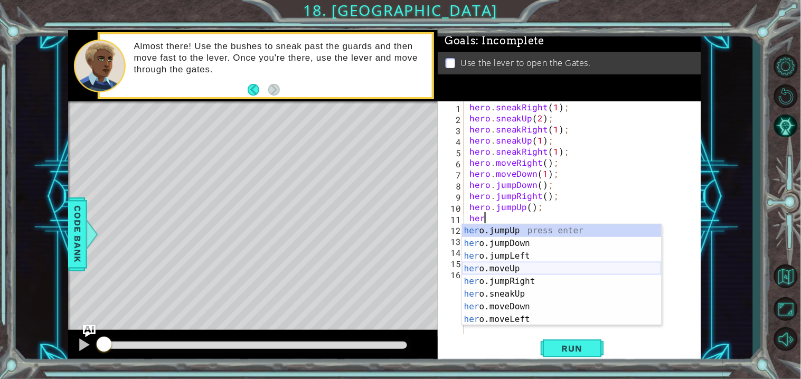
click at [540, 267] on div "her o.jumpUp press enter her o.jumpDown press enter her o.jumpLeft press enter …" at bounding box center [562, 287] width 200 height 127
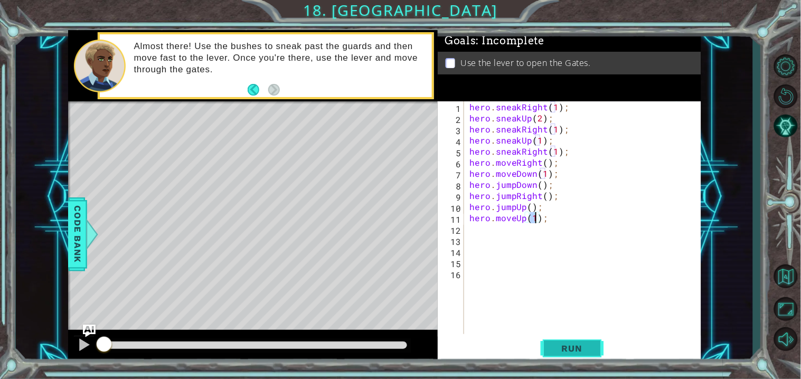
type textarea "hero.moveUp(1);"
click at [568, 357] on button "Run" at bounding box center [572, 349] width 63 height 26
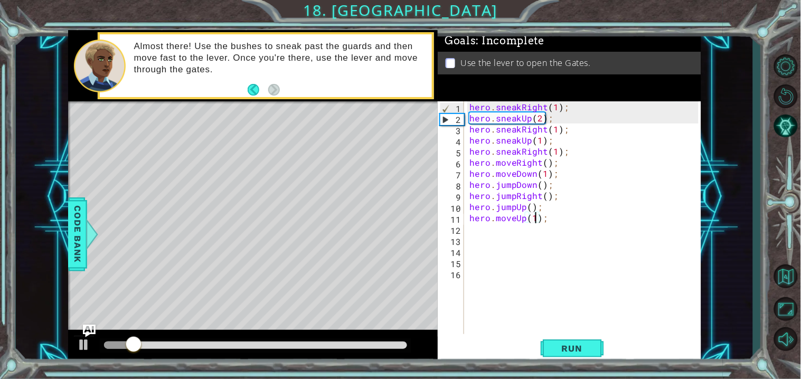
click at [488, 233] on div "hero . sneakRight ( 1 ) ; hero . sneakUp ( 2 ) ; hero . sneakRight ( 1 ) ; hero…" at bounding box center [585, 228] width 237 height 255
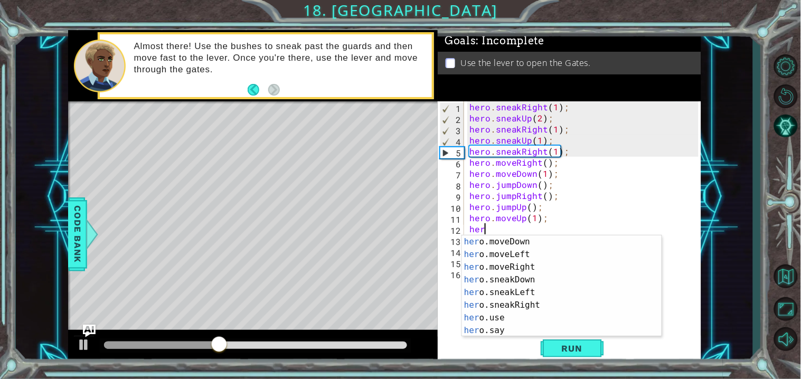
scroll to position [76, 0]
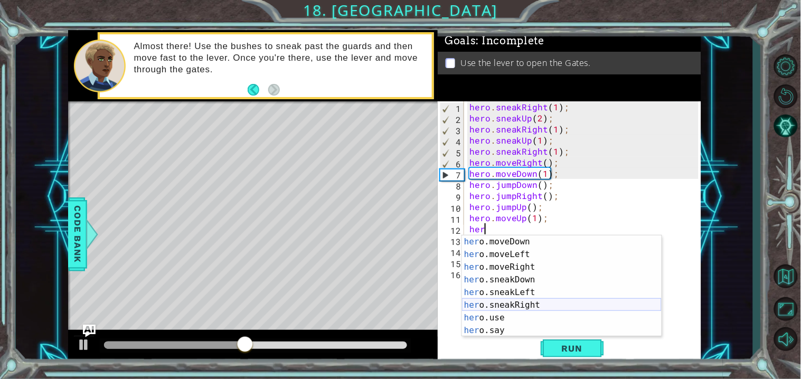
click at [598, 313] on div "her o.moveDown press enter her o.moveLeft press enter her o.moveRight press ent…" at bounding box center [562, 298] width 200 height 127
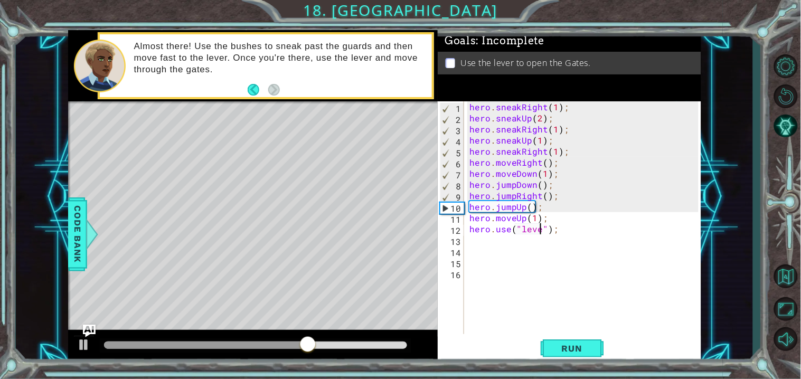
scroll to position [0, 4]
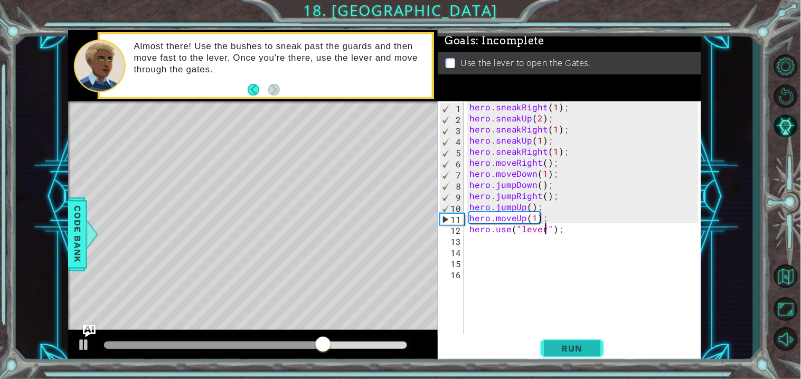
type textarea "hero.use("lever");"
click at [590, 348] on span "Run" at bounding box center [572, 348] width 42 height 11
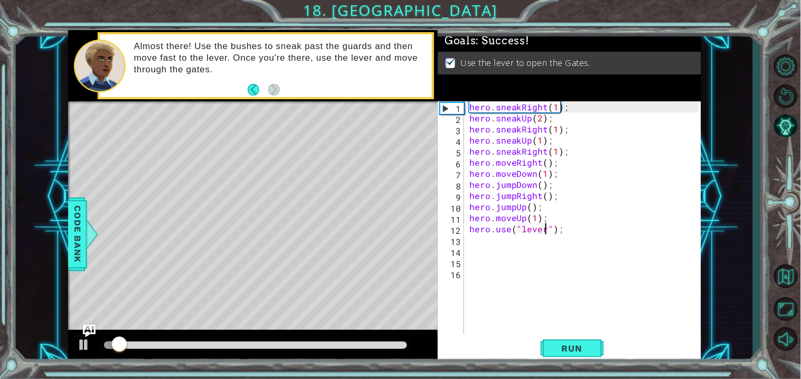
click at [406, 345] on div at bounding box center [256, 345] width 304 height 7
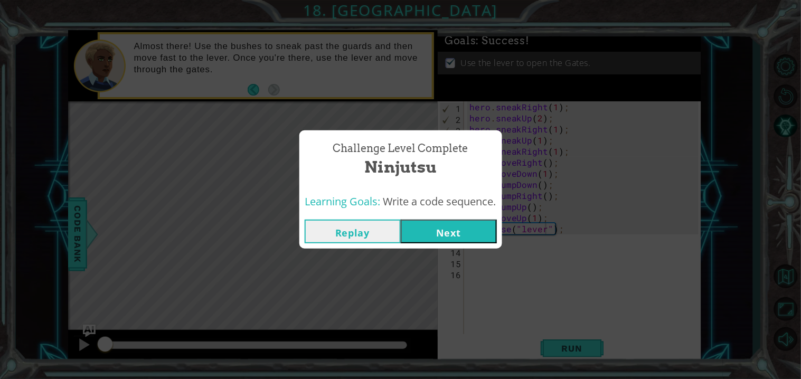
click at [473, 221] on button "Next" at bounding box center [449, 232] width 96 height 24
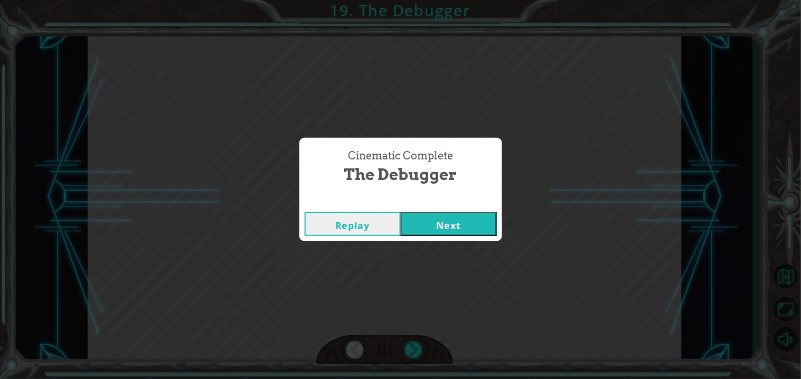
click at [463, 227] on button "Next" at bounding box center [449, 224] width 96 height 24
click at [463, 226] on button "Next" at bounding box center [449, 224] width 96 height 24
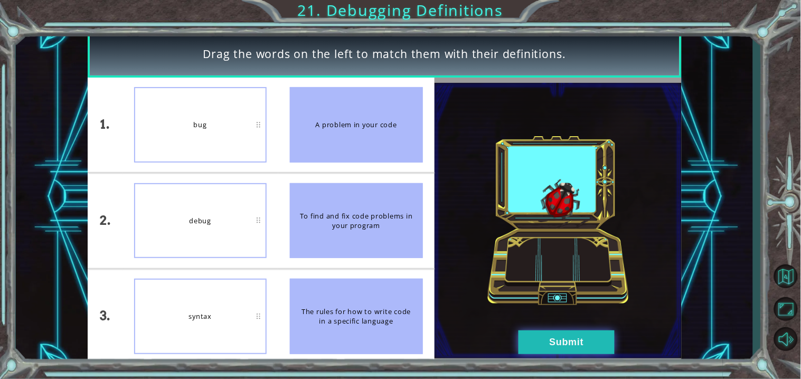
click at [558, 336] on button "Submit" at bounding box center [567, 343] width 96 height 24
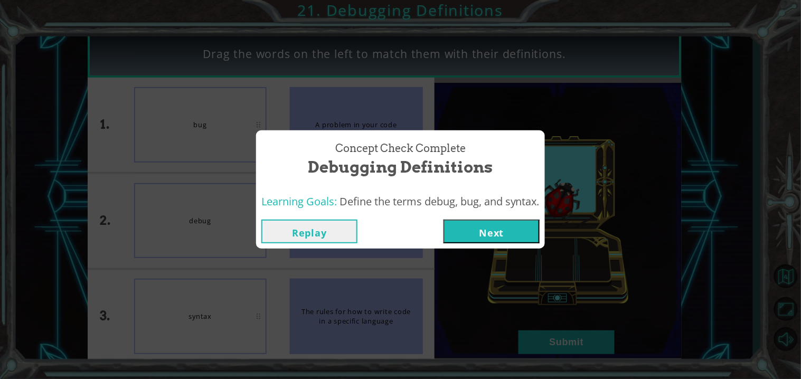
click at [500, 235] on button "Next" at bounding box center [492, 232] width 96 height 24
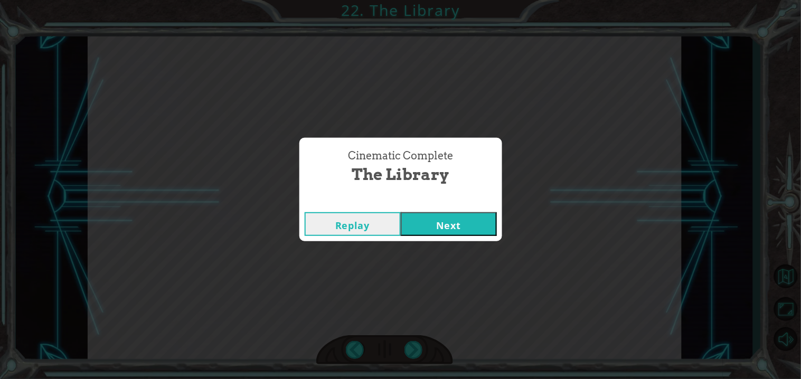
click at [476, 221] on button "Next" at bounding box center [449, 224] width 96 height 24
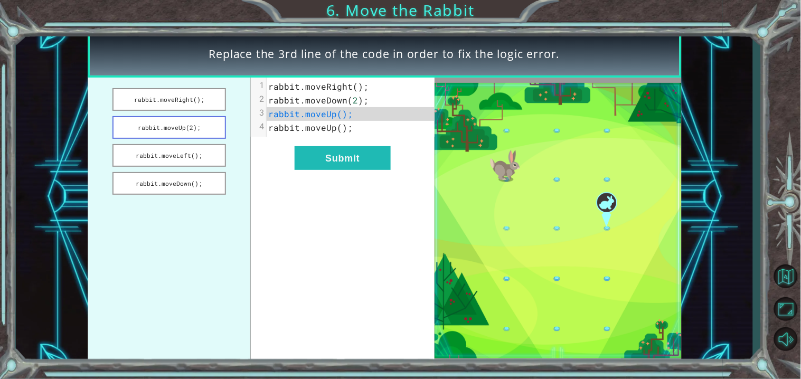
click at [206, 123] on button "rabbit.moveUp(2);" at bounding box center [169, 127] width 114 height 23
click at [216, 158] on button "rabbit.moveLeft();" at bounding box center [169, 155] width 114 height 23
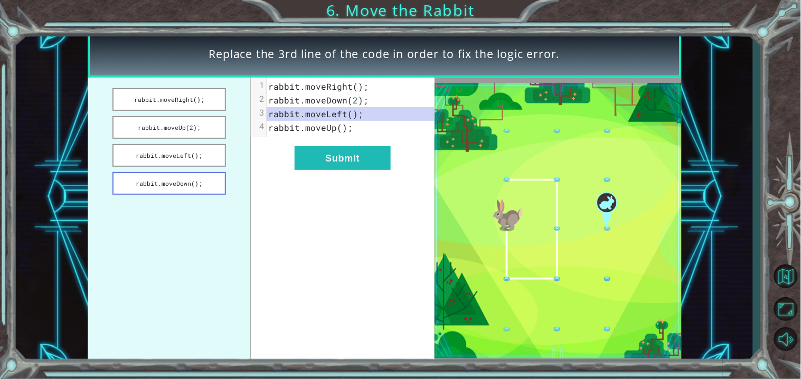
click at [222, 172] on button "rabbit.moveDown();" at bounding box center [169, 183] width 114 height 23
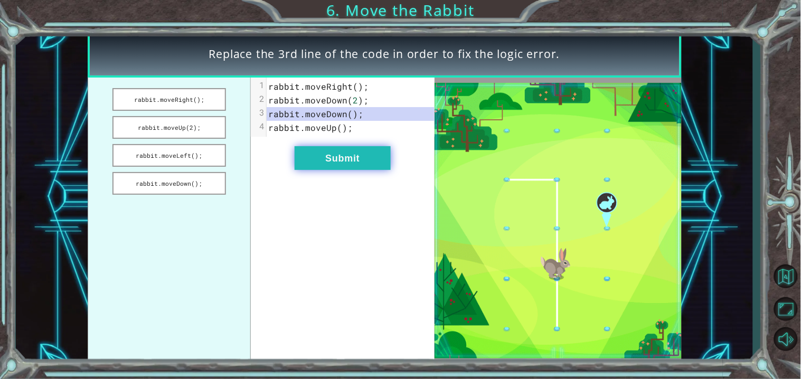
click at [375, 158] on button "Submit" at bounding box center [343, 158] width 96 height 24
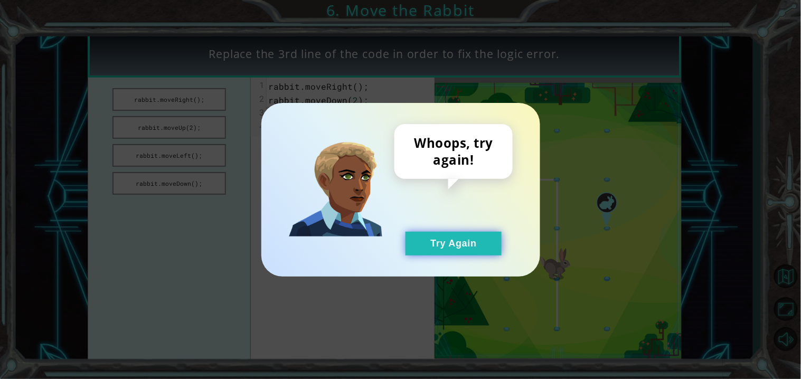
click at [465, 242] on button "Try Again" at bounding box center [454, 244] width 96 height 24
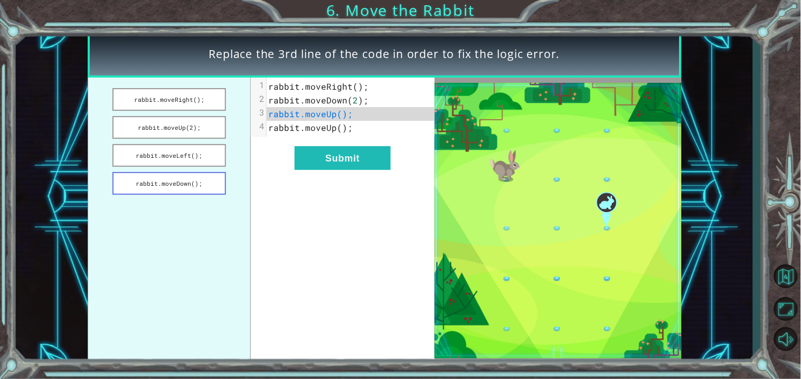
click at [192, 182] on button "rabbit.moveDown();" at bounding box center [169, 183] width 114 height 23
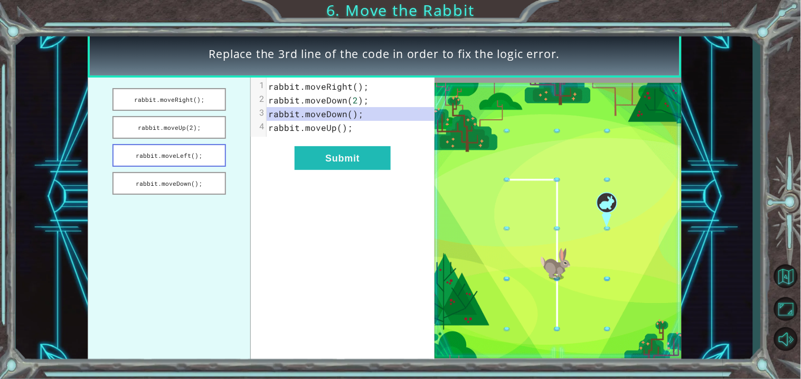
click at [211, 147] on button "rabbit.moveLeft();" at bounding box center [169, 155] width 114 height 23
click at [210, 103] on button "rabbit.moveRight();" at bounding box center [169, 99] width 114 height 23
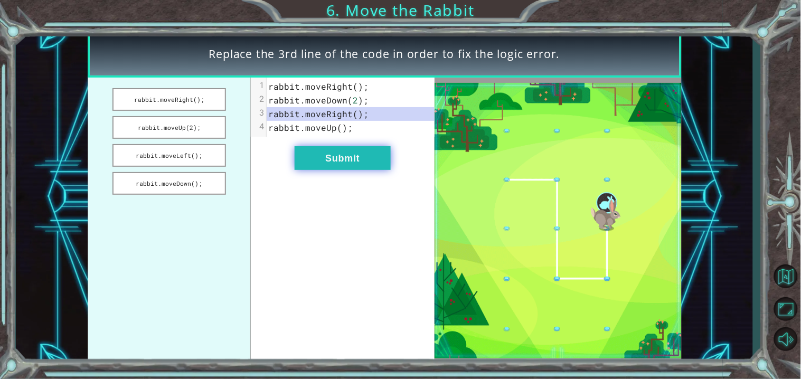
click at [324, 159] on button "Submit" at bounding box center [343, 158] width 96 height 24
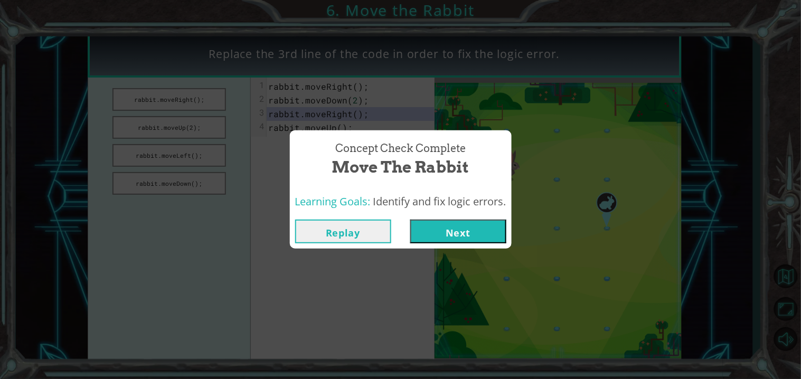
click at [474, 222] on button "Next" at bounding box center [458, 232] width 96 height 24
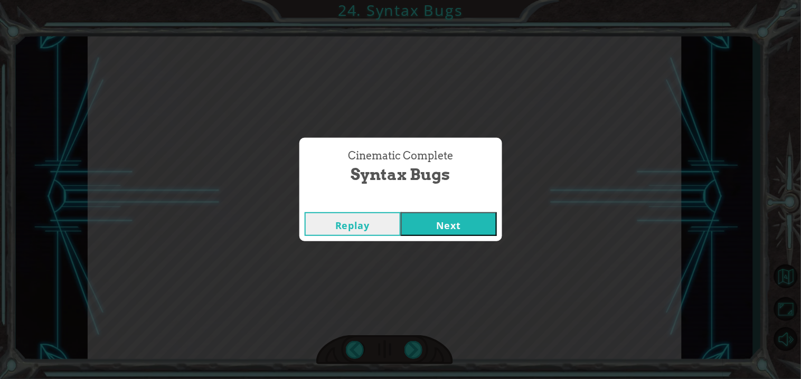
click at [458, 234] on button "Next" at bounding box center [449, 224] width 96 height 24
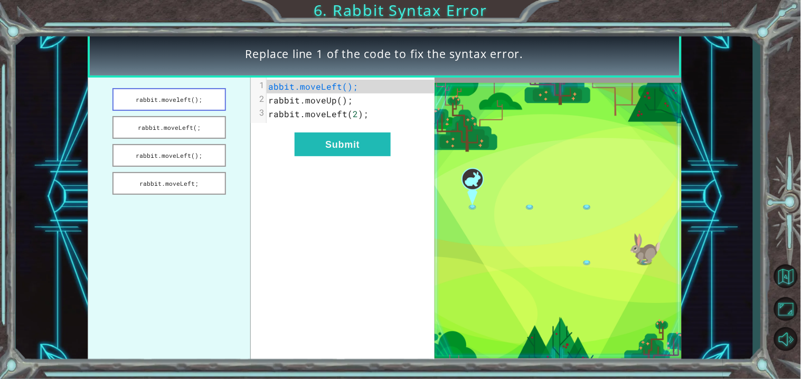
click at [210, 100] on button "rabbit.moveleft();" at bounding box center [169, 99] width 114 height 23
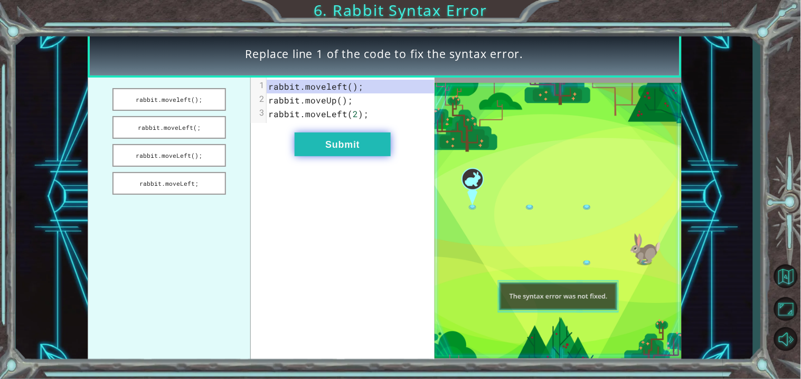
click at [342, 155] on button "Submit" at bounding box center [343, 145] width 96 height 24
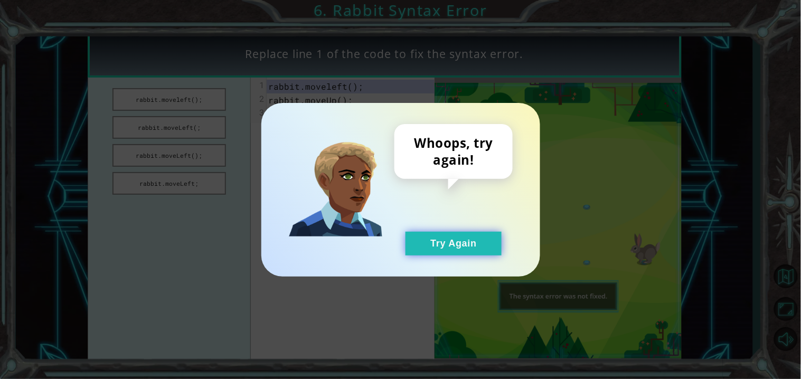
click at [487, 248] on button "Try Again" at bounding box center [454, 244] width 96 height 24
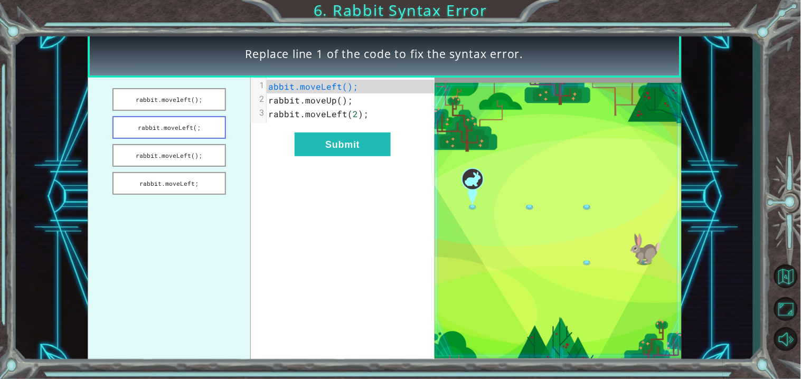
click at [200, 122] on button "rabbit.moveLeft(;" at bounding box center [169, 127] width 114 height 23
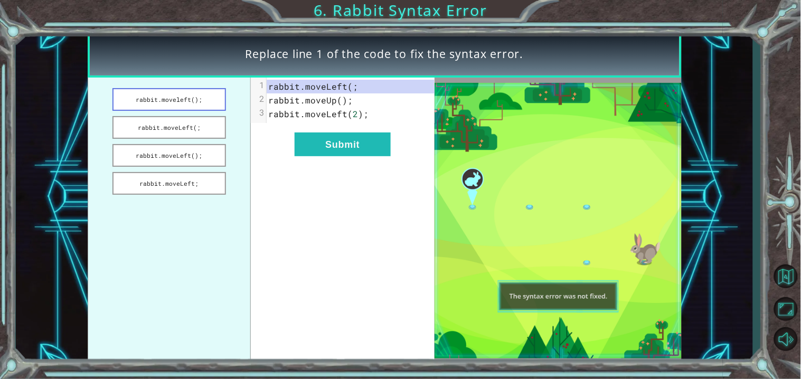
click at [215, 99] on button "rabbit.moveleft();" at bounding box center [169, 99] width 114 height 23
click at [318, 140] on button "Submit" at bounding box center [343, 145] width 96 height 24
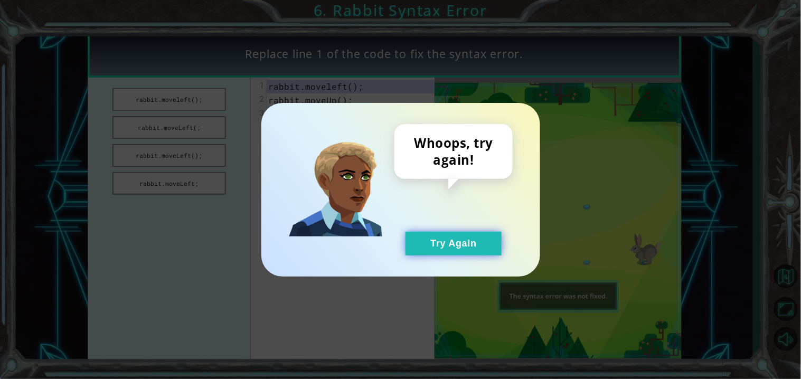
click at [476, 237] on button "Try Again" at bounding box center [454, 244] width 96 height 24
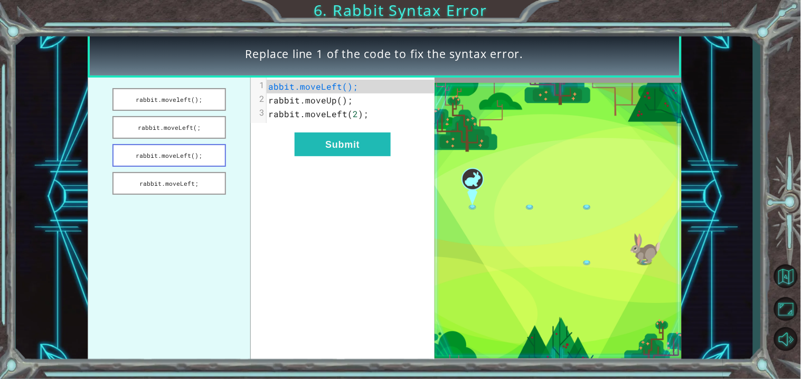
click at [173, 153] on button "rabbit.moveLeft();" at bounding box center [169, 155] width 114 height 23
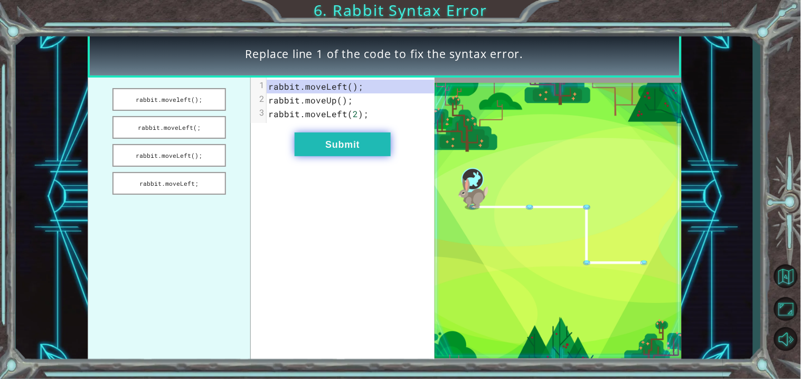
click at [333, 140] on button "Submit" at bounding box center [343, 145] width 96 height 24
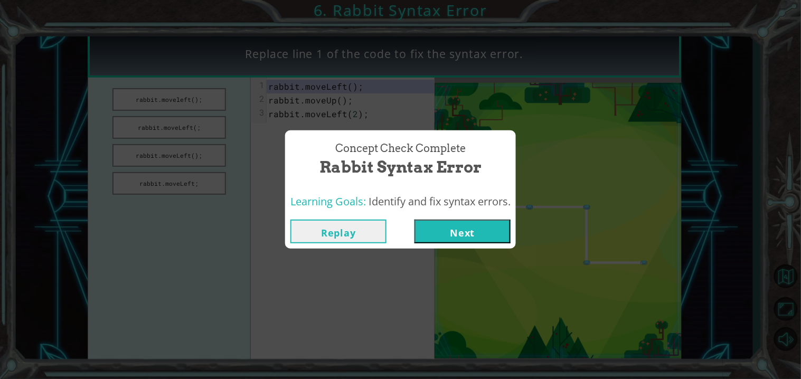
click at [460, 223] on button "Next" at bounding box center [462, 232] width 96 height 24
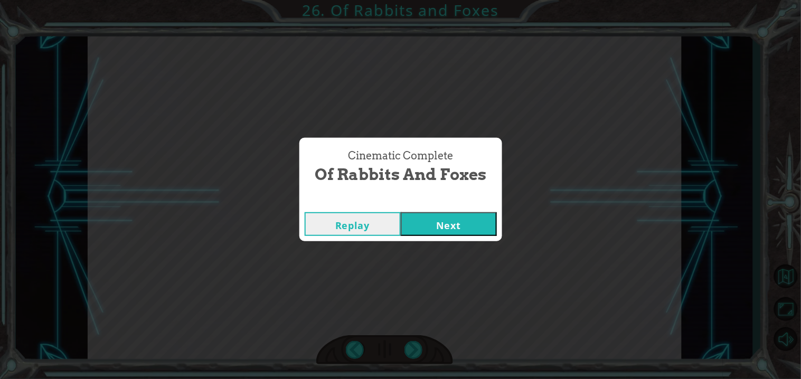
click at [482, 225] on button "Next" at bounding box center [449, 224] width 96 height 24
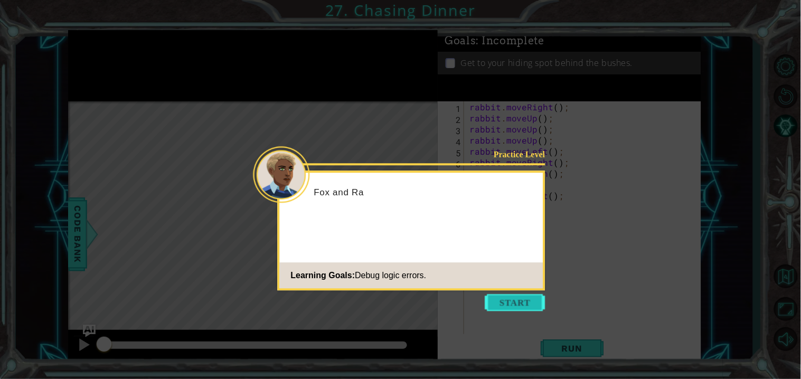
click at [502, 297] on button "Start" at bounding box center [515, 302] width 60 height 17
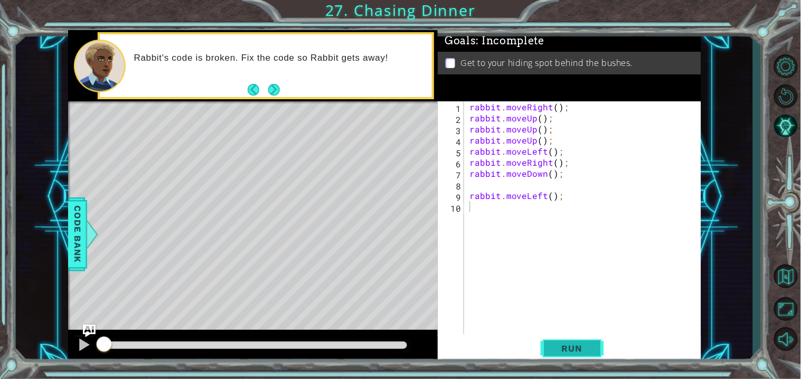
click at [599, 351] on button "Run" at bounding box center [572, 349] width 63 height 26
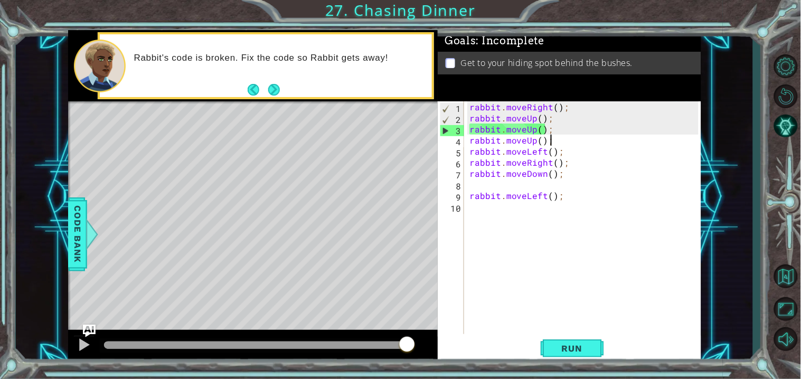
click at [577, 135] on div "rabbit . moveRight ( ) ; rabbit . moveUp ( ) ; rabbit . moveUp ( ) ; rabbit . m…" at bounding box center [585, 228] width 236 height 255
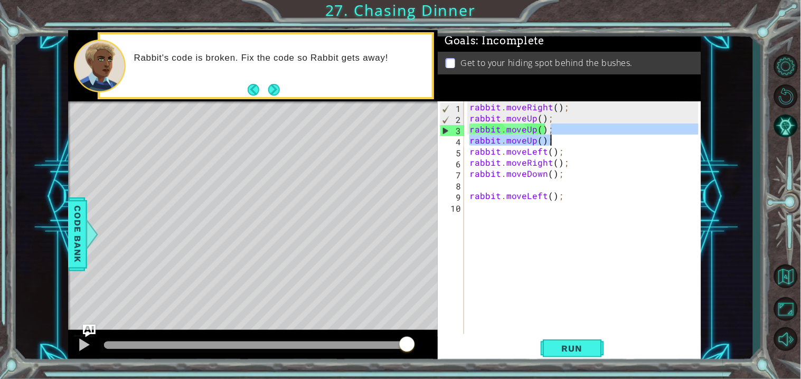
drag, startPoint x: 573, startPoint y: 131, endPoint x: 558, endPoint y: 142, distance: 19.3
click at [558, 142] on div "rabbit . moveRight ( ) ; rabbit . moveUp ( ) ; rabbit . moveUp ( ) ; rabbit . m…" at bounding box center [585, 228] width 236 height 255
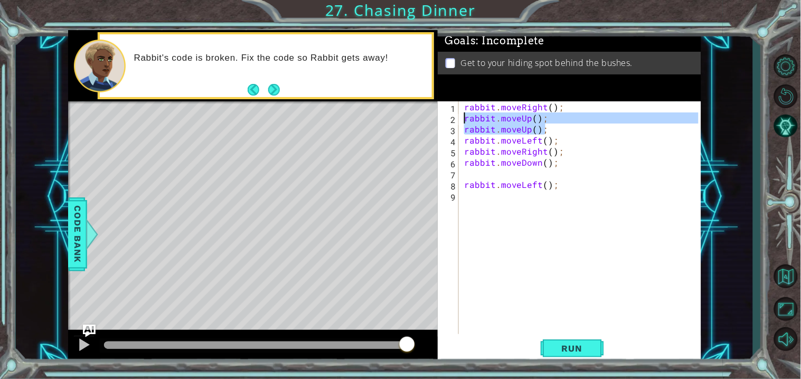
drag, startPoint x: 550, startPoint y: 129, endPoint x: 462, endPoint y: 121, distance: 88.6
click at [462, 121] on div "rabbit . moveRight ( ) ; rabbit . moveUp ( ) ; rabbit . moveUp ( ) ; rabbit . m…" at bounding box center [582, 228] width 241 height 255
type textarea "rabbit.moveUp(); rabbit.moveUp();"
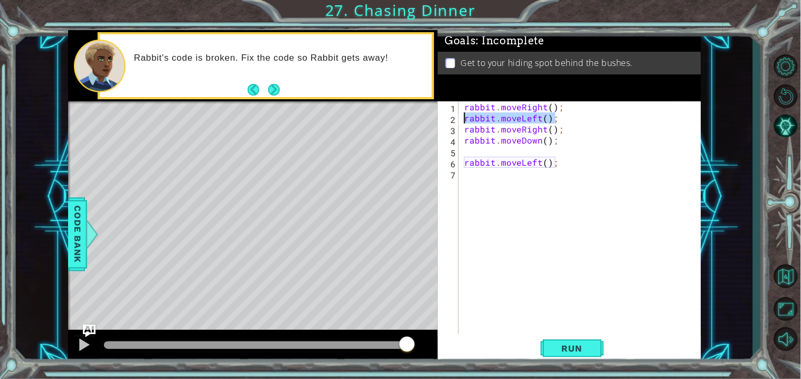
drag, startPoint x: 571, startPoint y: 121, endPoint x: 461, endPoint y: 121, distance: 109.8
click at [461, 121] on div "rabbit.moveRight(); 1 2 3 4 5 6 7 rabbit . moveRight ( ) ; rabbit . moveLeft ( …" at bounding box center [568, 217] width 260 height 233
type textarea "rabbit.moveLeft();"
drag, startPoint x: 569, startPoint y: 145, endPoint x: 462, endPoint y: 142, distance: 106.7
click at [462, 142] on div "rabbit . moveRight ( ) ; rabbit . moveRight ( ) ; rabbit . moveDown ( ) ; rabbi…" at bounding box center [582, 228] width 241 height 255
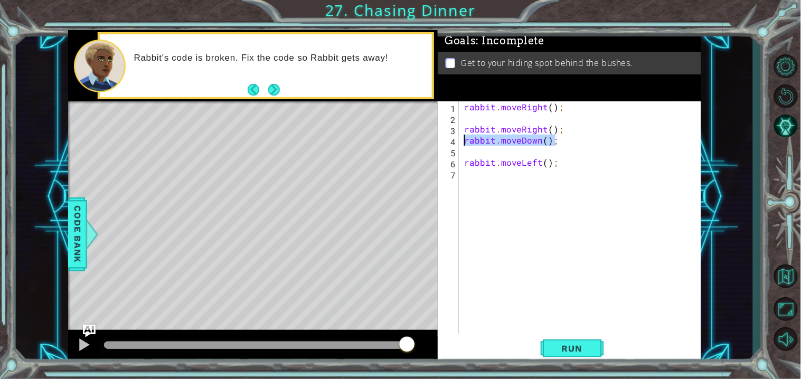
type textarea "rabbit.moveDown();"
type textarea "rabbit.moveRight();"
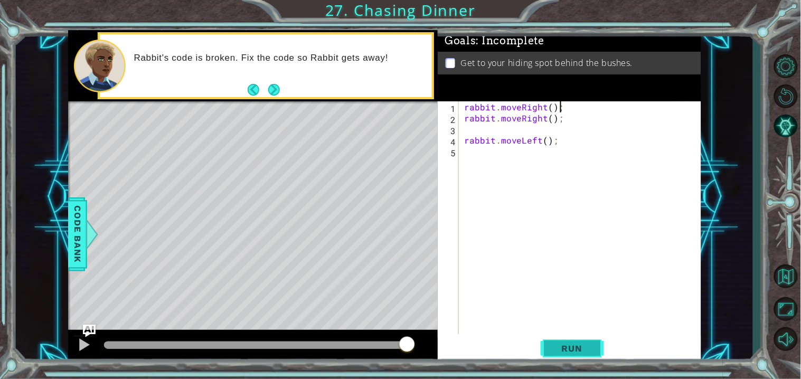
click at [571, 357] on button "Run" at bounding box center [572, 349] width 63 height 26
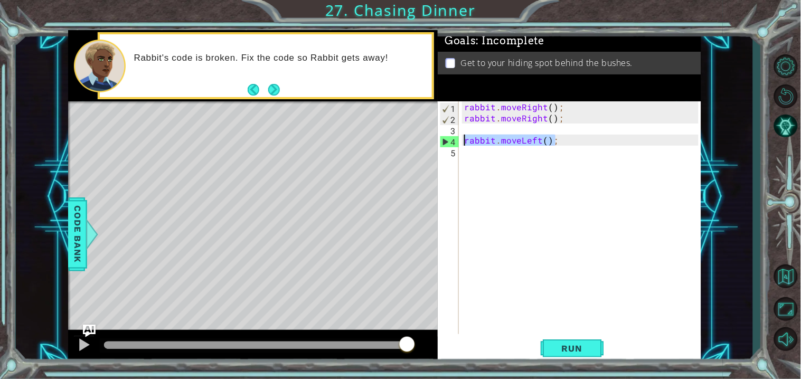
drag, startPoint x: 573, startPoint y: 139, endPoint x: 465, endPoint y: 140, distance: 107.7
click at [465, 140] on div "rabbit . moveRight ( ) ; rabbit . moveRight ( ) ; rabbit . moveLeft ( ) ;" at bounding box center [582, 228] width 241 height 255
type textarea "rabbit.moveLeft();"
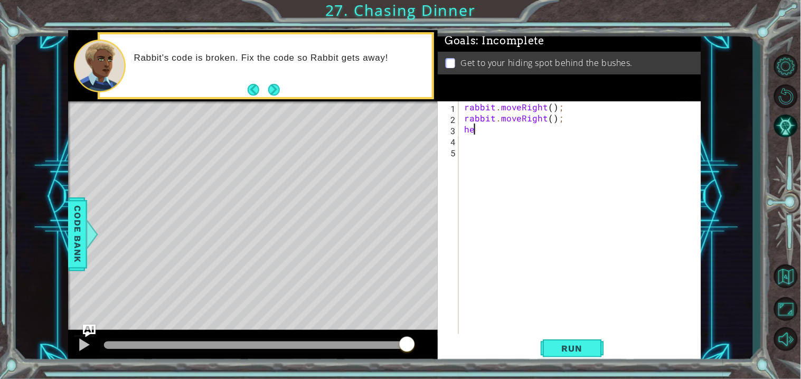
type textarea "h"
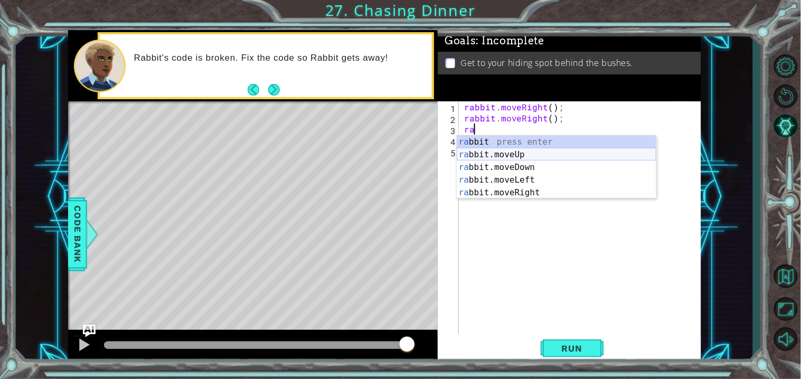
click at [532, 153] on div "ra bbit press enter ra bbit.moveUp press enter ra bbit.moveDown press enter ra …" at bounding box center [557, 180] width 200 height 89
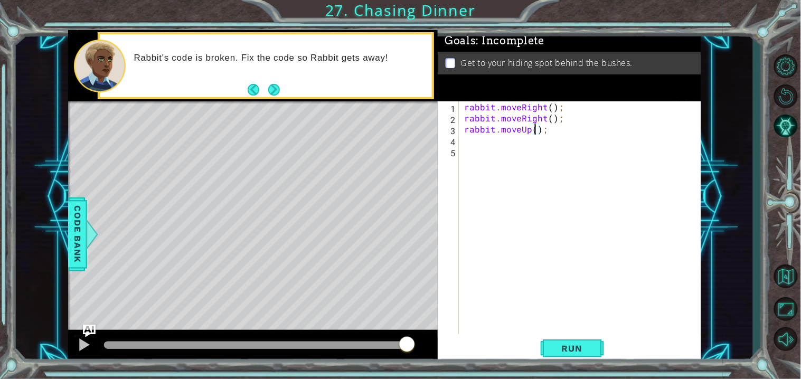
type textarea "rabbit.moveUp(2);"
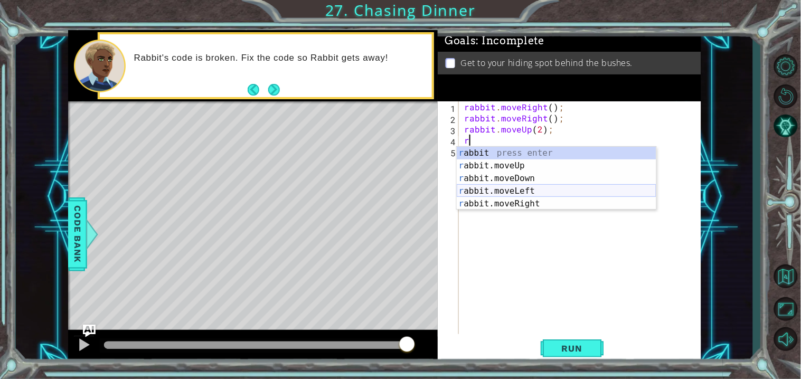
click at [576, 189] on div "r abbit press enter r abbit.moveUp press enter r abbit.moveDown press enter r a…" at bounding box center [557, 191] width 200 height 89
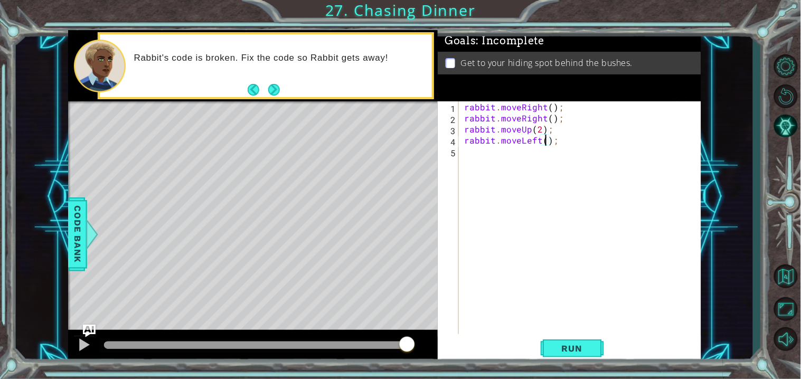
type textarea "rabbit.moveLeft(2);"
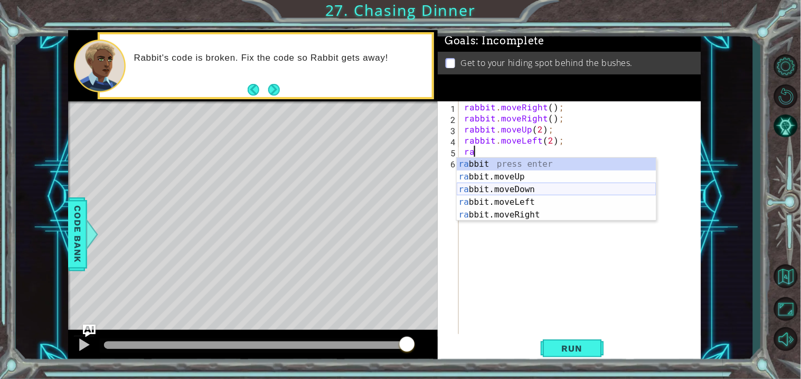
click at [572, 189] on div "ra bbit press enter ra bbit.moveUp press enter ra bbit.moveDown press enter ra …" at bounding box center [557, 202] width 200 height 89
type textarea "rabbit.moveDown(1);"
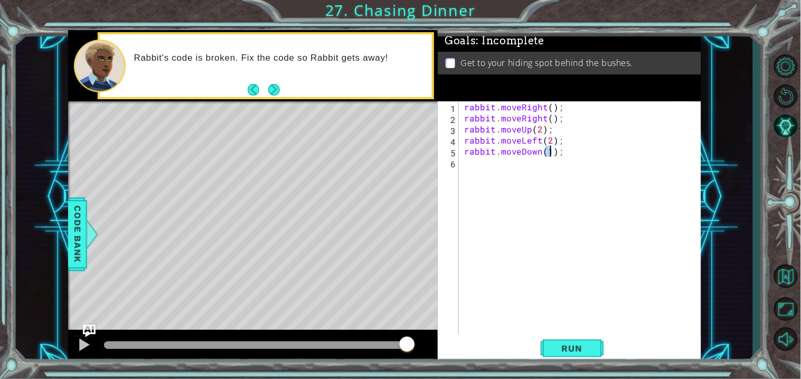
click at [499, 167] on div "rabbit . moveRight ( ) ; rabbit . moveRight ( ) ; rabbit . moveUp ( 2 ) ; rabbi…" at bounding box center [582, 228] width 241 height 255
type textarea "h"
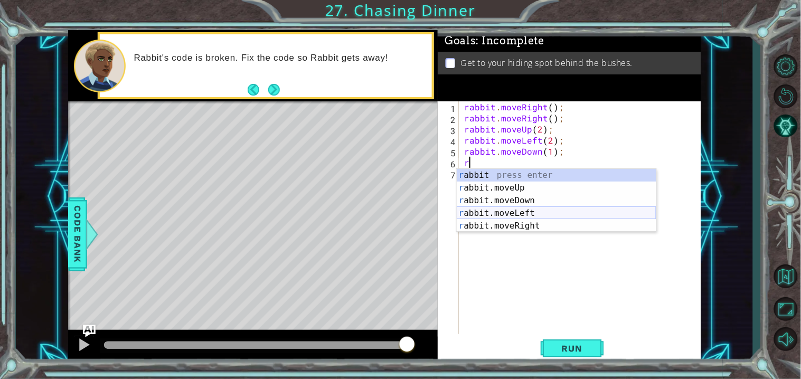
click at [558, 212] on div "r abbit press enter r abbit.moveUp press enter r abbit.moveDown press enter r a…" at bounding box center [557, 213] width 200 height 89
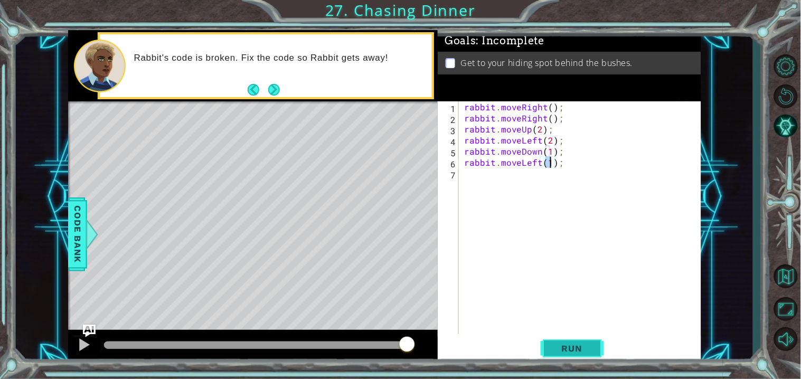
type textarea "rabbit.moveLeft(1);"
click at [596, 341] on button "Run" at bounding box center [572, 349] width 63 height 26
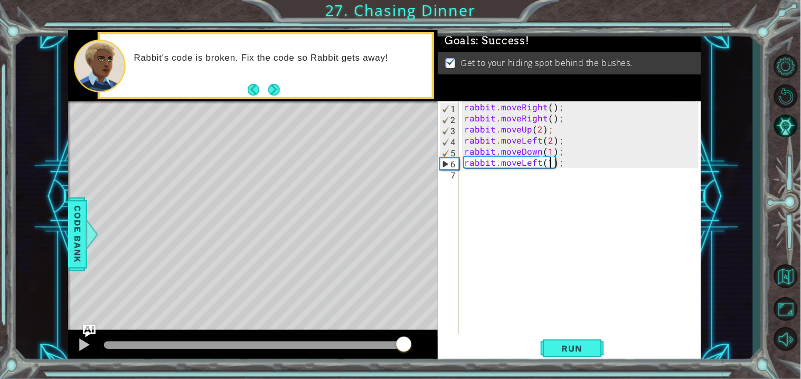
click at [406, 349] on div at bounding box center [256, 345] width 304 height 7
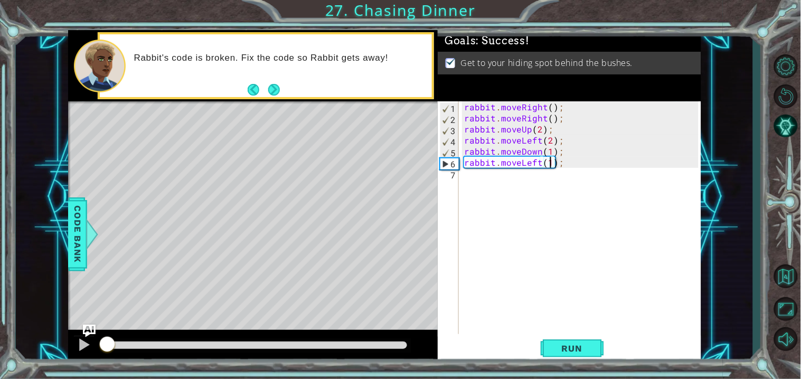
click at [407, 344] on div at bounding box center [256, 345] width 304 height 7
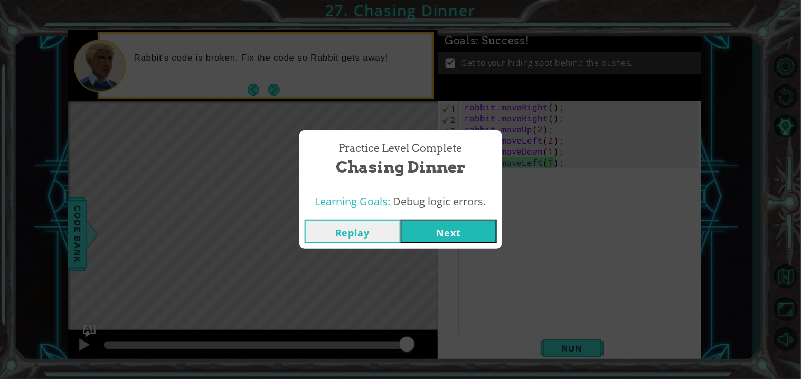
click at [444, 222] on button "Next" at bounding box center [449, 232] width 96 height 24
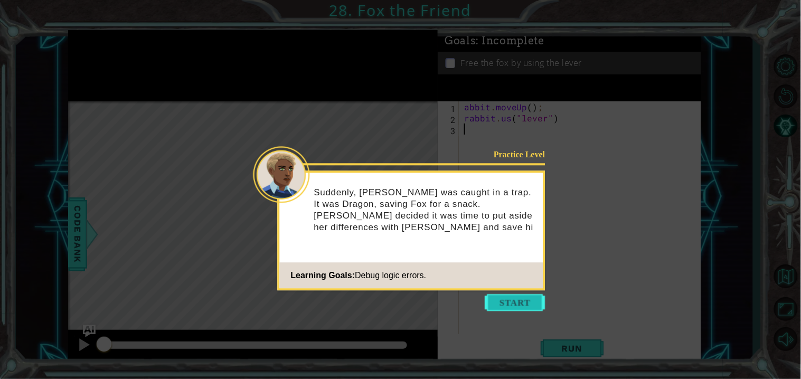
click at [494, 304] on button "Start" at bounding box center [515, 302] width 60 height 17
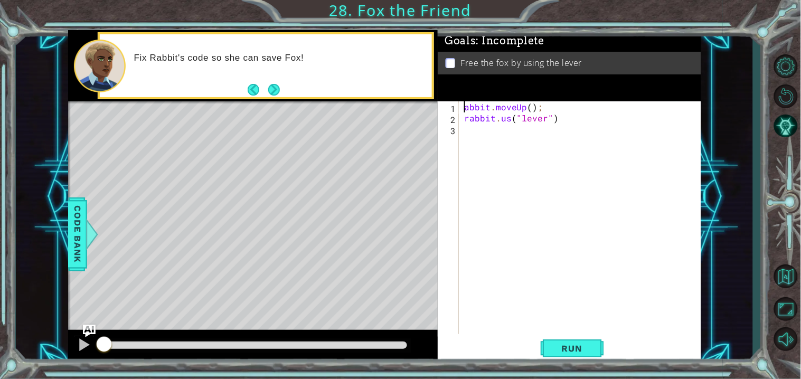
click at [464, 107] on div "abbit . moveUp ( ) ; rabbit . us ( "lever" )" at bounding box center [582, 228] width 241 height 255
type textarea "rabbit.moveUp();"
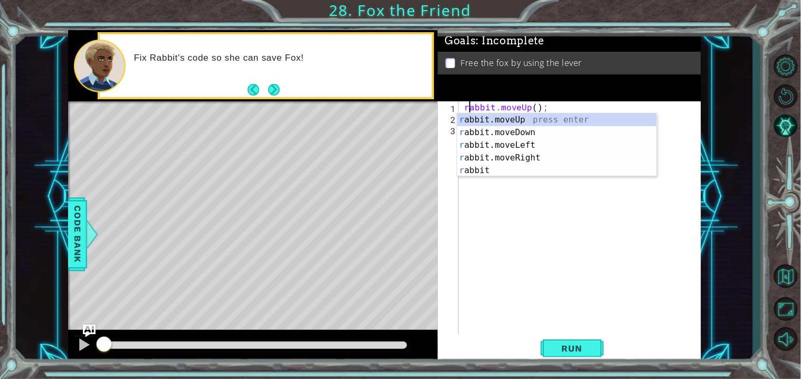
click at [517, 205] on div "rabbit . moveUp ( ) ; rabbit . us ( "lever" )" at bounding box center [582, 228] width 241 height 255
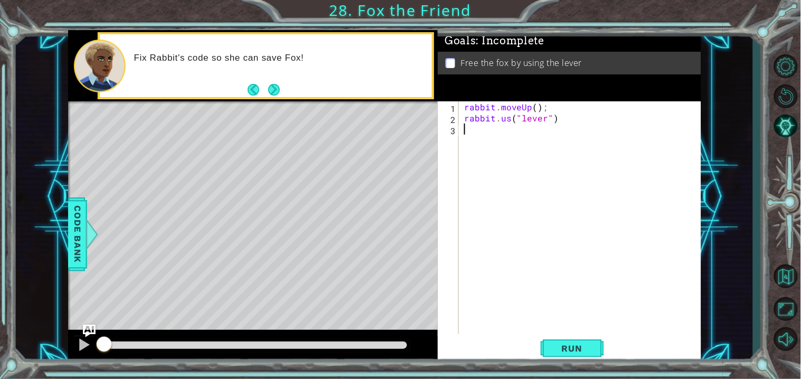
click at [564, 120] on div "rabbit . moveUp ( ) ; rabbit . us ( "lever" )" at bounding box center [582, 228] width 241 height 255
type textarea "[DOMAIN_NAME]("lever")"
click at [497, 118] on div "rabbit . moveUp ( ) ; rabbit . us ( "lever" )" at bounding box center [582, 228] width 241 height 255
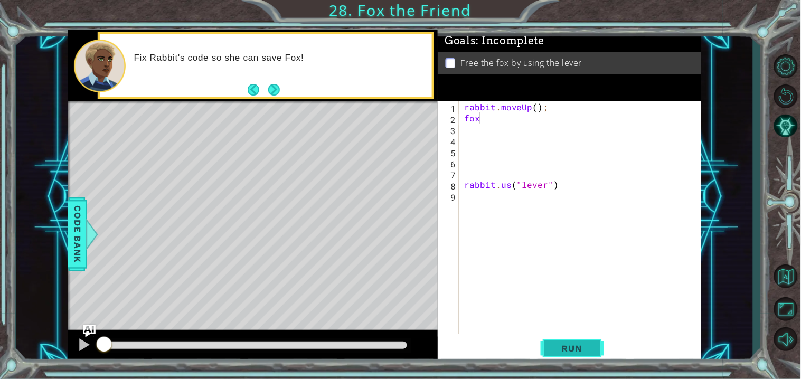
click at [572, 346] on span "Run" at bounding box center [572, 348] width 42 height 11
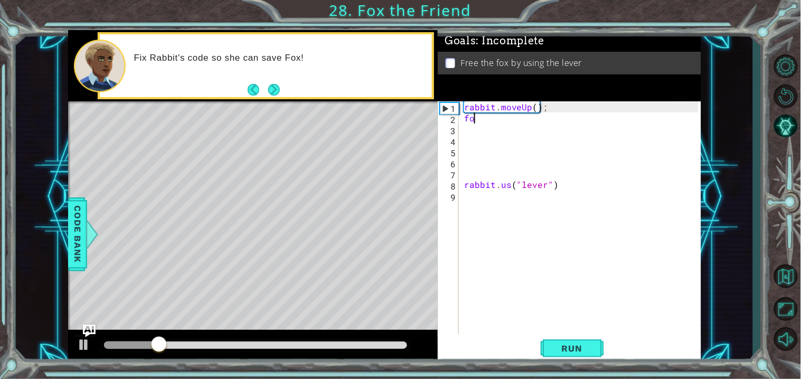
type textarea "f"
click at [571, 343] on button "Run" at bounding box center [572, 349] width 63 height 26
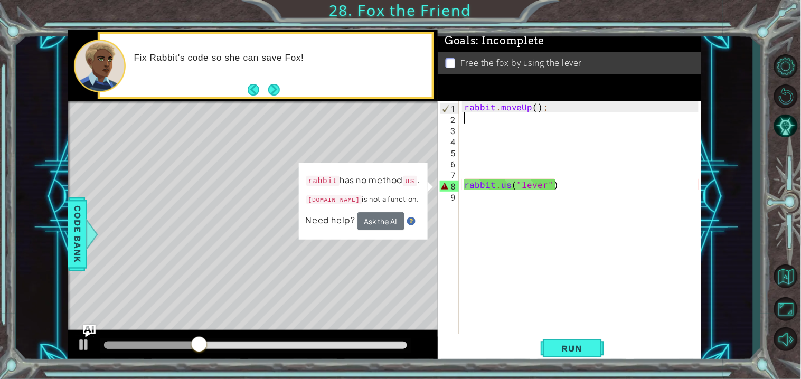
click at [508, 189] on div "rabbit . moveUp ( ) ; rabbit . us ( "lever" )" at bounding box center [582, 228] width 241 height 255
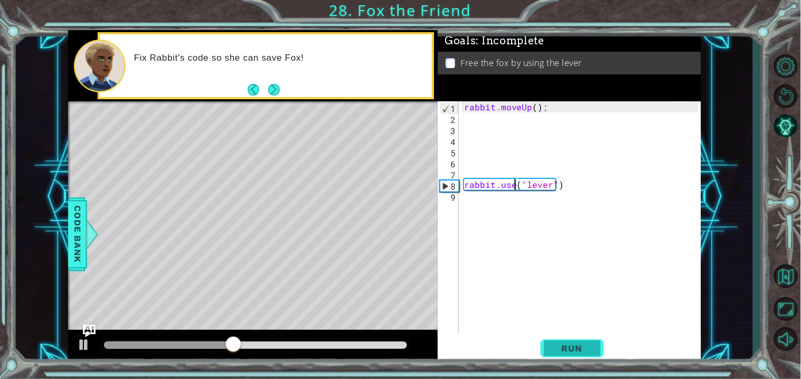
type textarea "rabbit.use("lever")"
click at [581, 342] on button "Run" at bounding box center [572, 349] width 63 height 26
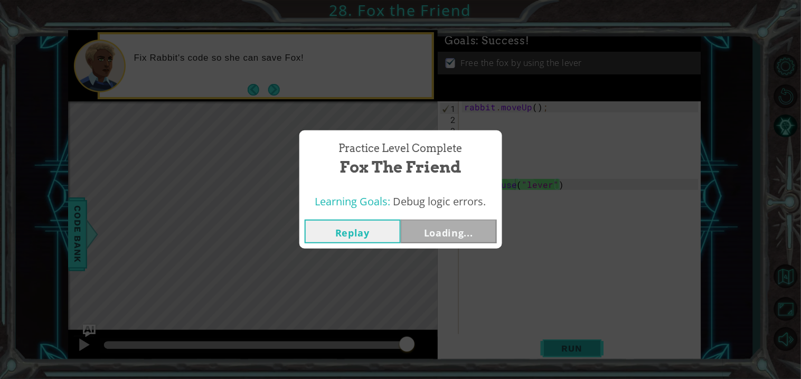
click at [584, 346] on div "Practice Level Complete Fox the Friend Learning Goals: Debug logic errors. Repl…" at bounding box center [400, 189] width 801 height 379
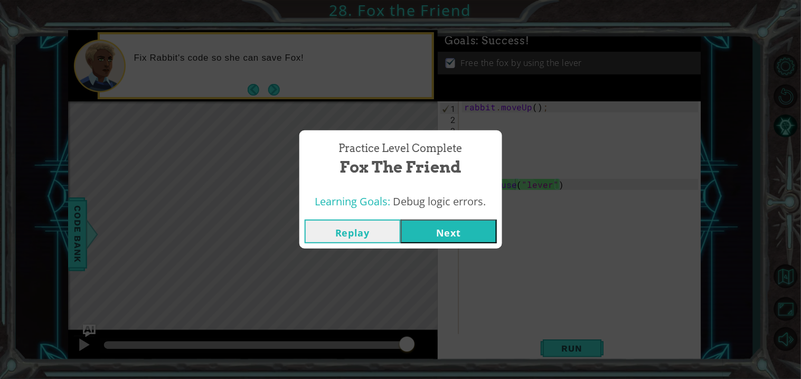
click at [451, 227] on button "Next" at bounding box center [449, 232] width 96 height 24
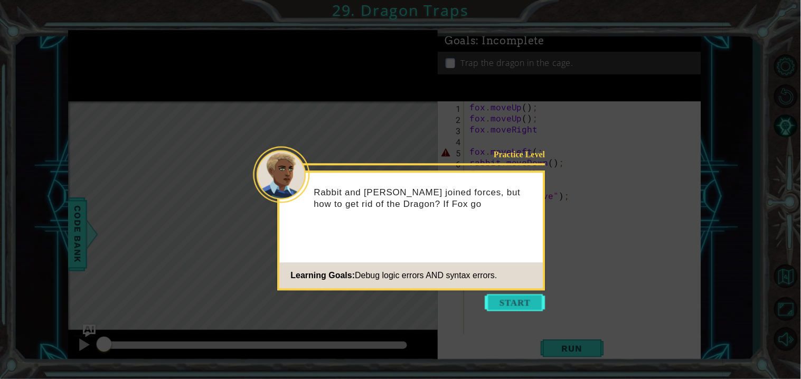
click at [503, 302] on button "Start" at bounding box center [515, 302] width 60 height 17
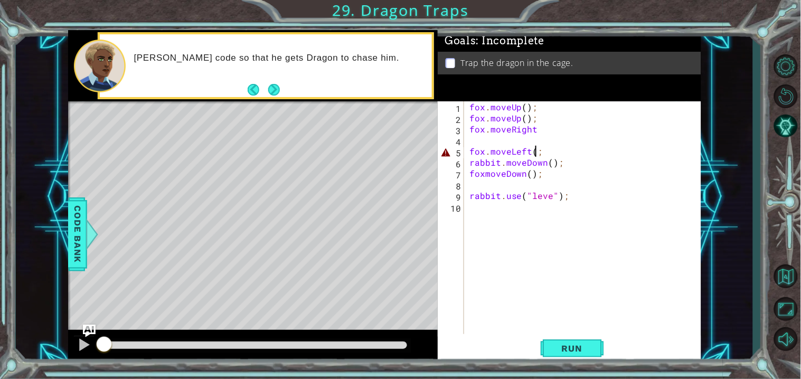
click at [538, 153] on div "fox . moveUp ( ) ; fox . moveUp ( ) ; fox . moveRight fox . moveLeft ( ; rabbit…" at bounding box center [585, 228] width 236 height 255
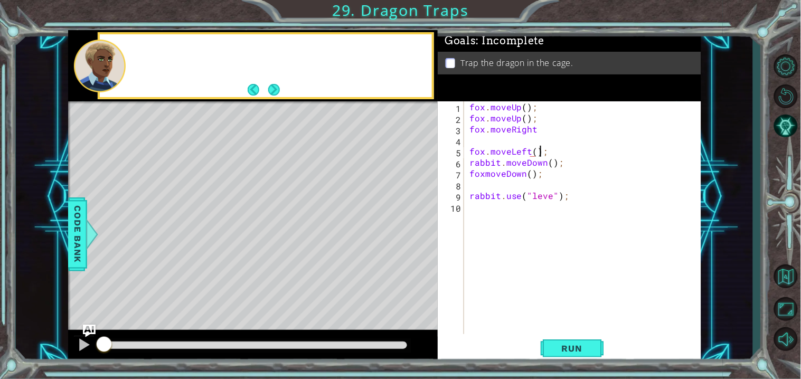
scroll to position [0, 4]
drag, startPoint x: 542, startPoint y: 176, endPoint x: 579, endPoint y: 173, distance: 37.6
click at [579, 173] on div "fox . moveUp ( ) ; fox . moveUp ( ) ; fox . moveRight fox . moveLeft ( ) ; rabb…" at bounding box center [585, 228] width 236 height 255
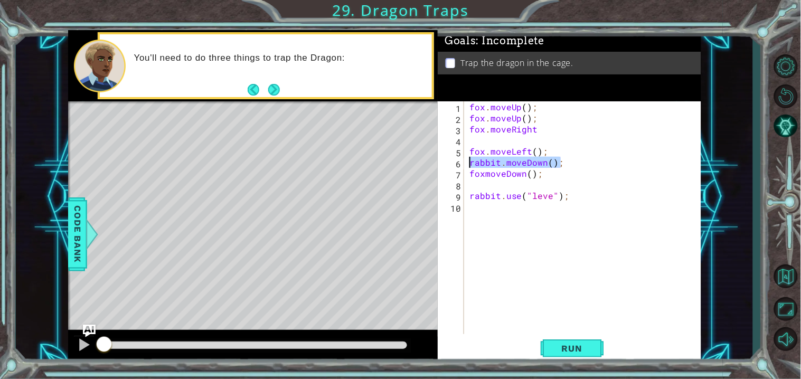
drag, startPoint x: 569, startPoint y: 164, endPoint x: 417, endPoint y: 159, distance: 152.7
click at [417, 159] on div "1 ההההההההההההההההההההההההההההההההההההההההההההההההההההההההההההההההההההההההההההה…" at bounding box center [384, 197] width 633 height 334
type textarea "rabbit.moveDown();"
click at [551, 196] on div "fox . moveUp ( ) ; fox . moveUp ( ) ; fox . moveRight fox . moveLeft ( ) ; foxm…" at bounding box center [585, 228] width 236 height 255
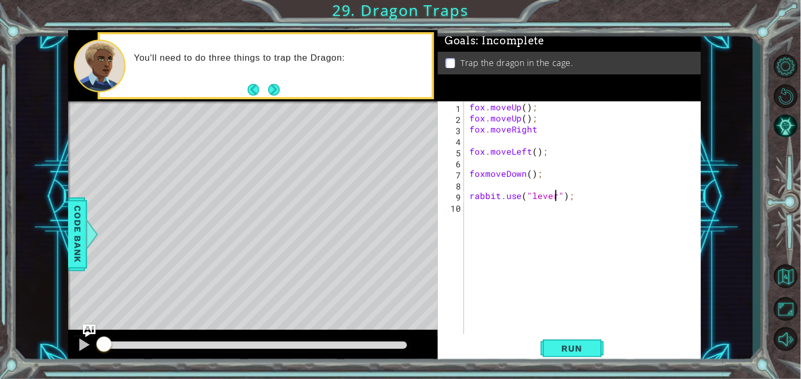
scroll to position [0, 5]
click at [584, 351] on span "Run" at bounding box center [572, 348] width 42 height 11
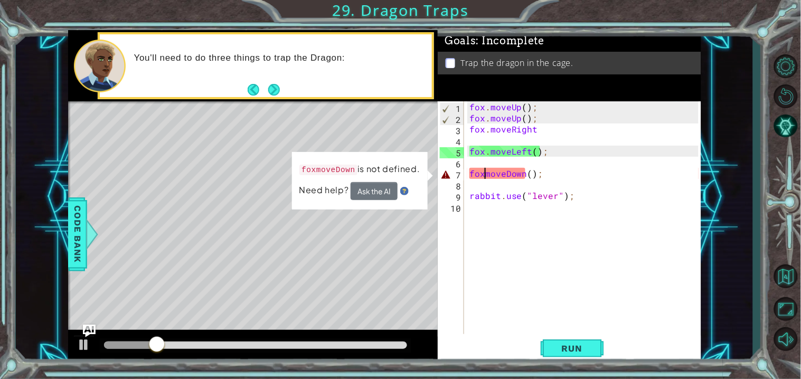
click at [485, 172] on div "fox . moveUp ( ) ; fox . moveUp ( ) ; fox . moveRight fox . moveLeft ( ) ; foxm…" at bounding box center [585, 228] width 236 height 255
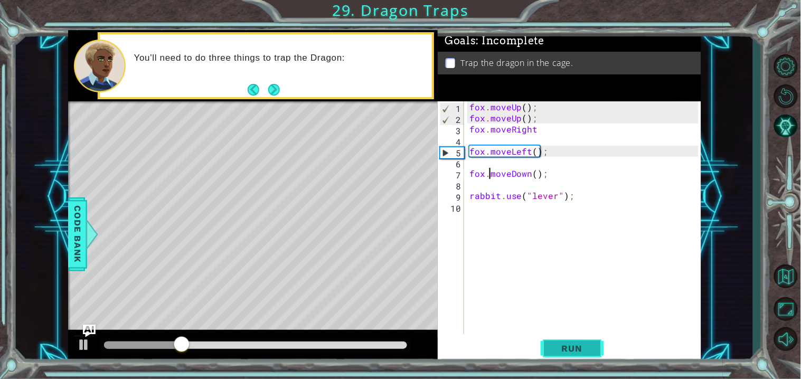
type textarea "fox.moveDown();"
click at [579, 342] on button "Run" at bounding box center [572, 349] width 63 height 26
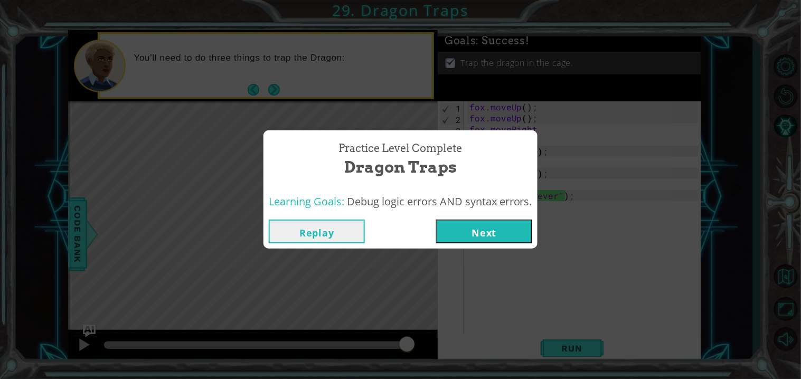
click at [507, 233] on button "Next" at bounding box center [484, 232] width 96 height 24
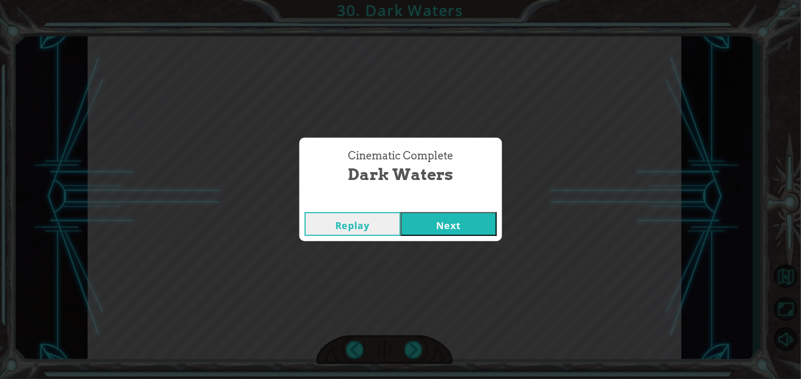
click at [515, 238] on div "Cinematic Complete Dark Waters Replay Next" at bounding box center [400, 189] width 801 height 379
click at [489, 229] on button "Next" at bounding box center [449, 224] width 96 height 24
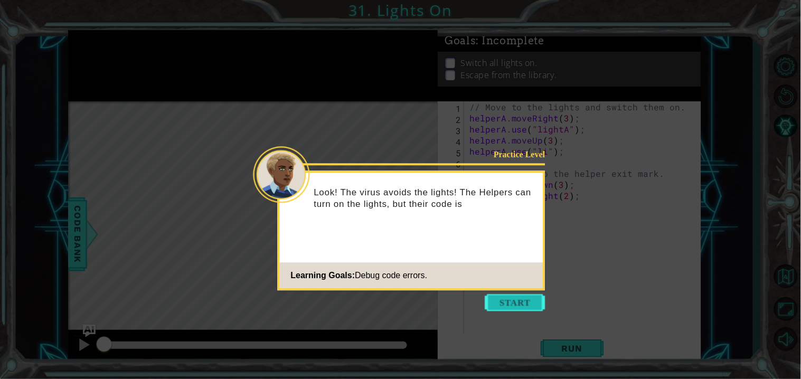
click at [510, 300] on button "Start" at bounding box center [515, 302] width 60 height 17
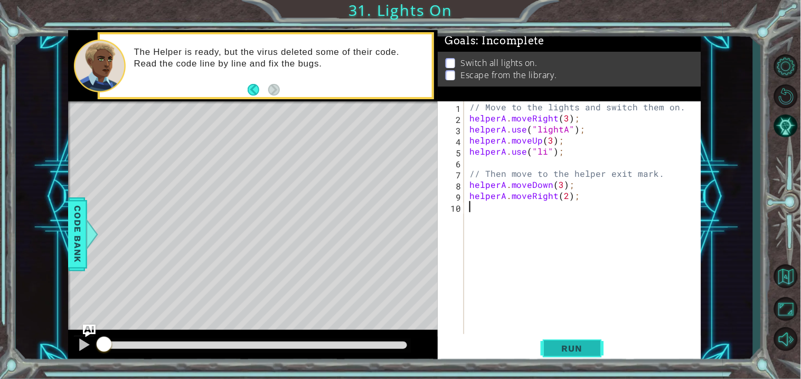
click at [573, 347] on span "Run" at bounding box center [572, 348] width 42 height 11
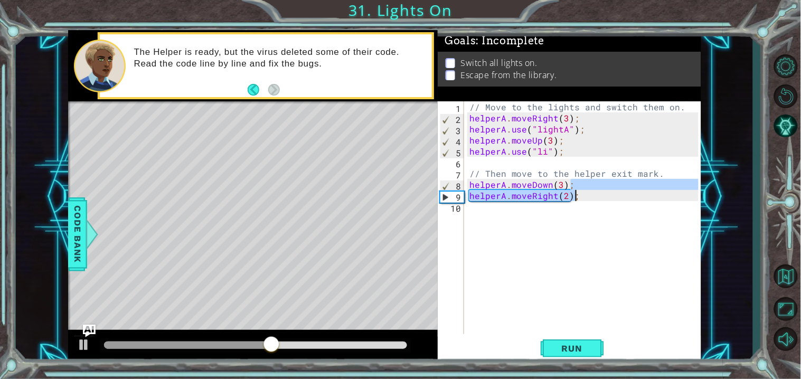
drag, startPoint x: 591, startPoint y: 185, endPoint x: 605, endPoint y: 200, distance: 20.6
click at [605, 200] on div "// Move to the lights and switch them on. helperA . moveRight ( 3 ) ; helperA .…" at bounding box center [585, 228] width 236 height 255
type textarea "helperA.moveDown(3);"
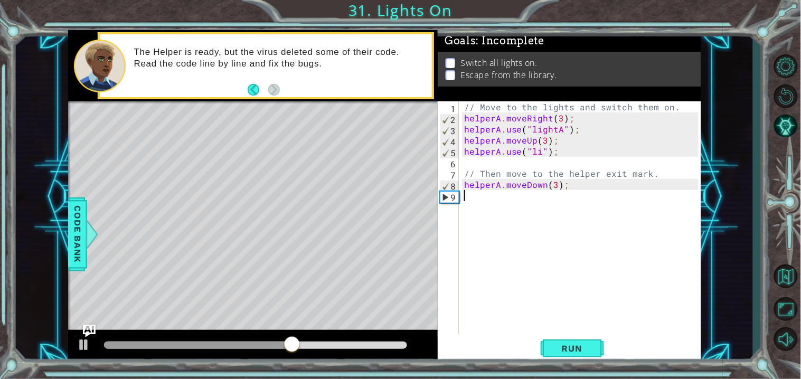
drag, startPoint x: 604, startPoint y: 200, endPoint x: 541, endPoint y: 193, distance: 62.7
click at [541, 193] on div "// Move to the lights and switch them on. helperA . moveRight ( 3 ) ; helperA .…" at bounding box center [582, 228] width 241 height 255
drag, startPoint x: 581, startPoint y: 183, endPoint x: 454, endPoint y: 189, distance: 126.9
click at [454, 189] on div "1 2 3 4 5 6 7 8 9 // Move to the lights and switch them on. helperA . moveRight…" at bounding box center [568, 217] width 260 height 233
type textarea "helperA.moveDown(3);"
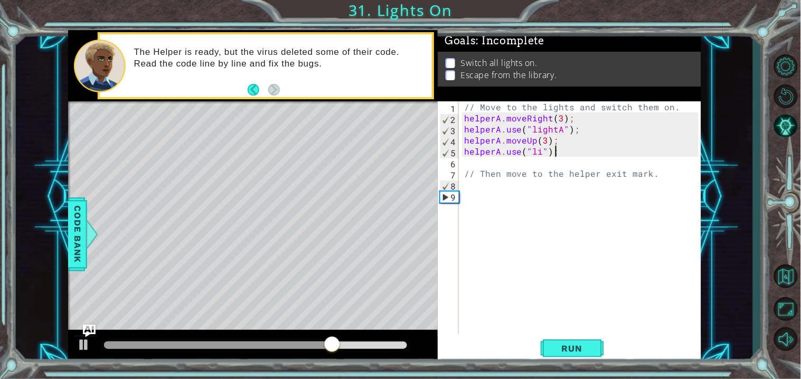
drag, startPoint x: 578, startPoint y: 156, endPoint x: 562, endPoint y: 157, distance: 16.4
click at [562, 157] on div "// Move to the lights and switch them on. helperA . moveRight ( 3 ) ; helperA .…" at bounding box center [582, 228] width 241 height 255
click at [540, 153] on div "// Move to the lights and switch them on. helperA . moveRight ( 3 ) ; helperA .…" at bounding box center [582, 228] width 241 height 255
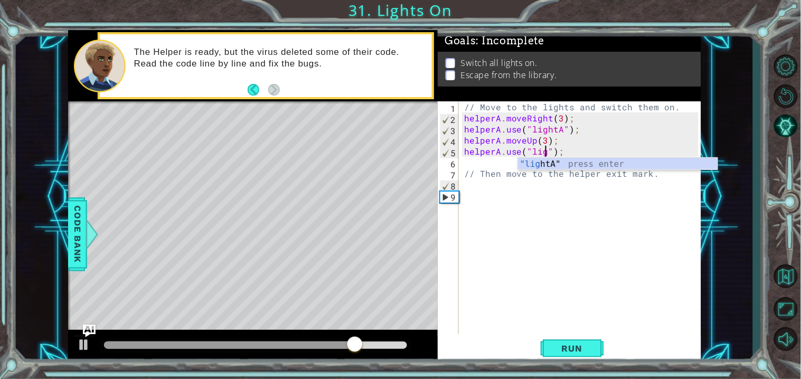
scroll to position [0, 5]
type textarea "helperA.use("lightB");"
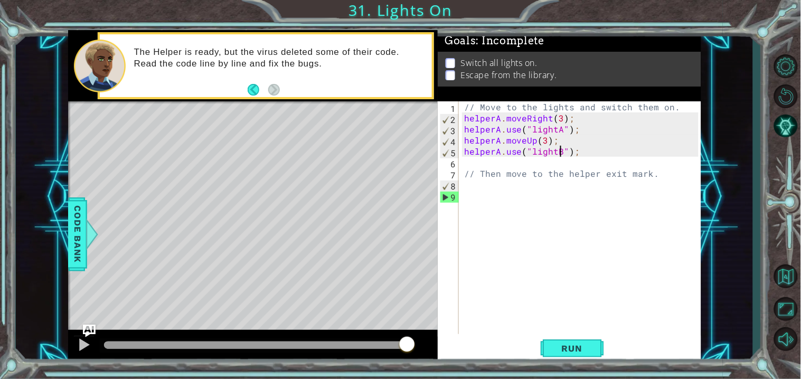
click at [493, 184] on div "// Move to the lights and switch them on. helperA . moveRight ( 3 ) ; helperA .…" at bounding box center [582, 228] width 241 height 255
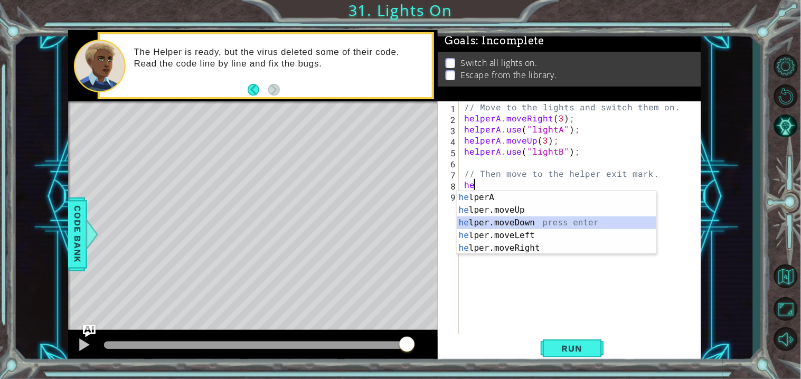
click at [534, 222] on div "he lperA press enter he lper.moveUp press enter he lper.moveDown press enter he…" at bounding box center [557, 235] width 200 height 89
type textarea "helper.moveDown(1);"
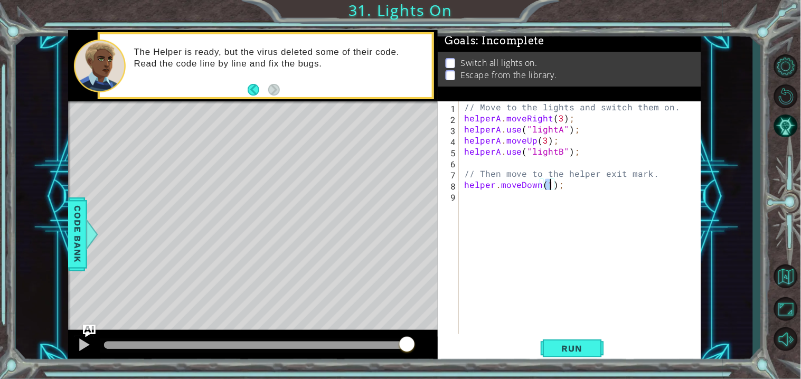
click at [490, 187] on div "// Move to the lights and switch them on. helperA . moveRight ( 3 ) ; helperA .…" at bounding box center [582, 228] width 241 height 255
click at [491, 196] on div "// Move to the lights and switch them on. helperA . moveRight ( 3 ) ; helperA .…" at bounding box center [582, 228] width 241 height 255
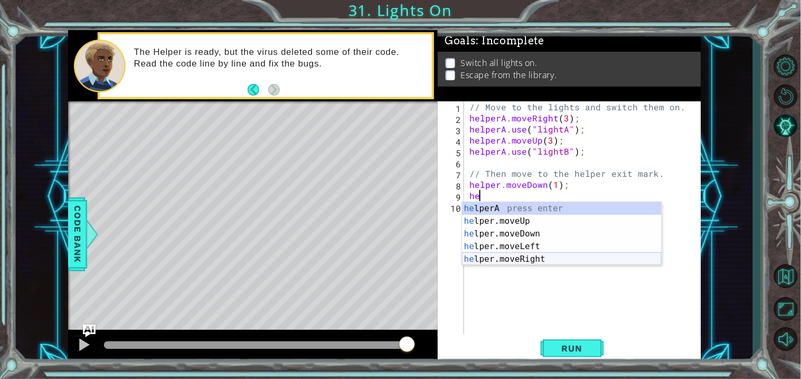
click at [548, 260] on div "he lperA press enter he lper.moveUp press enter he lper.moveDown press enter he…" at bounding box center [562, 246] width 200 height 89
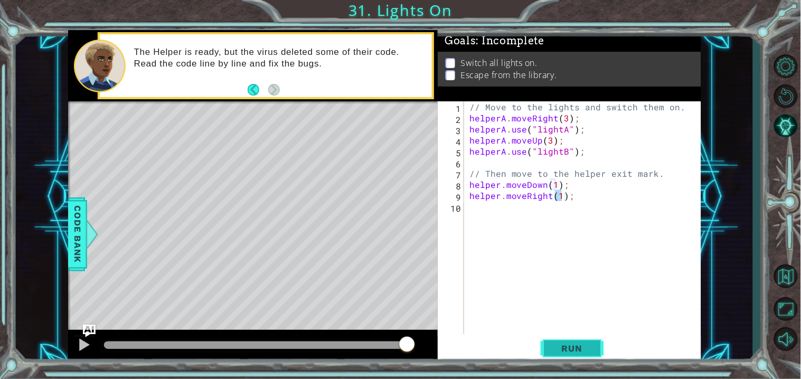
click at [563, 344] on span "Run" at bounding box center [572, 348] width 42 height 11
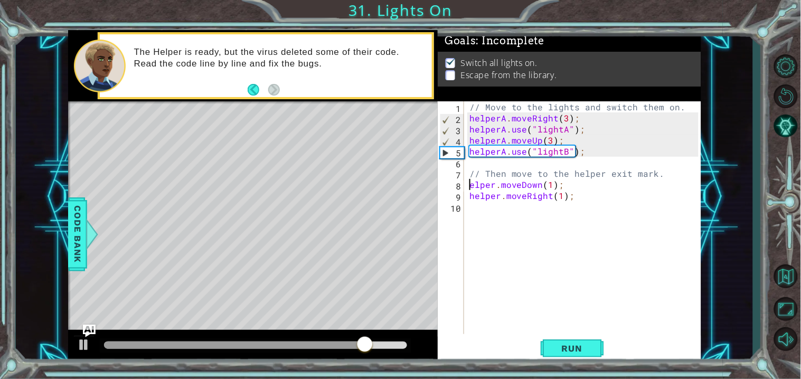
type textarea "helper.moveDown(1);"
click at [574, 329] on div "// Move to the lights and switch them on. helperA . moveRight ( 3 ) ; helperA .…" at bounding box center [585, 228] width 237 height 255
click at [579, 341] on button "Run" at bounding box center [572, 349] width 63 height 26
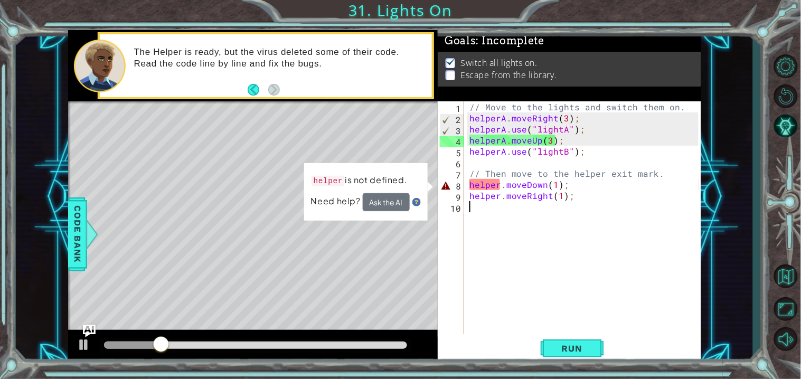
click at [579, 167] on div "// Move to the lights and switch them on. helperA . moveRight ( 3 ) ; helperA .…" at bounding box center [585, 228] width 237 height 255
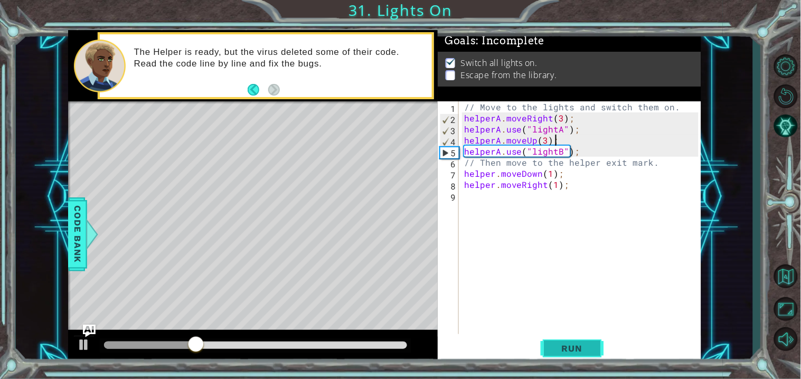
click at [564, 340] on button "Run" at bounding box center [572, 349] width 63 height 26
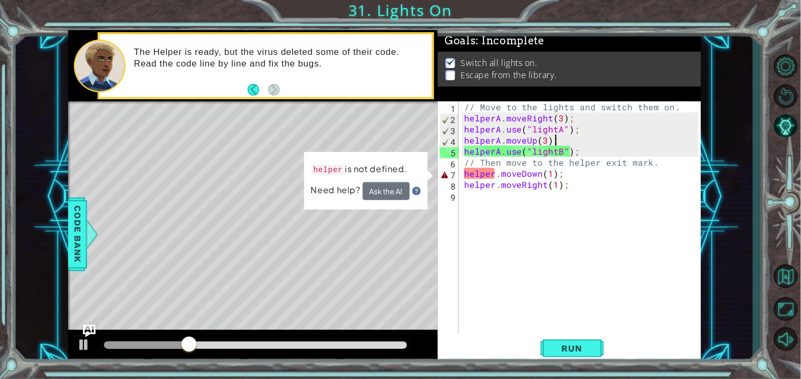
click at [498, 175] on div "// Move to the lights and switch them on. helperA . moveRight ( 3 ) ; helperA .…" at bounding box center [582, 228] width 241 height 255
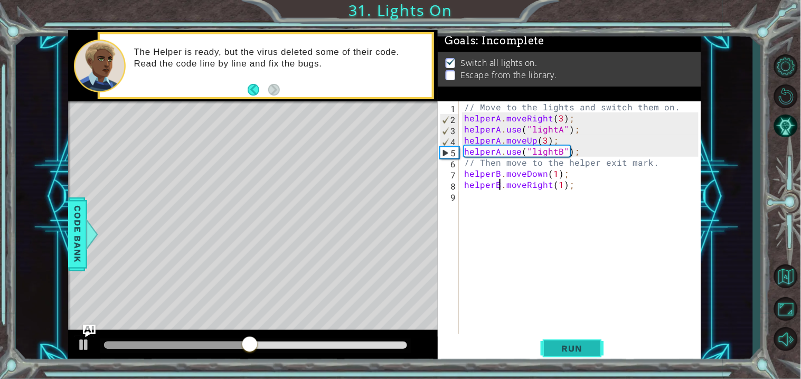
click at [574, 341] on button "Run" at bounding box center [572, 349] width 63 height 26
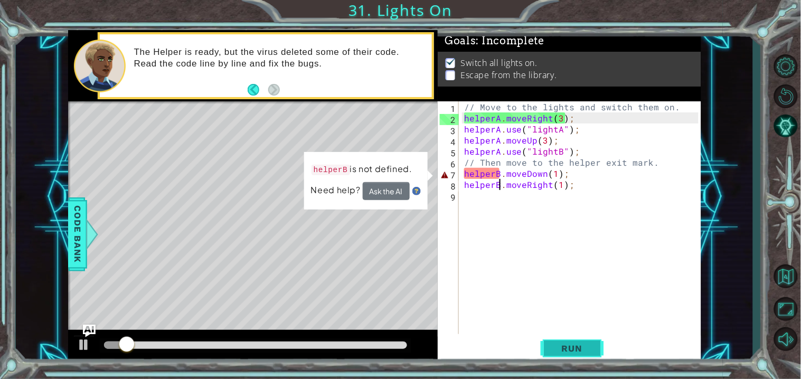
scroll to position [0, 3]
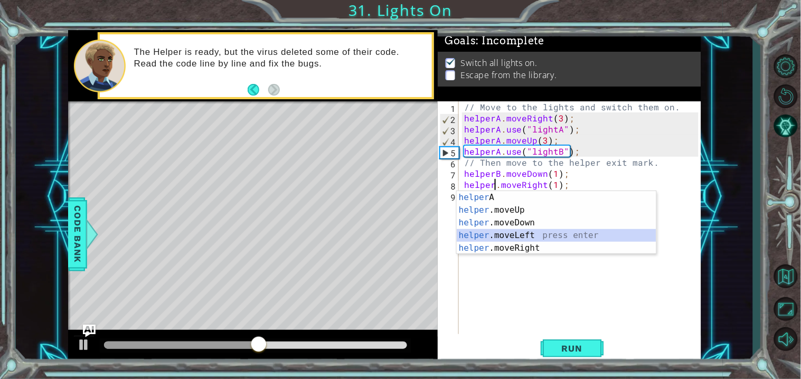
click at [501, 173] on div "// Move to the lights and switch them on. helperA . moveRight ( 3 ) ; helperA .…" at bounding box center [582, 228] width 241 height 255
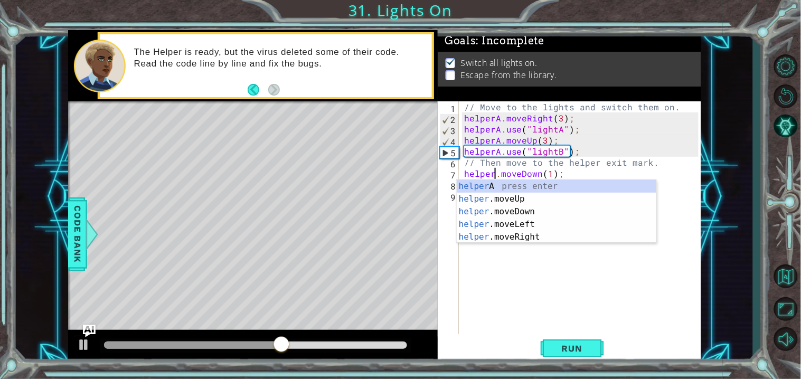
click at [610, 366] on div "1 ההההההההההההההההההההההההההההההההההההההההההההההההההההההההההההההההההההההההההההה…" at bounding box center [400, 189] width 801 height 379
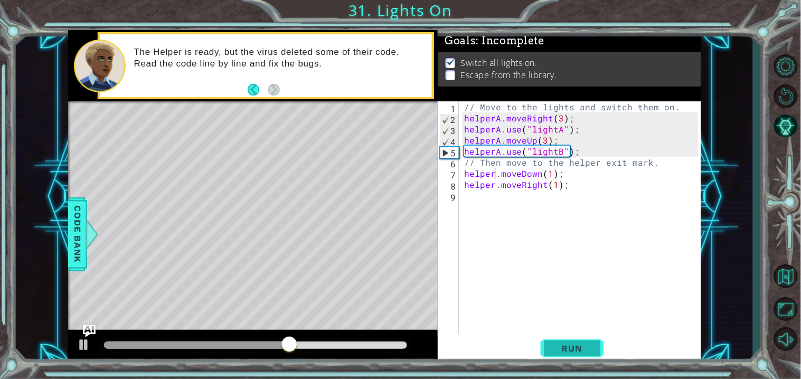
click at [600, 357] on button "Run" at bounding box center [572, 349] width 63 height 26
click at [590, 345] on span "Run" at bounding box center [572, 348] width 42 height 11
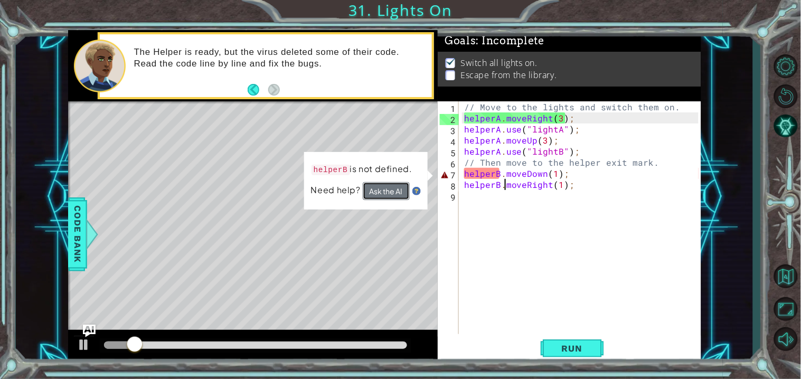
click at [396, 183] on button "Ask the AI" at bounding box center [386, 191] width 47 height 18
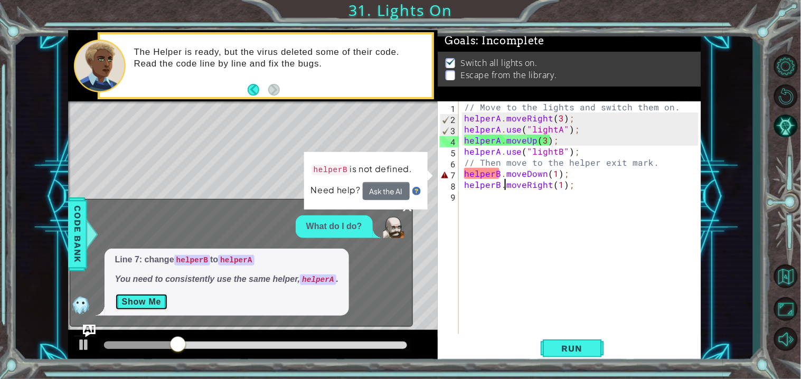
click at [147, 309] on button "Show Me" at bounding box center [141, 302] width 53 height 17
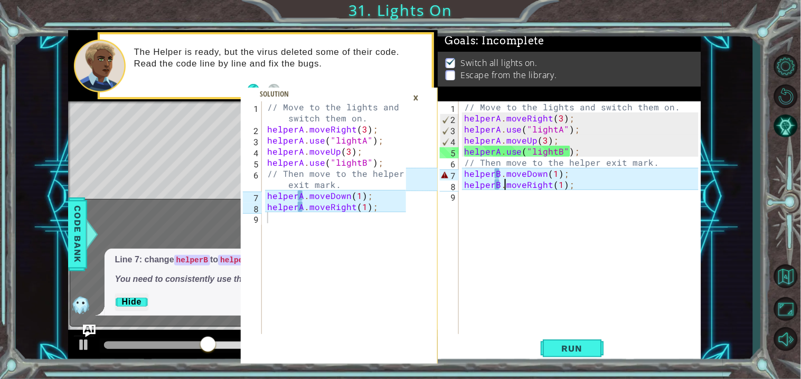
click at [414, 99] on div "×" at bounding box center [416, 98] width 16 height 18
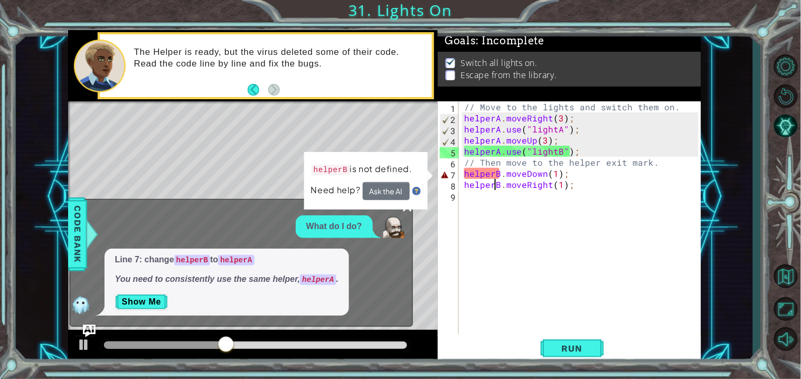
click at [494, 183] on div "// Move to the lights and switch them on. helperA . moveRight ( 3 ) ; helperA .…" at bounding box center [582, 228] width 241 height 255
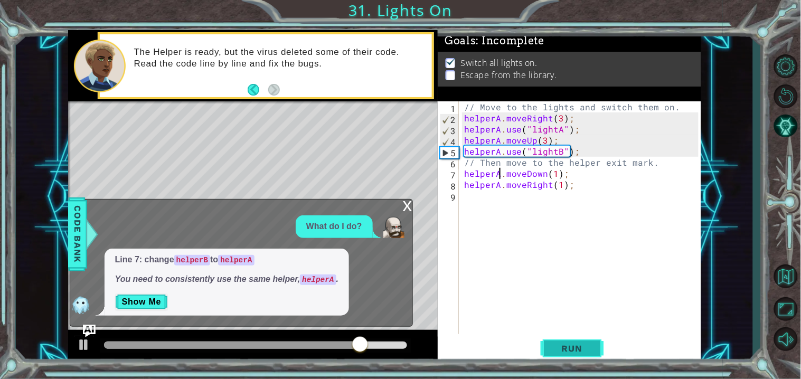
click at [565, 359] on button "Run" at bounding box center [572, 349] width 63 height 26
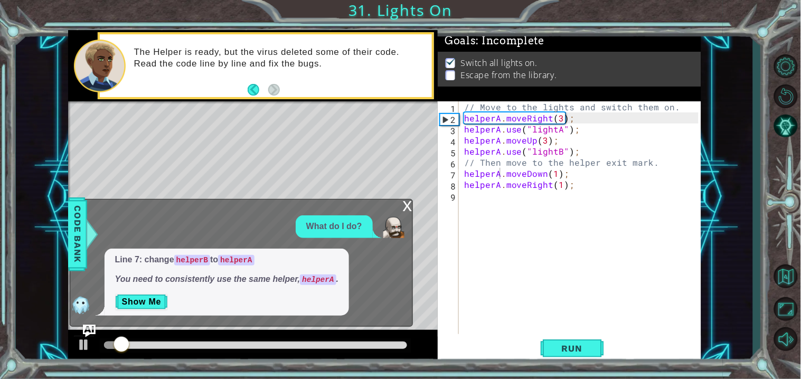
click at [410, 204] on div "x" at bounding box center [408, 205] width 10 height 11
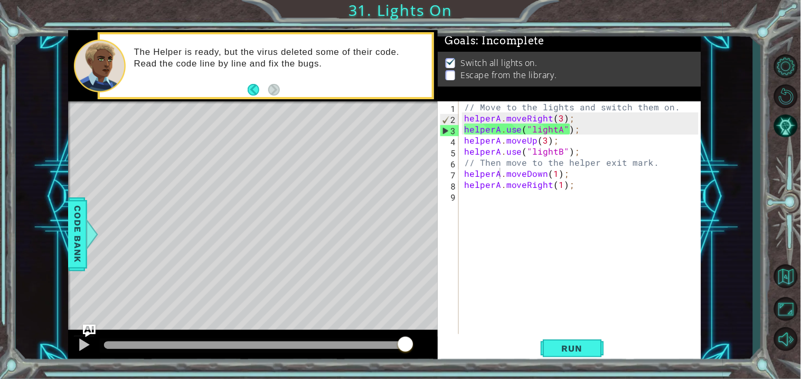
click at [406, 344] on div at bounding box center [256, 345] width 304 height 7
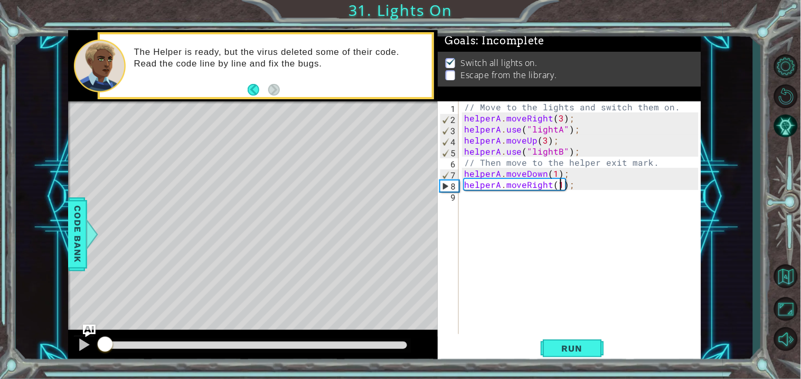
click at [559, 183] on div "// Move to the lights and switch them on. helperA . moveRight ( 3 ) ; helperA .…" at bounding box center [582, 228] width 241 height 255
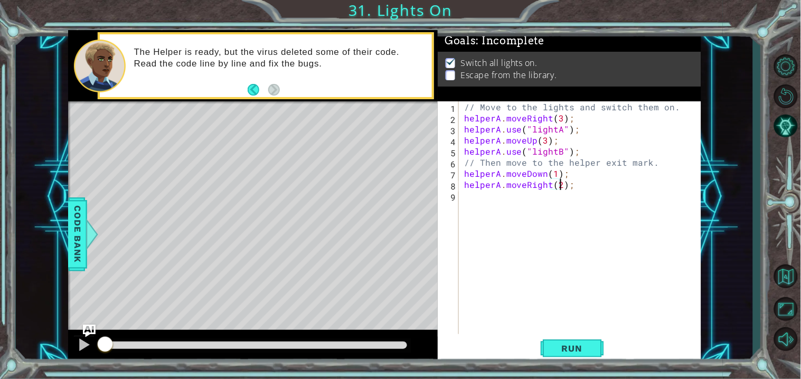
scroll to position [0, 6]
type textarea "helperA.moveRight(2);"
click at [408, 344] on div at bounding box center [256, 345] width 312 height 15
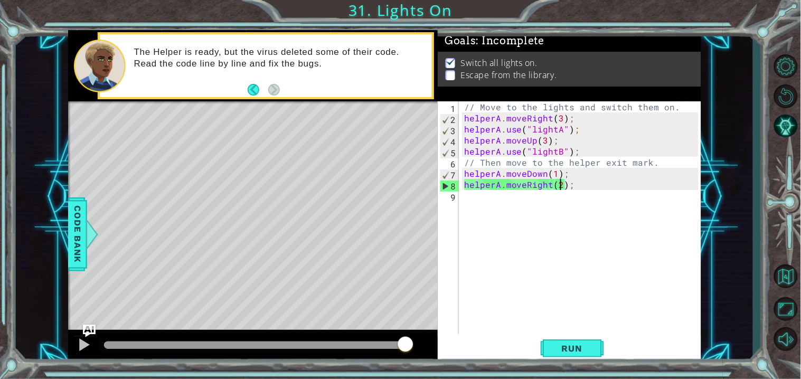
click at [406, 346] on div at bounding box center [256, 345] width 304 height 7
click at [418, 333] on div at bounding box center [253, 347] width 370 height 34
drag, startPoint x: 406, startPoint y: 342, endPoint x: 495, endPoint y: 367, distance: 92.1
click at [495, 367] on div "1 2 3 4 5 6 7 8 9 // Move to the lights and switch them on. helperA . moveRight…" at bounding box center [400, 189] width 801 height 379
click at [571, 356] on button "Run" at bounding box center [572, 349] width 63 height 26
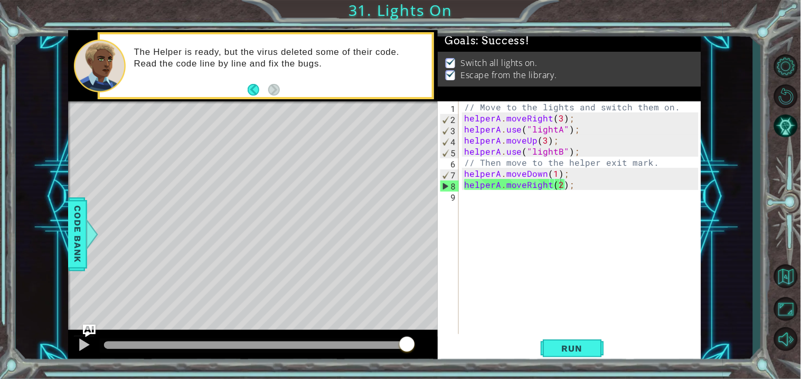
drag, startPoint x: 146, startPoint y: 343, endPoint x: 585, endPoint y: 345, distance: 438.8
click at [585, 345] on body "1 2 3 4 5 6 7 8 9 // Move to the lights and switch them on. helperA . moveRight…" at bounding box center [400, 189] width 801 height 379
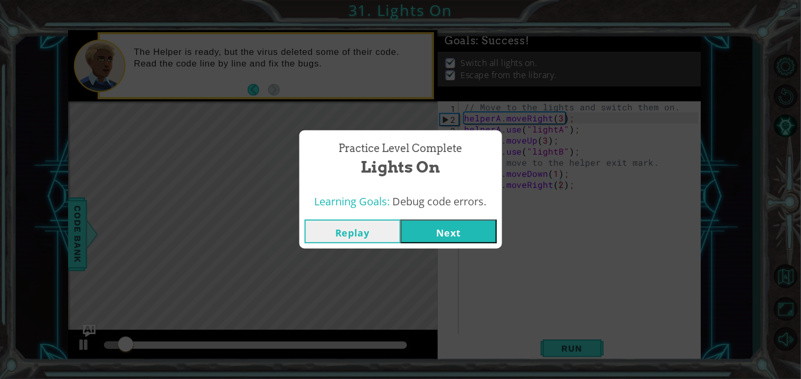
click at [475, 226] on button "Next" at bounding box center [449, 232] width 96 height 24
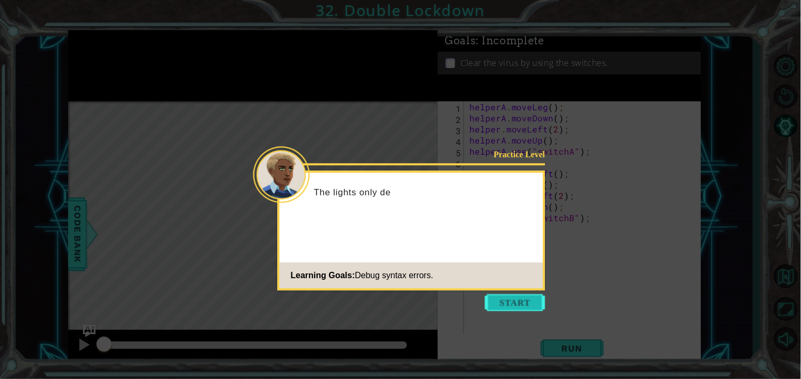
click at [535, 306] on button "Start" at bounding box center [515, 302] width 60 height 17
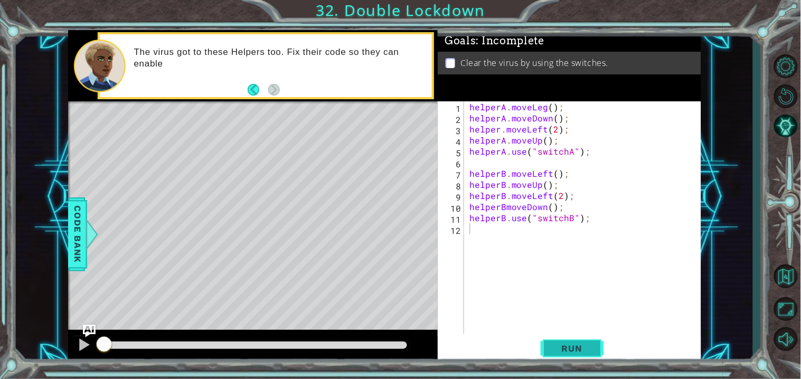
click at [548, 353] on button "Run" at bounding box center [572, 349] width 63 height 26
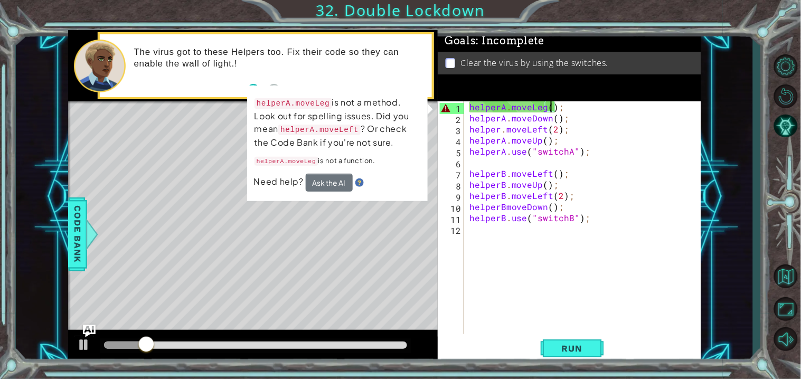
click at [549, 109] on div "helperA . moveLeg ( ) ; helperA . moveDown ( ) ; helper . moveLeft ( 2 ) ; help…" at bounding box center [585, 228] width 236 height 255
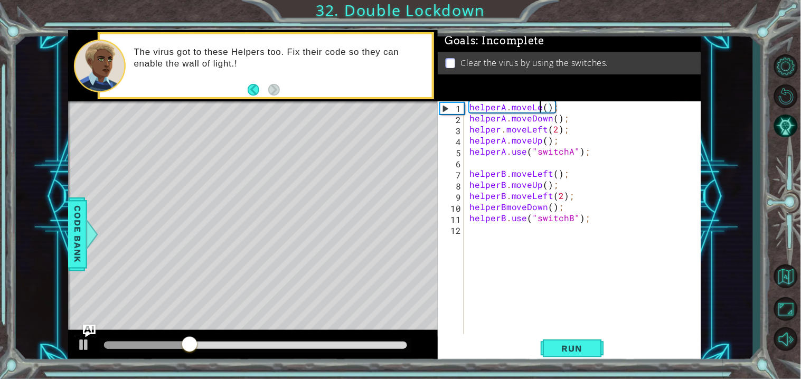
scroll to position [0, 4]
click at [570, 336] on button "Run" at bounding box center [572, 349] width 63 height 26
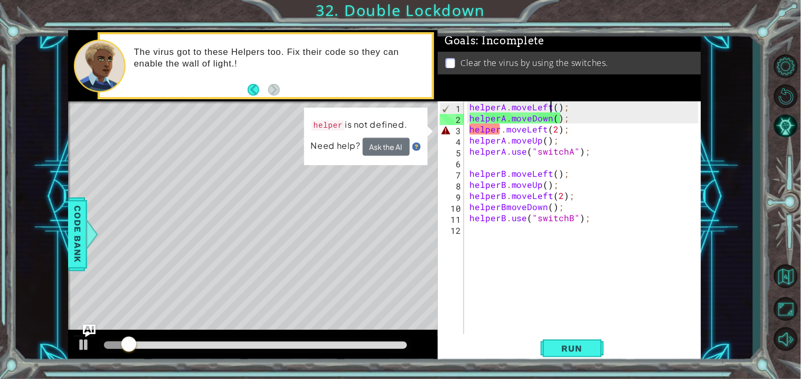
click at [500, 130] on div "helperA . moveLeft ( ) ; helperA . moveDown ( ) ; helper . moveLeft ( 2 ) ; hel…" at bounding box center [585, 228] width 236 height 255
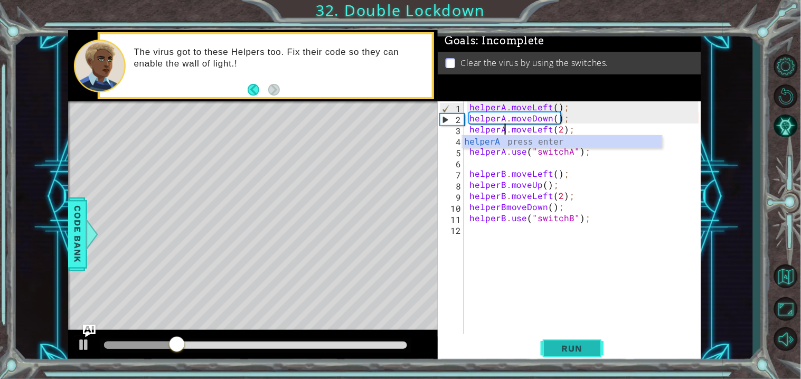
click at [569, 343] on span "Run" at bounding box center [572, 348] width 42 height 11
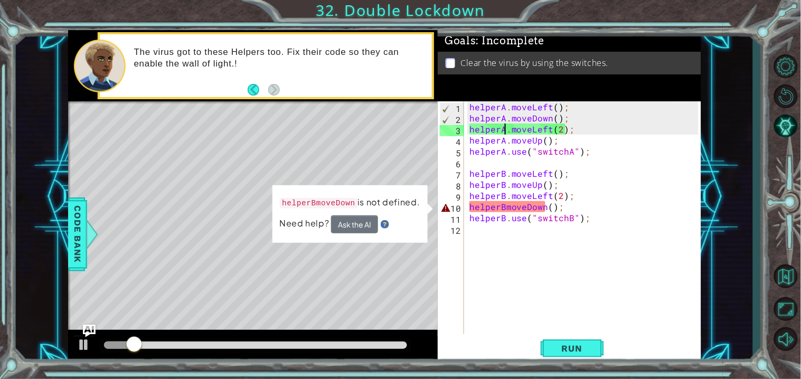
click at [505, 207] on div "helperA . moveLeft ( ) ; helperA . moveDown ( ) ; helperA . moveLeft ( 2 ) ; he…" at bounding box center [585, 228] width 236 height 255
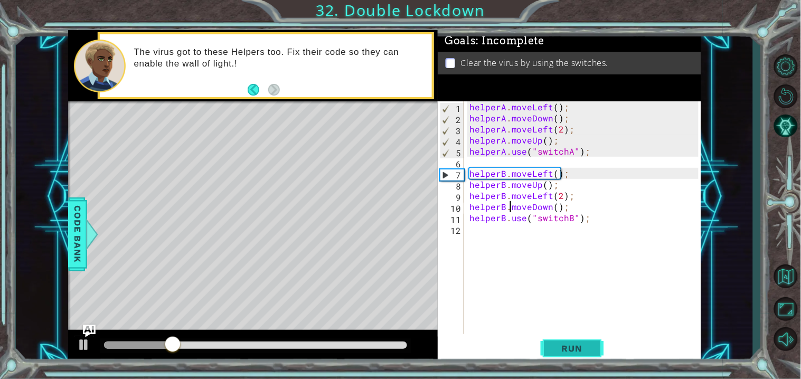
type textarea "helperB.moveDown();"
click at [573, 351] on span "Run" at bounding box center [572, 348] width 42 height 11
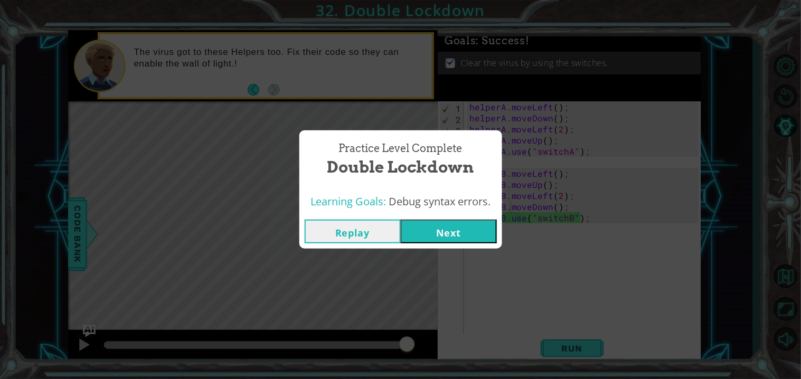
click at [455, 238] on button "Next" at bounding box center [449, 232] width 96 height 24
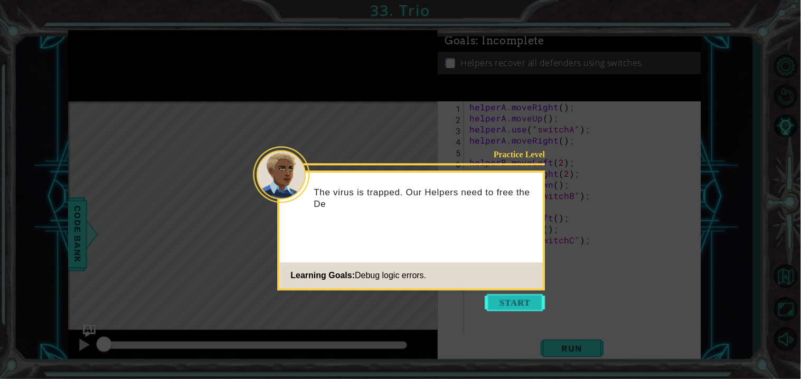
click at [527, 309] on button "Start" at bounding box center [515, 302] width 60 height 17
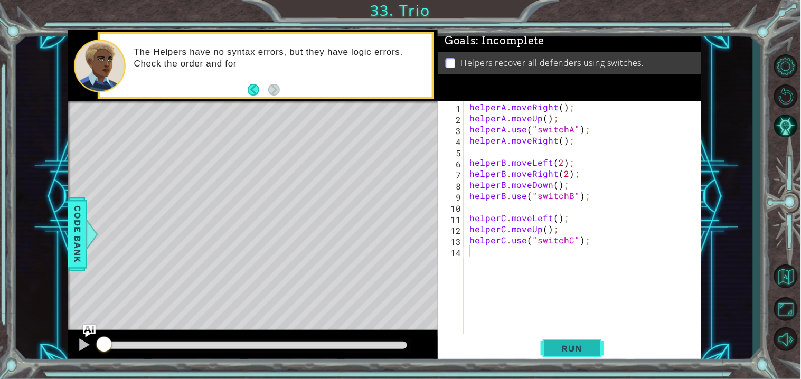
click at [586, 345] on span "Run" at bounding box center [572, 348] width 42 height 11
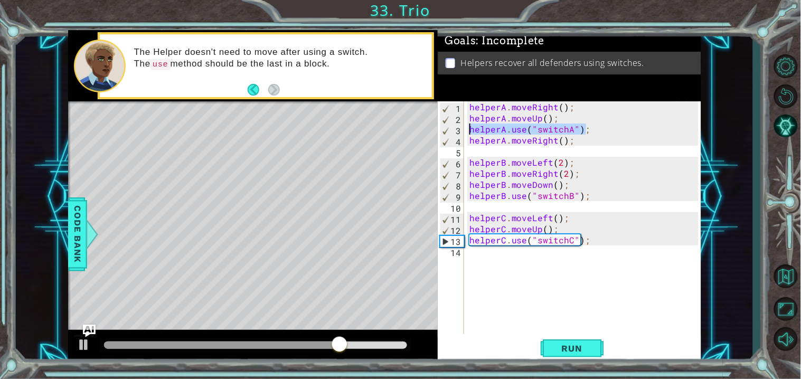
drag, startPoint x: 599, startPoint y: 127, endPoint x: 472, endPoint y: 130, distance: 127.8
click at [472, 130] on div "helperA . moveRight ( ) ; helperA . moveUp ( ) ; helperA . use ( "switchA" ) ; …" at bounding box center [585, 228] width 236 height 255
type textarea "helperA.moveRight();"
type textarea "helperA.use("switchA");"
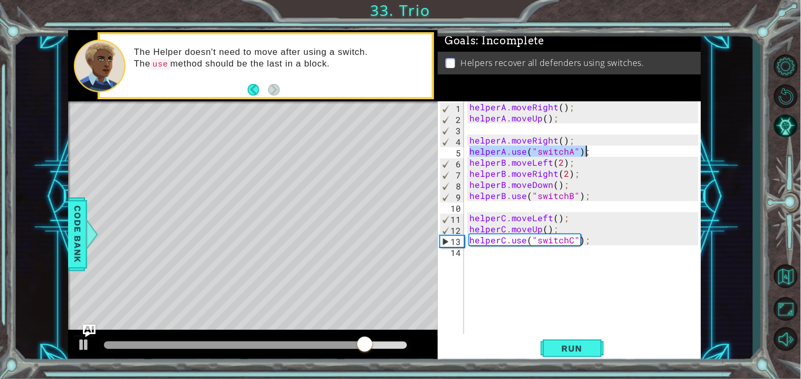
click at [520, 128] on div "helperA . moveRight ( ) ; helperA . moveUp ( ) ; helperA . moveRight ( ) ; help…" at bounding box center [585, 228] width 236 height 255
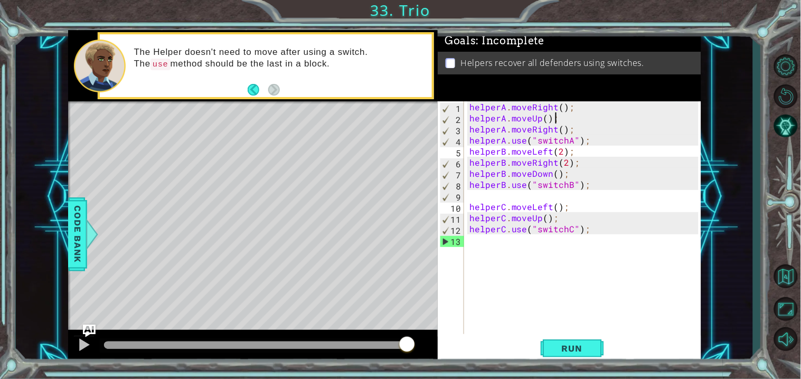
click at [551, 151] on div "helperA . moveRight ( ) ; helperA . moveUp ( ) ; helperA . moveRight ( ) ; help…" at bounding box center [585, 228] width 236 height 255
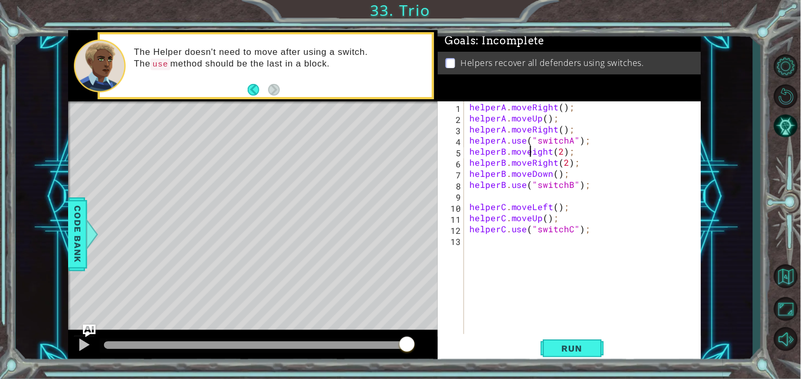
scroll to position [0, 4]
type textarea "helperB.use("switchB");"
type textarea "helperC.use("switchC");"
type textarea "helperC.moveLeft();"
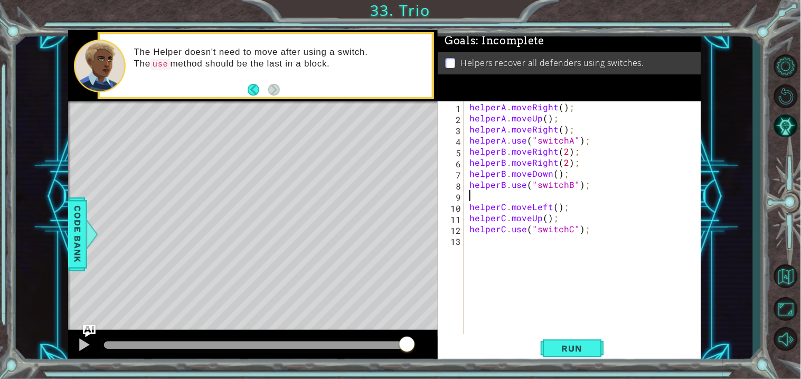
type textarea "helperB.use("switchB");"
click at [476, 194] on div "helperA . moveRight ( ) ; helperA . moveUp ( ) ; helperA . moveRight ( ) ; help…" at bounding box center [585, 228] width 236 height 255
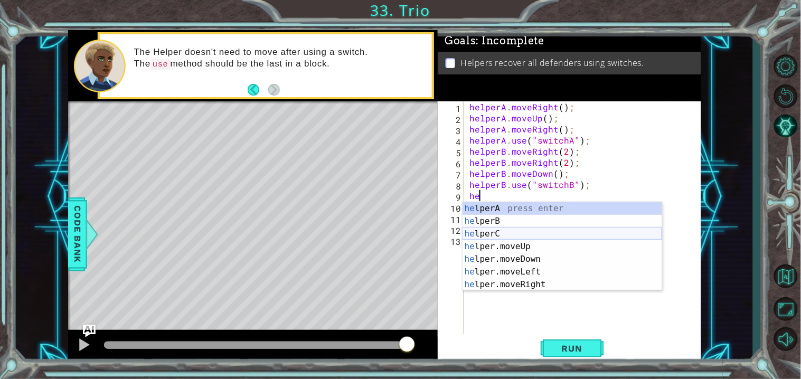
click at [560, 238] on div "he lperA press enter he lperB press enter he lperC press enter he lper.moveUp p…" at bounding box center [563, 259] width 200 height 114
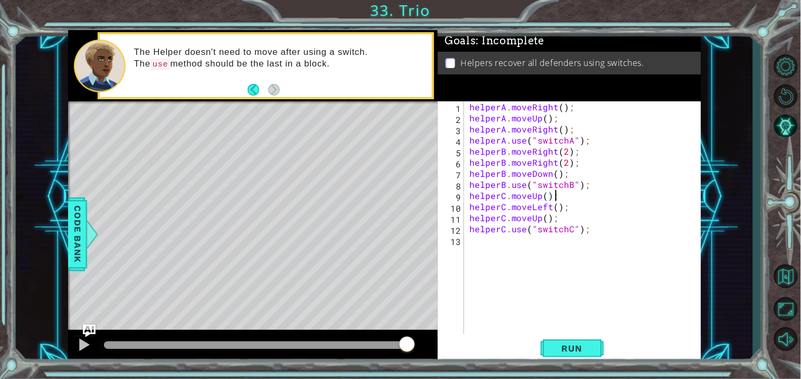
scroll to position [0, 4]
type textarea "helperC.moveUp();"
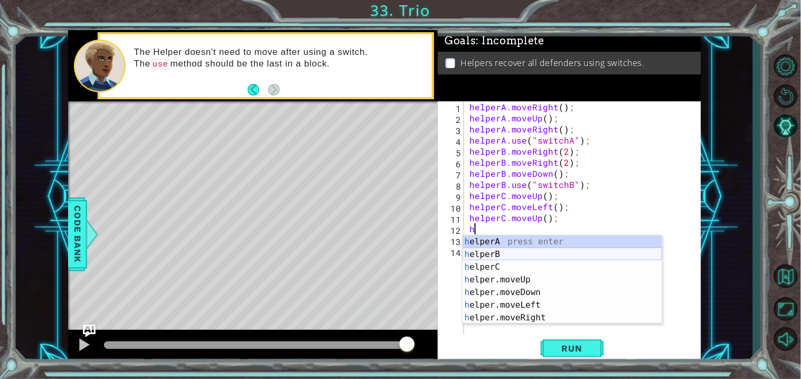
click at [532, 256] on div "h elperA press enter h elperB press enter h elperC press enter h elper.moveUp p…" at bounding box center [563, 292] width 200 height 114
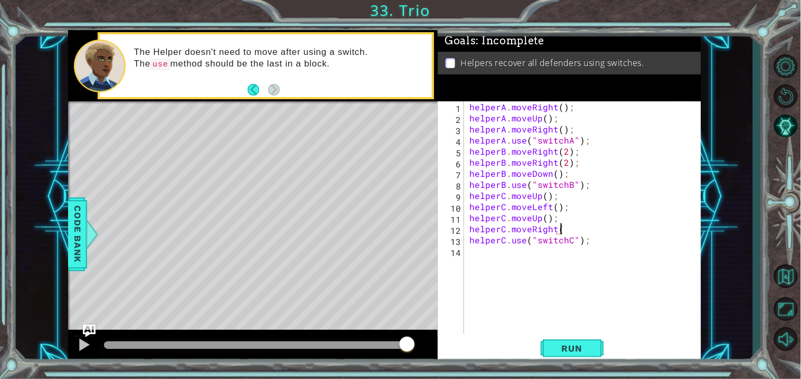
scroll to position [0, 5]
type textarea "helperC.moveRight();"
click at [564, 344] on span "Run" at bounding box center [572, 348] width 42 height 11
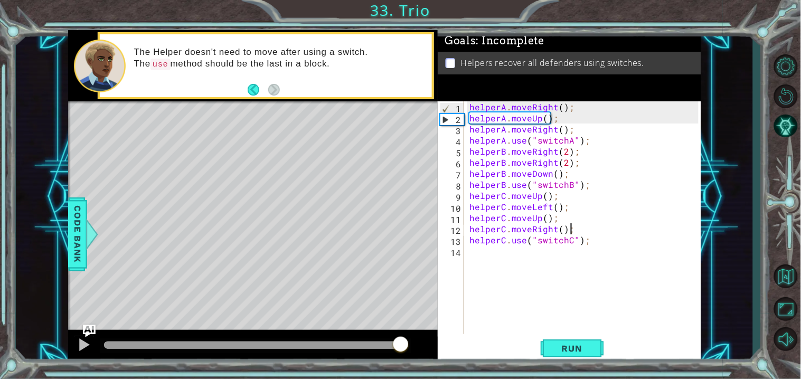
click at [401, 343] on div at bounding box center [256, 345] width 304 height 7
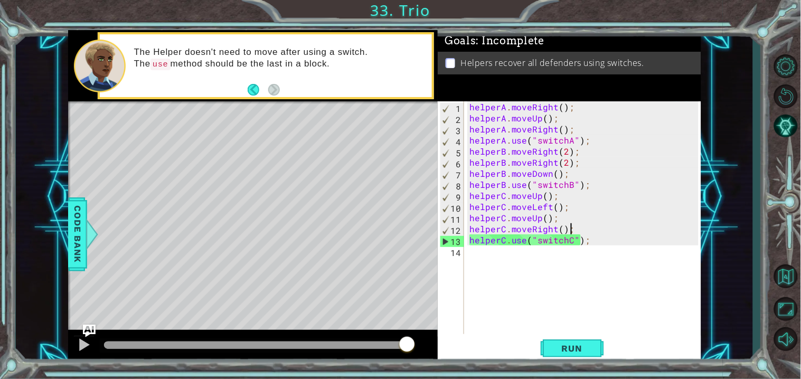
drag, startPoint x: 399, startPoint y: 343, endPoint x: 622, endPoint y: 322, distance: 224.3
click at [622, 322] on div "1 ההההההההההההההההההההההההההההההההההההההההההההההההההההההההההההההההההההההההההההה…" at bounding box center [384, 197] width 633 height 334
click at [493, 258] on div "helperA . moveRight ( ) ; helperA . moveUp ( ) ; helperA . moveRight ( ) ; help…" at bounding box center [585, 228] width 236 height 255
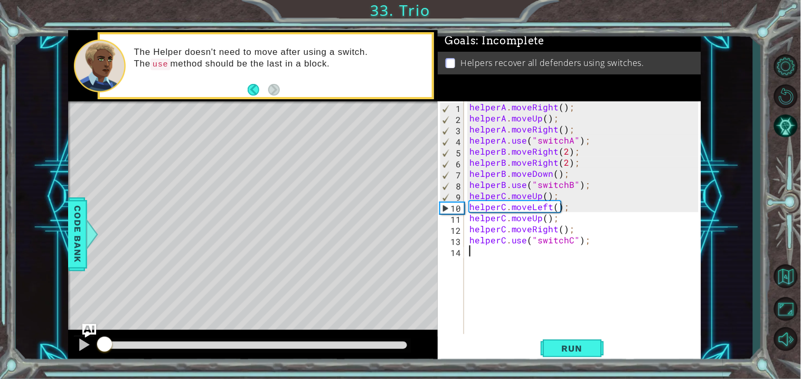
drag, startPoint x: 404, startPoint y: 339, endPoint x: 84, endPoint y: 329, distance: 320.1
click at [84, 329] on div "1 ההההההההההההההההההההההההההההההההההההההההההההההההההההההההההההההההההההההההההההה…" at bounding box center [384, 197] width 633 height 334
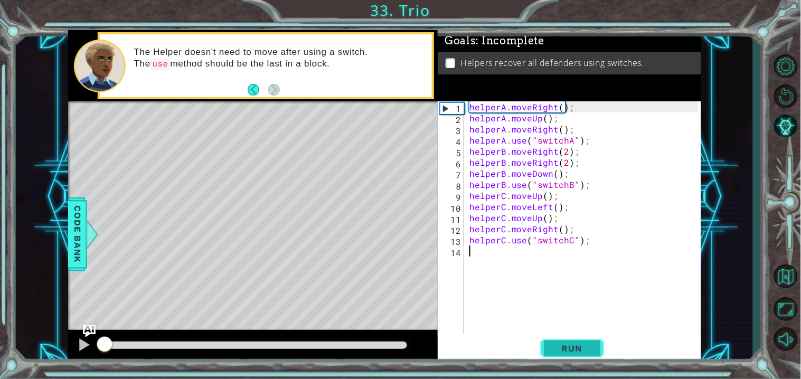
click at [557, 345] on span "Run" at bounding box center [572, 348] width 42 height 11
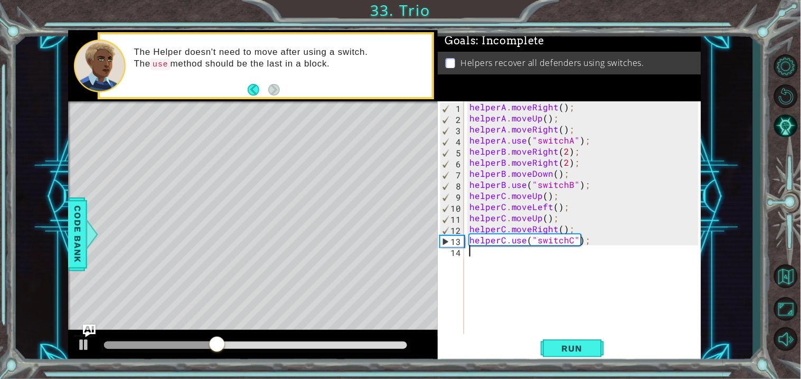
click at [582, 162] on div "helperA . moveRight ( ) ; helperA . moveUp ( ) ; helperA . moveRight ( ) ; help…" at bounding box center [585, 228] width 236 height 255
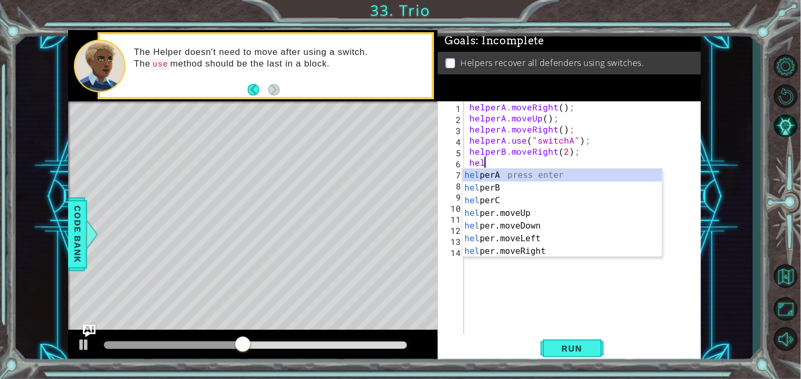
type textarea "h"
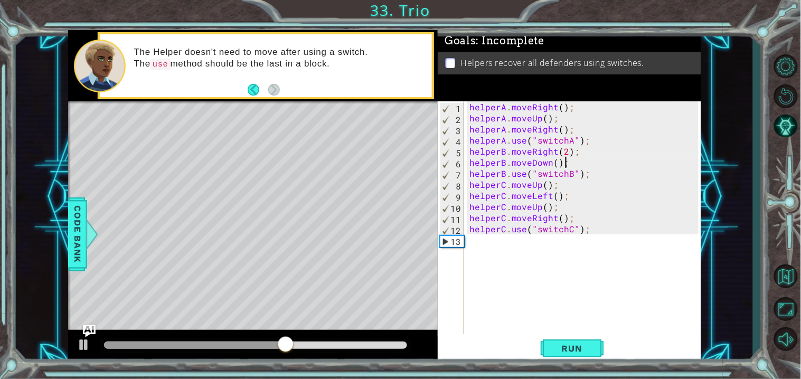
type textarea "helperB.moveRight(2);"
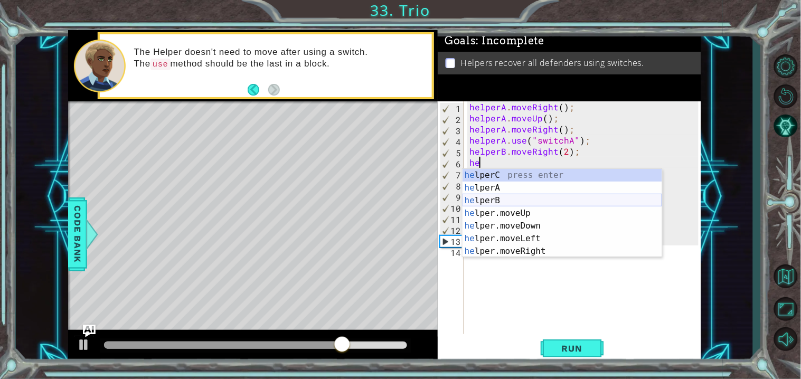
click at [578, 199] on div "he lperC press enter he lperA press enter he lperB press enter he lper.moveUp p…" at bounding box center [563, 226] width 200 height 114
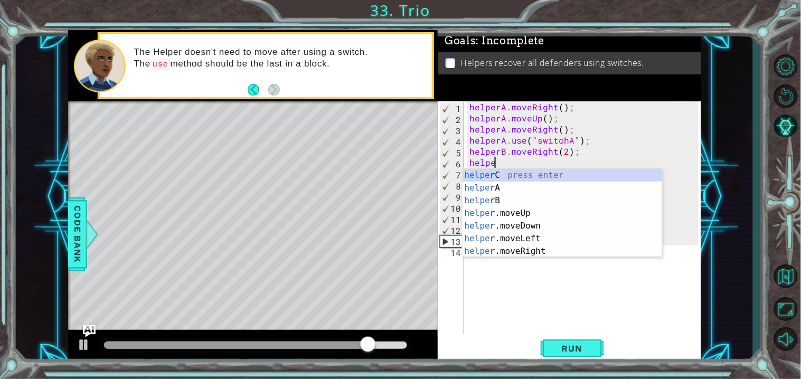
type textarea "h"
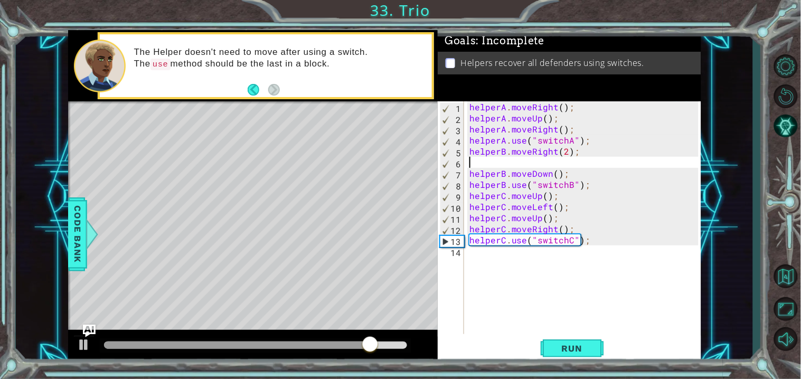
type textarea "helperB.moveRight(2);"
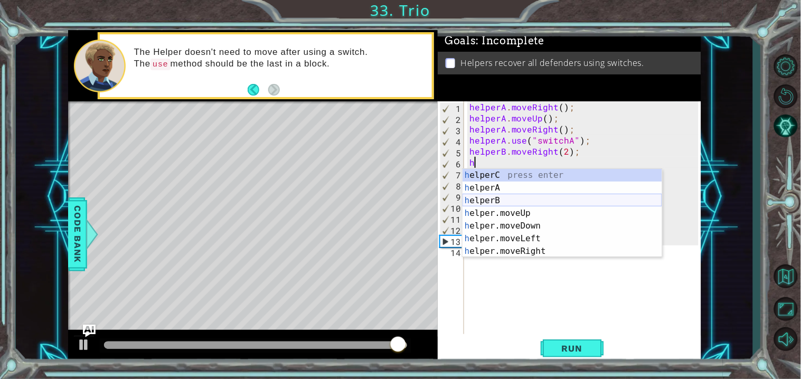
click at [599, 204] on div "h elperC press enter h elperA press enter h elperB press enter h elper.moveUp p…" at bounding box center [563, 226] width 200 height 114
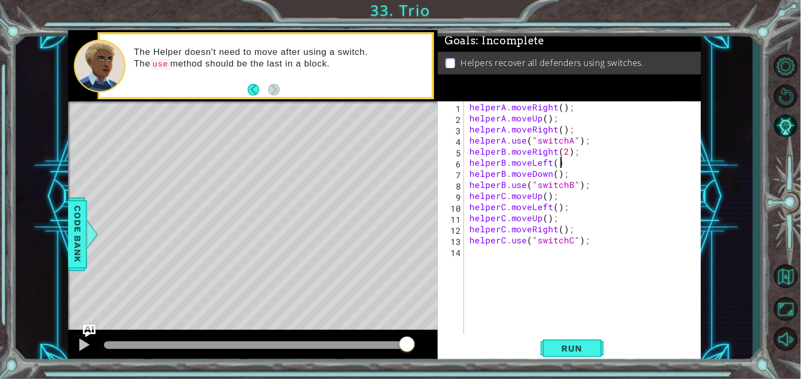
scroll to position [0, 5]
drag, startPoint x: 573, startPoint y: 163, endPoint x: 468, endPoint y: 161, distance: 105.1
click at [468, 161] on div "helperA . moveRight ( ) ; helperA . moveUp ( ) ; helperA . moveRight ( ) ; help…" at bounding box center [585, 228] width 236 height 255
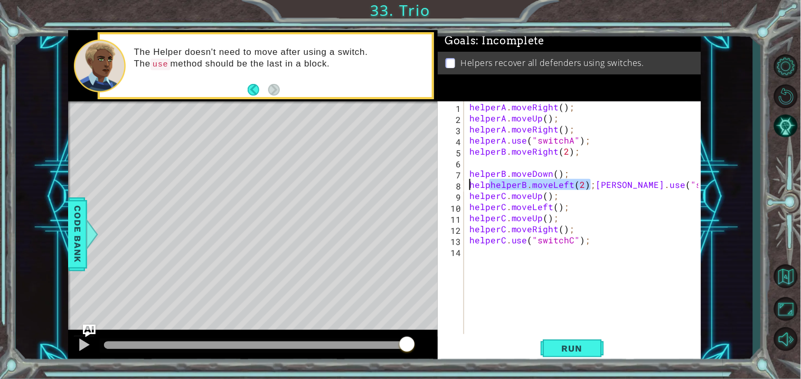
type textarea "helperB.moveLeft(2);helperB.use("switchB");"
click at [502, 162] on div "helperA . moveRight ( ) ; helperA . moveUp ( ) ; helperA . moveRight ( ) ; help…" at bounding box center [585, 228] width 236 height 255
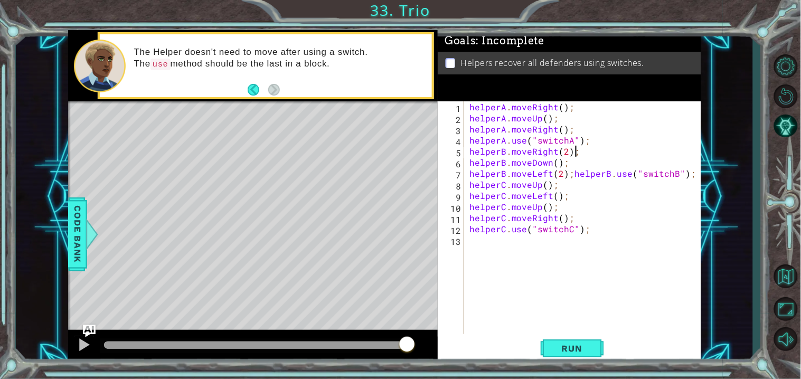
click at [593, 186] on div "helperA . moveRight ( ) ; helperA . moveUp ( ) ; helperA . moveRight ( ) ; help…" at bounding box center [585, 228] width 236 height 255
type textarea "helperC.moveUp();"
click at [567, 187] on div "helperA . moveRight ( ) ; helperA . moveUp ( ) ; helperA . moveRight ( ) ; help…" at bounding box center [585, 228] width 236 height 255
type textarea "helperC.moveUp();"
click at [551, 184] on div "helperA . moveRight ( ) ; helperA . moveUp ( ) ; helperA . moveRight ( ) ; help…" at bounding box center [585, 228] width 236 height 255
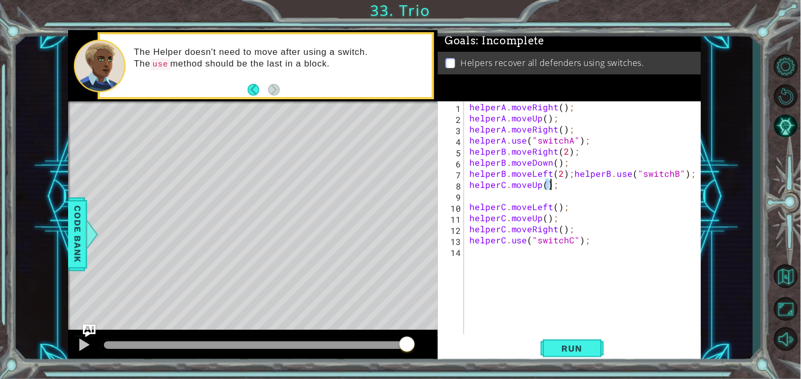
click at [554, 185] on div "helperA . moveRight ( ) ; helperA . moveUp ( ) ; helperA . moveRight ( ) ; help…" at bounding box center [585, 228] width 236 height 255
drag, startPoint x: 559, startPoint y: 185, endPoint x: 467, endPoint y: 184, distance: 91.4
click at [467, 184] on div "helperA . moveRight ( ) ; helperA . moveUp ( ) ; helperA . moveRight ( ) ; help…" at bounding box center [585, 228] width 236 height 255
click at [688, 175] on div "helperA . moveRight ( ) ; helperA . moveUp ( ) ; helperA . moveRight ( ) ; help…" at bounding box center [585, 228] width 236 height 255
type textarea "helperB.moveLeft(2);helperB.use("switchB");"
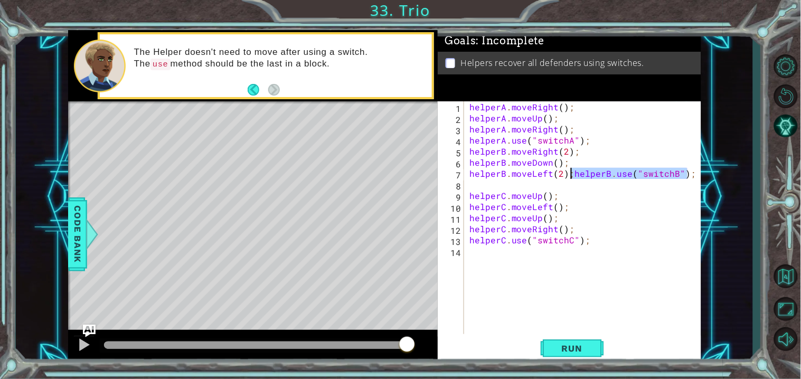
drag, startPoint x: 688, startPoint y: 175, endPoint x: 583, endPoint y: 175, distance: 105.1
click at [583, 175] on div "helperA . moveRight ( ) ; helperA . moveUp ( ) ; helperA . moveRight ( ) ; help…" at bounding box center [585, 228] width 236 height 255
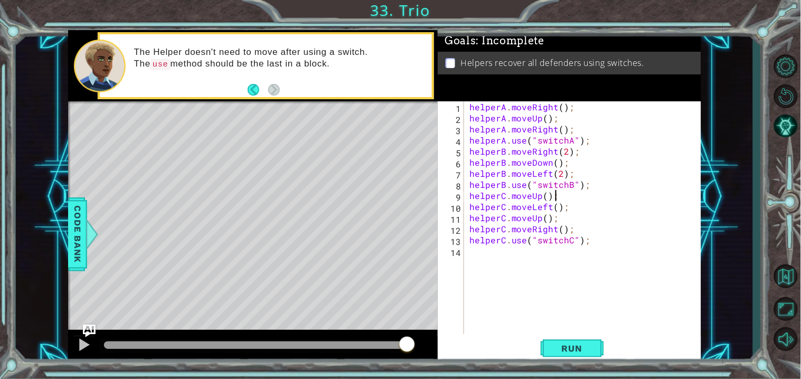
click at [629, 197] on div "helperA . moveRight ( ) ; helperA . moveUp ( ) ; helperA . moveRight ( ) ; help…" at bounding box center [585, 228] width 236 height 255
drag, startPoint x: 577, startPoint y: 173, endPoint x: 468, endPoint y: 174, distance: 108.8
click at [468, 174] on div "helperA . moveRight ( ) ; helperA . moveUp ( ) ; helperA . moveRight ( ) ; help…" at bounding box center [585, 228] width 236 height 255
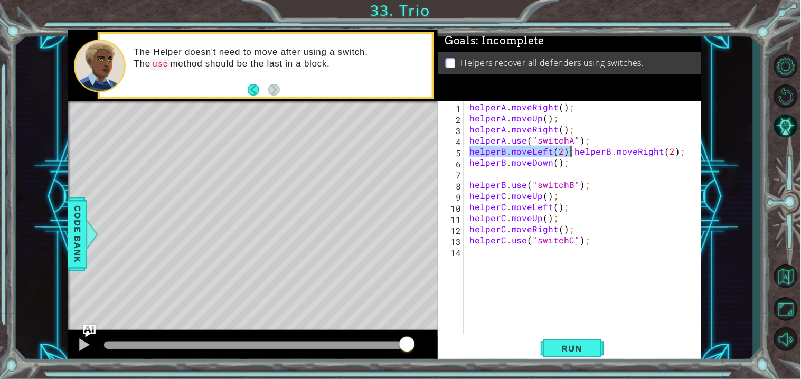
click at [688, 146] on div "helperA . moveRight ( ) ; helperA . moveUp ( ) ; helperA . moveRight ( ) ; help…" at bounding box center [585, 228] width 236 height 255
drag, startPoint x: 688, startPoint y: 146, endPoint x: 583, endPoint y: 155, distance: 104.9
click at [583, 155] on div "helperA . moveRight ( ) ; helperA . moveUp ( ) ; helperA . moveRight ( ) ; help…" at bounding box center [585, 228] width 236 height 255
type textarea "helperB.moveDown();"
type textarea "helperB.moveRight(2);"
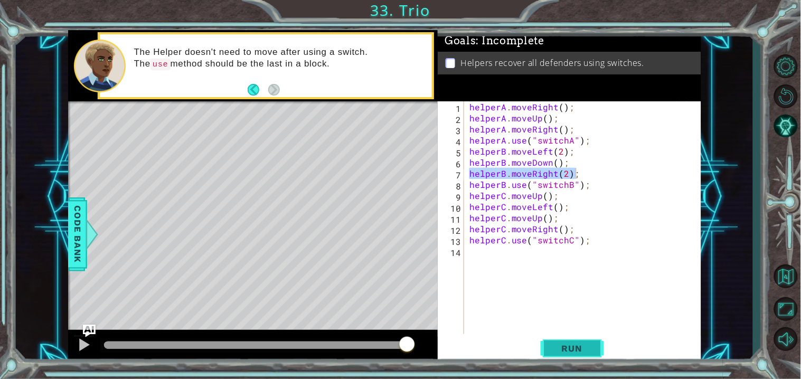
click at [585, 349] on span "Run" at bounding box center [572, 348] width 42 height 11
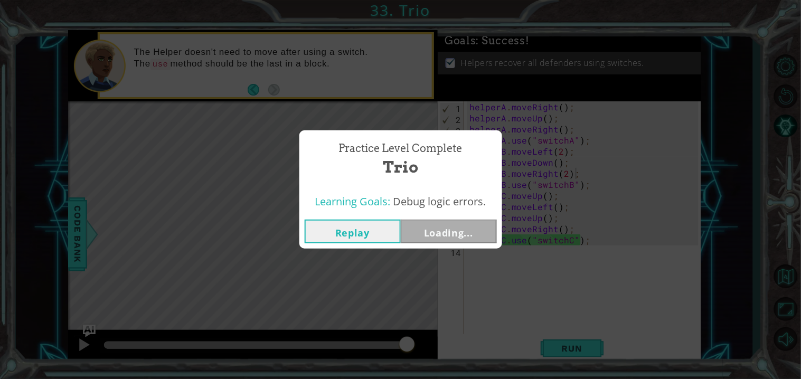
drag, startPoint x: 139, startPoint y: 343, endPoint x: 585, endPoint y: 373, distance: 446.6
click at [585, 373] on body "1 ההההההההההההההההההההההההההההההההההההההההההההההההההההההההההההההההההההההההההההה…" at bounding box center [400, 189] width 801 height 379
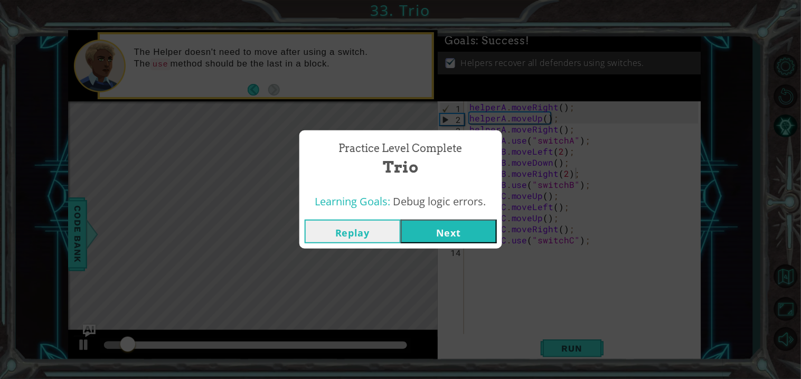
click at [451, 228] on button "Next" at bounding box center [449, 232] width 96 height 24
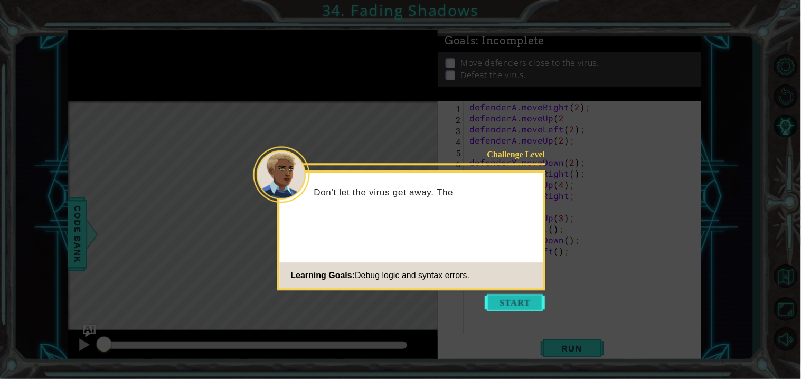
click at [516, 300] on button "Start" at bounding box center [515, 302] width 60 height 17
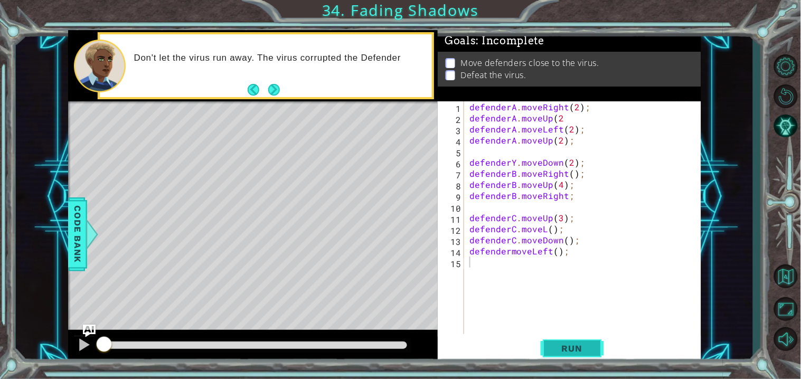
click at [578, 352] on span "Run" at bounding box center [572, 348] width 42 height 11
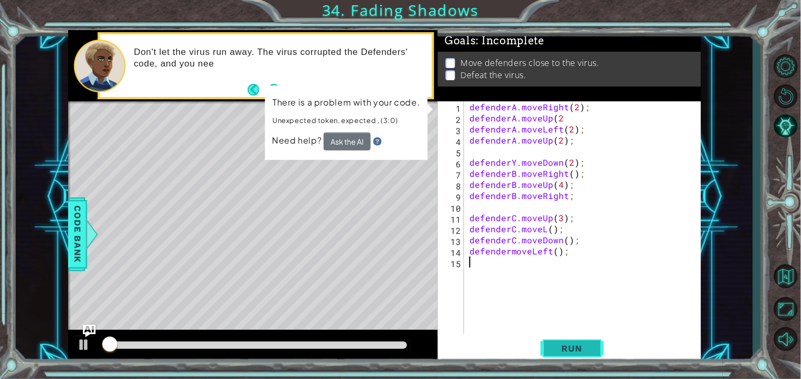
click at [578, 352] on span "Run" at bounding box center [572, 348] width 42 height 11
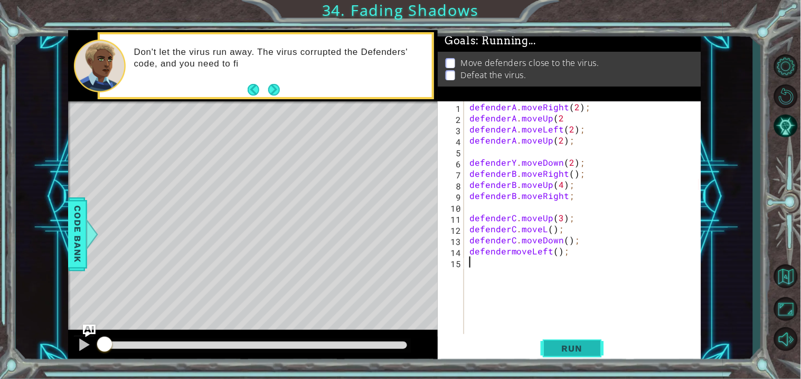
click at [578, 352] on span "Run" at bounding box center [572, 348] width 42 height 11
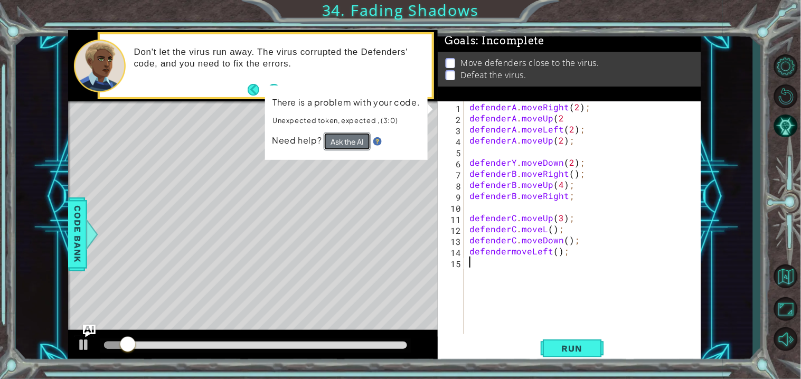
click at [362, 144] on button "Ask the AI" at bounding box center [347, 142] width 47 height 18
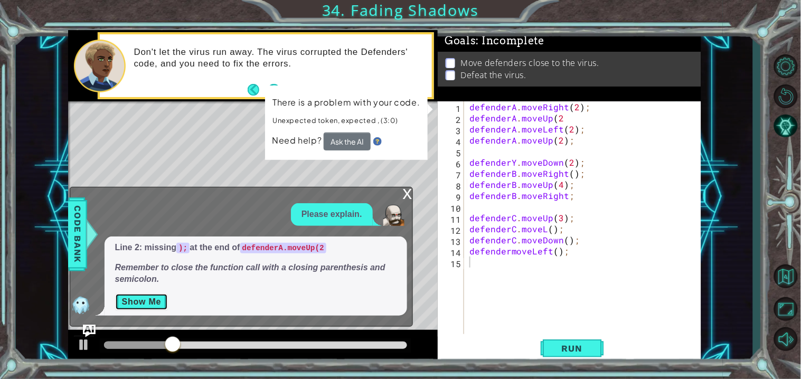
click at [139, 304] on button "Show Me" at bounding box center [141, 302] width 53 height 17
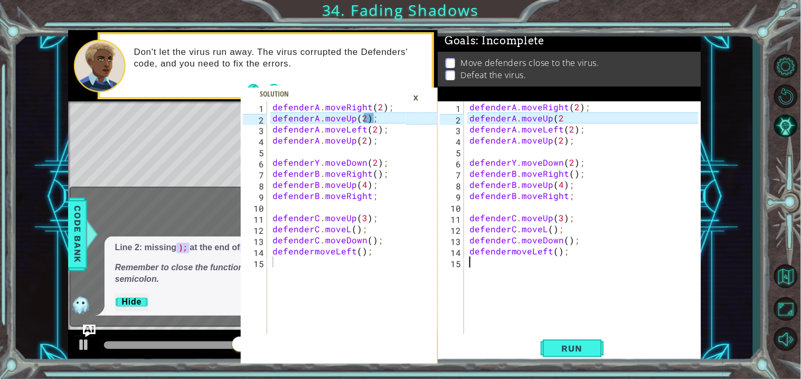
click at [418, 98] on div "×" at bounding box center [416, 98] width 16 height 18
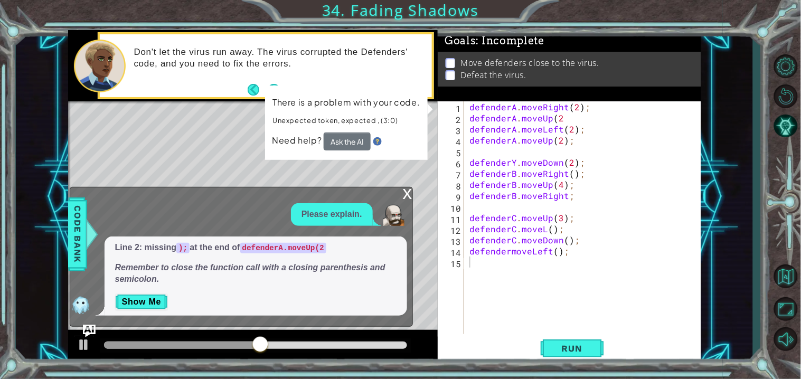
click at [404, 190] on div "x" at bounding box center [408, 192] width 10 height 11
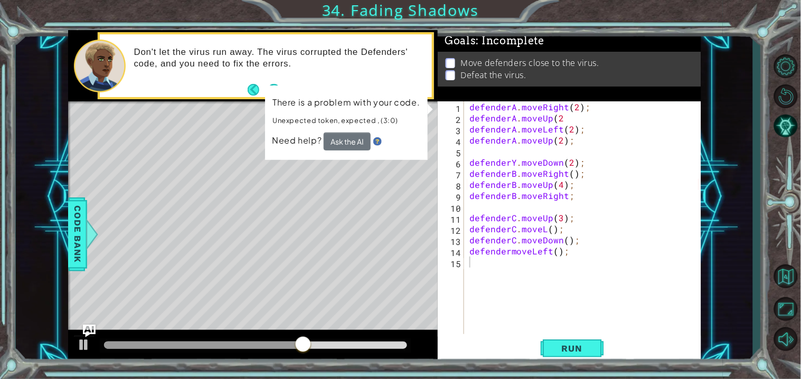
click at [569, 118] on div "defenderA . moveRight ( 2 ) ; defenderA . moveUp ( 2 defenderA . moveLeft ( 2 )…" at bounding box center [585, 228] width 236 height 255
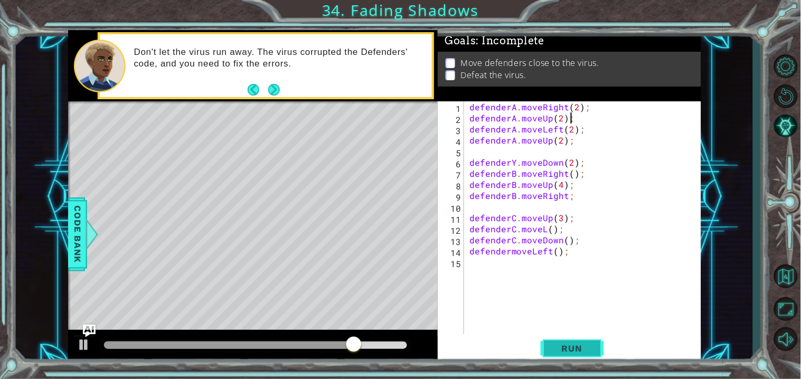
click at [585, 350] on span "Run" at bounding box center [572, 348] width 42 height 11
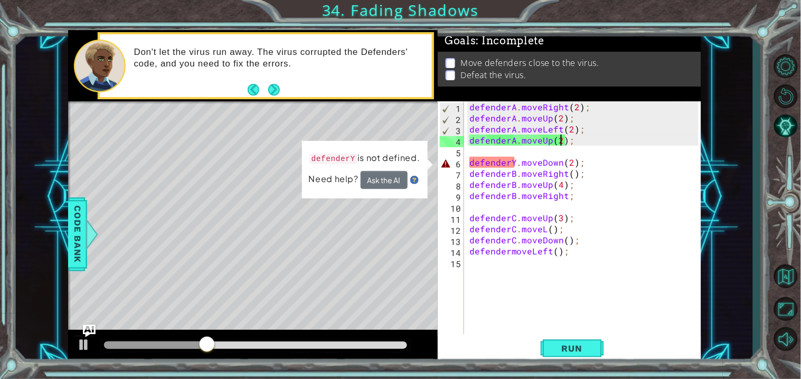
click at [562, 141] on div "defenderA . moveRight ( 2 ) ; defenderA . moveUp ( 2 ) ; defenderA . moveLeft (…" at bounding box center [585, 228] width 236 height 255
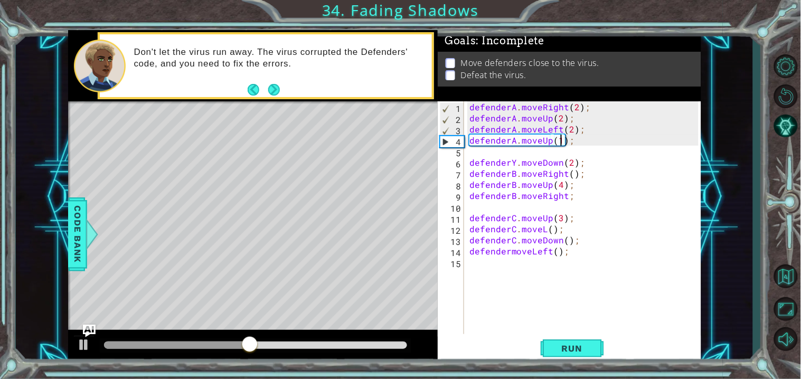
click at [513, 161] on div "defenderA . moveRight ( 2 ) ; defenderA . moveUp ( 2 ) ; defenderA . moveLeft (…" at bounding box center [585, 228] width 236 height 255
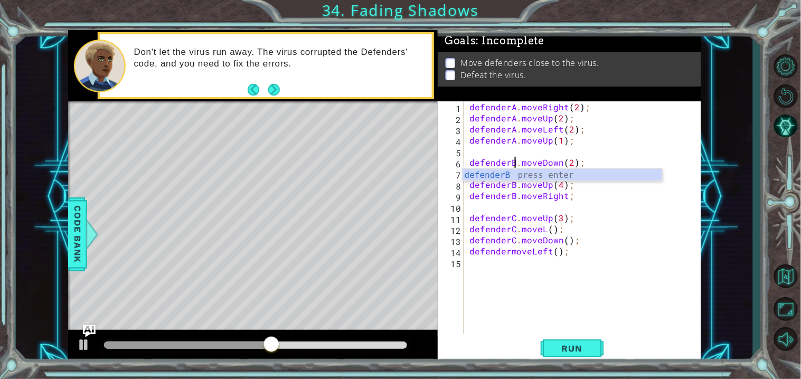
scroll to position [0, 3]
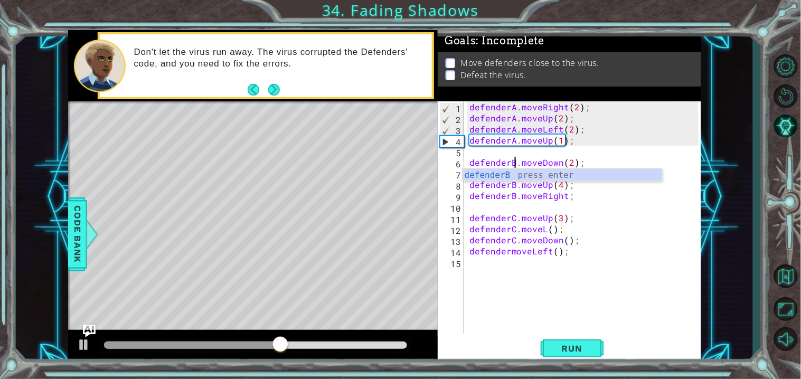
click at [664, 234] on div "defenderA . moveRight ( 2 ) ; defenderA . moveUp ( 2 ) ; defenderA . moveLeft (…" at bounding box center [585, 228] width 236 height 255
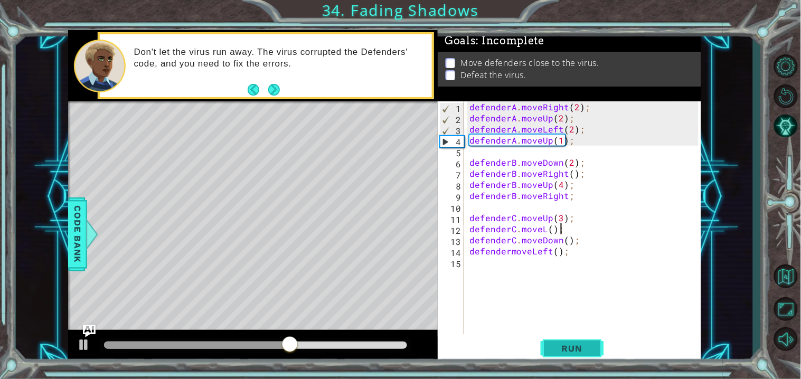
click at [602, 346] on button "Run" at bounding box center [572, 349] width 63 height 26
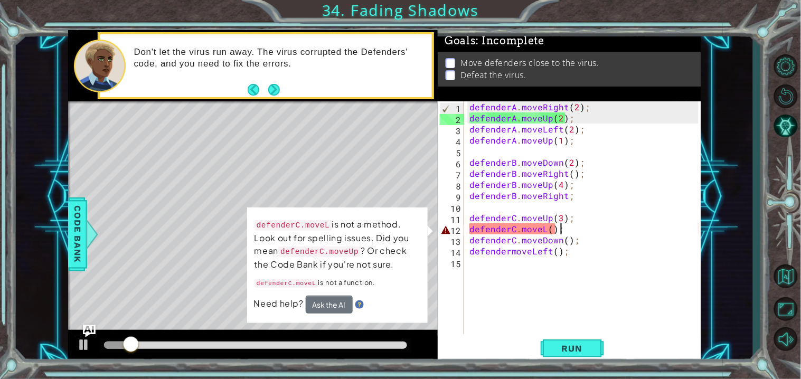
click at [319, 114] on div "Level Map" at bounding box center [312, 256] width 488 height 311
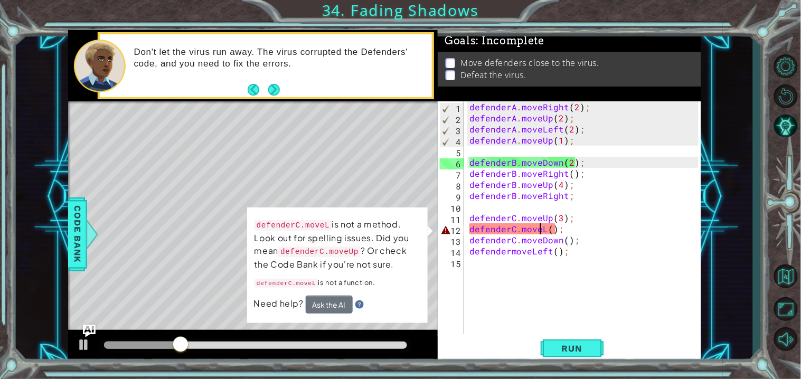
click at [541, 225] on div "defenderA . moveRight ( 2 ) ; defenderA . moveUp ( 2 ) ; defenderA . moveLeft (…" at bounding box center [585, 228] width 236 height 255
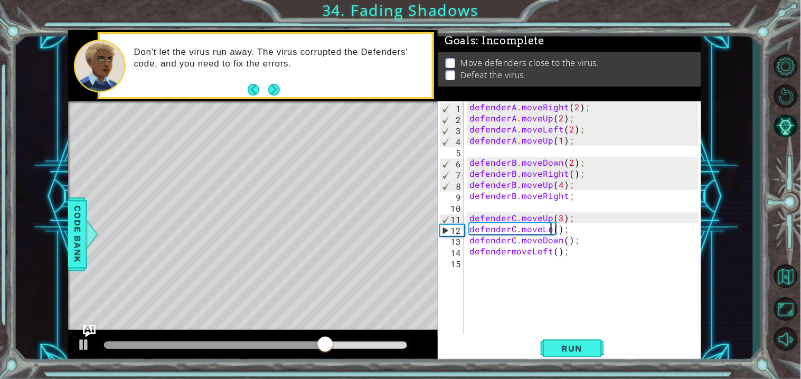
scroll to position [0, 5]
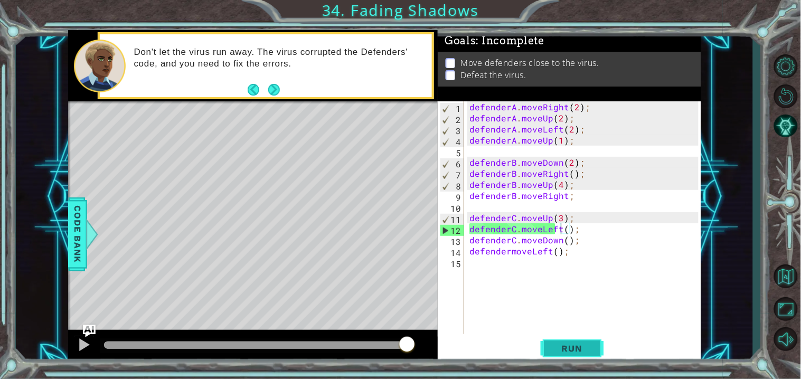
click at [591, 348] on span "Run" at bounding box center [572, 348] width 42 height 11
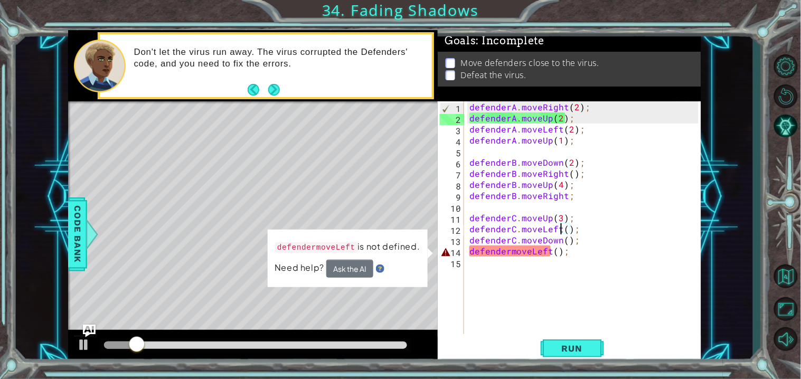
click at [510, 253] on div "defenderA . moveRight ( 2 ) ; defenderA . moveUp ( 2 ) ; defenderA . moveLeft (…" at bounding box center [585, 228] width 236 height 255
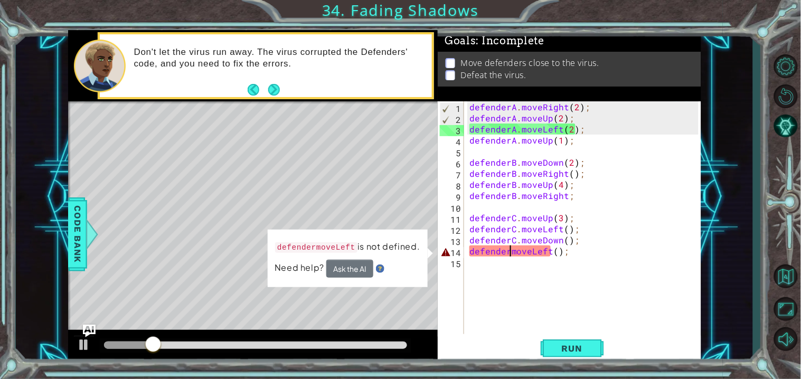
type textarea "defenderCmoveLeft();"
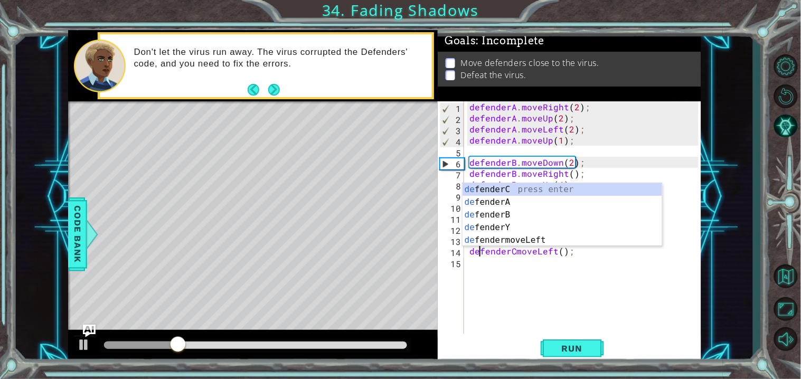
click at [530, 284] on div "defenderA . moveRight ( 2 ) ; defenderA . moveUp ( 2 ) ; defenderA . moveLeft (…" at bounding box center [585, 228] width 236 height 255
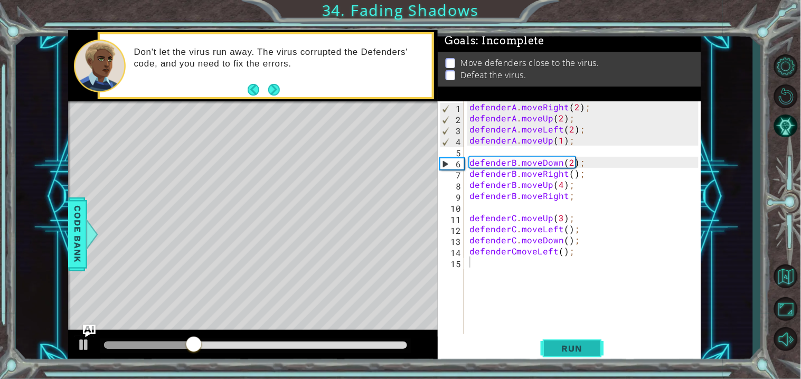
click at [569, 360] on button "Run" at bounding box center [572, 349] width 63 height 26
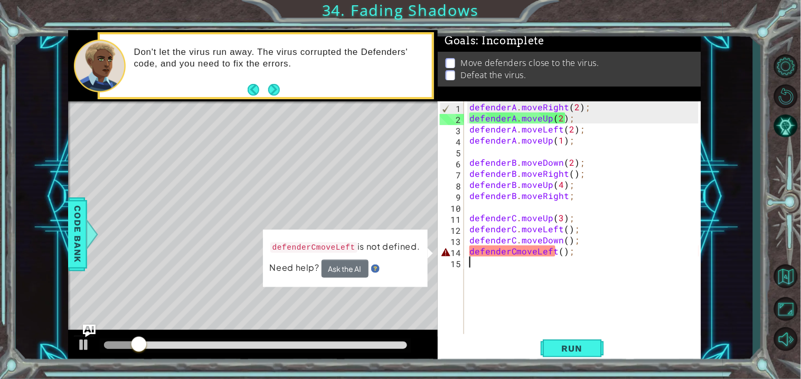
click at [518, 251] on div "defenderA . moveRight ( 2 ) ; defenderA . moveUp ( 2 ) ; defenderA . moveLeft (…" at bounding box center [585, 228] width 236 height 255
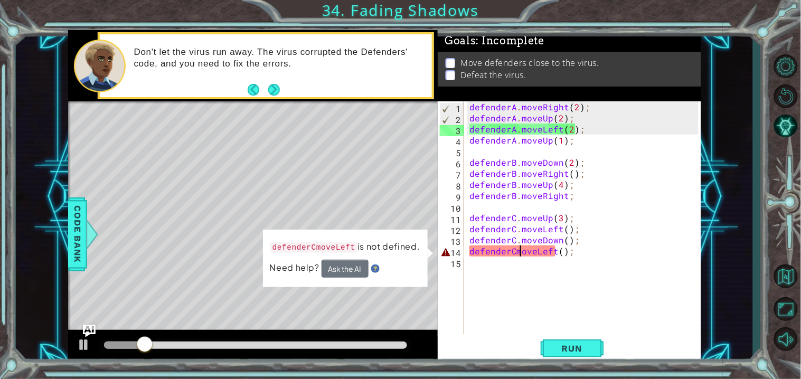
click at [516, 251] on div "defenderA . moveRight ( 2 ) ; defenderA . moveUp ( 2 ) ; defenderA . moveLeft (…" at bounding box center [585, 228] width 236 height 255
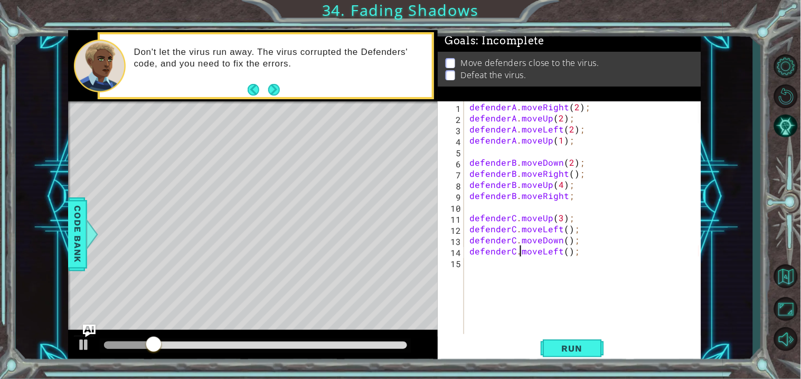
scroll to position [0, 3]
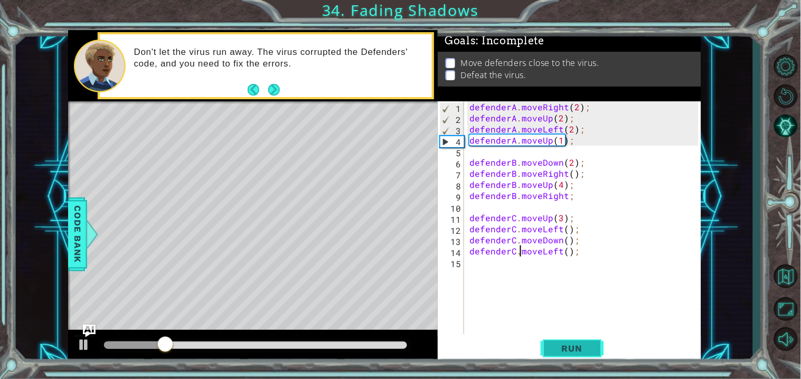
click at [587, 337] on button "Run" at bounding box center [572, 349] width 63 height 26
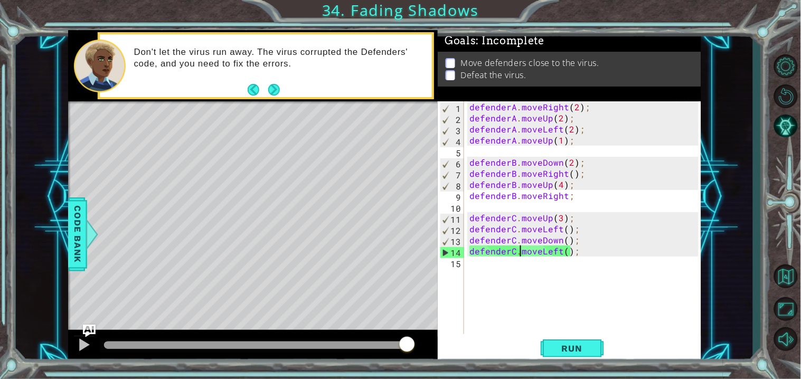
drag, startPoint x: 135, startPoint y: 342, endPoint x: 496, endPoint y: 331, distance: 361.9
click at [496, 331] on div "1 2 3 4 5 6 7 8 9 10 11 12 13 14 15 defenderA . moveRight ( 2 ) ; defenderA . m…" at bounding box center [384, 197] width 633 height 334
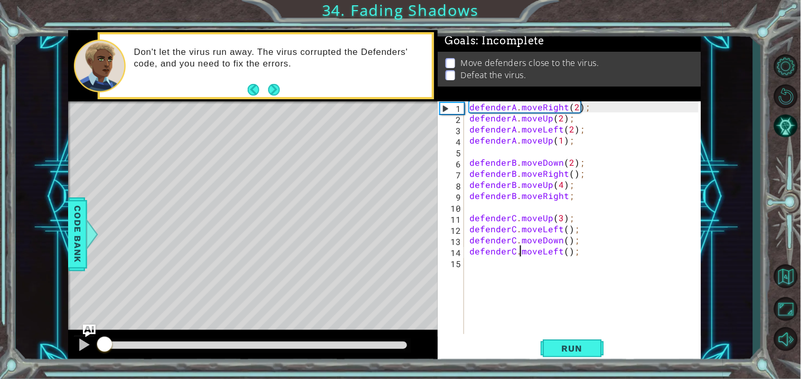
drag, startPoint x: 140, startPoint y: 342, endPoint x: 0, endPoint y: 364, distance: 142.1
click at [0, 364] on div "1 2 3 4 5 6 7 8 9 10 11 12 13 14 15 defenderA . moveRight ( 2 ) ; defenderA . m…" at bounding box center [400, 189] width 801 height 379
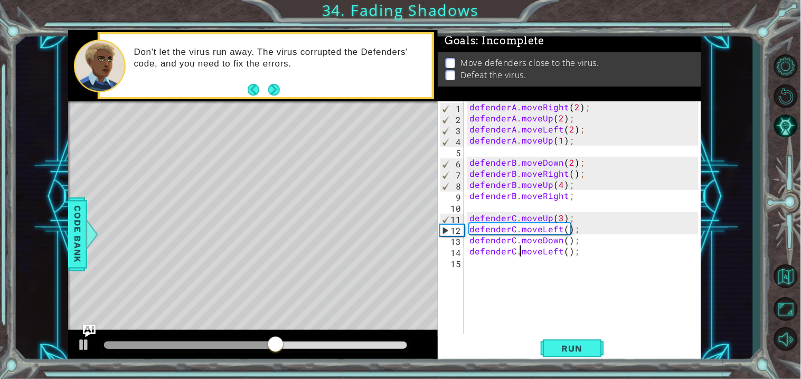
click at [566, 192] on div "defenderA . moveRight ( 2 ) ; defenderA . moveUp ( 2 ) ; defenderA . moveLeft (…" at bounding box center [585, 228] width 236 height 255
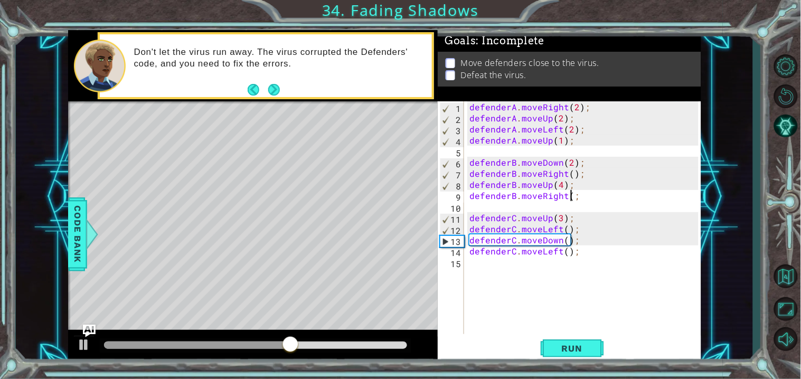
scroll to position [0, 6]
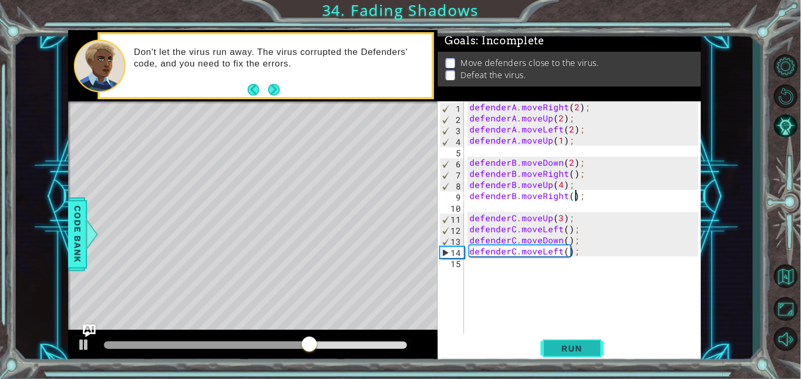
type textarea "defenderB.moveRight();"
click at [566, 340] on button "Run" at bounding box center [572, 349] width 63 height 26
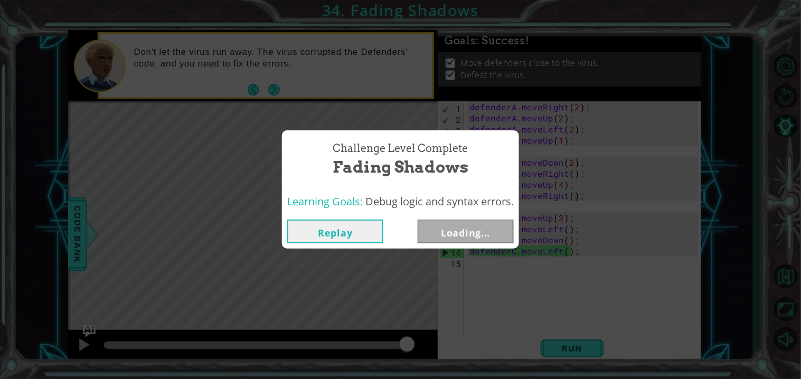
drag, startPoint x: 118, startPoint y: 343, endPoint x: 437, endPoint y: 363, distance: 319.0
click at [437, 363] on body "1 2 3 4 5 6 7 8 9 10 11 12 13 14 15 defenderA . moveRight ( 2 ) ; defenderA . m…" at bounding box center [400, 189] width 801 height 379
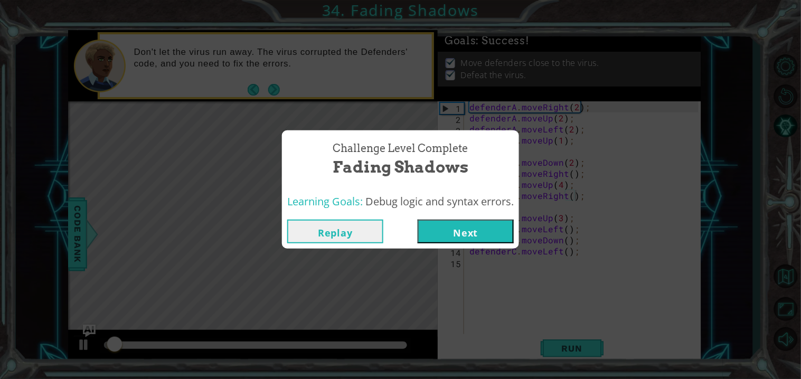
click at [490, 238] on button "Next" at bounding box center [466, 232] width 96 height 24
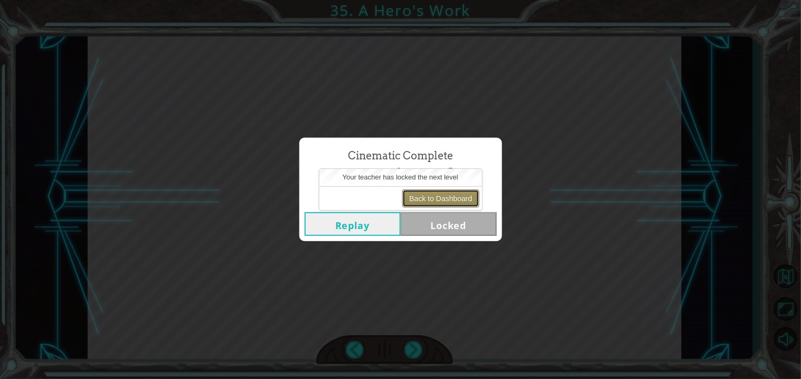
click at [440, 202] on button "Back to Dashboard" at bounding box center [440, 199] width 77 height 18
